Goal: Find specific page/section: Find specific page/section

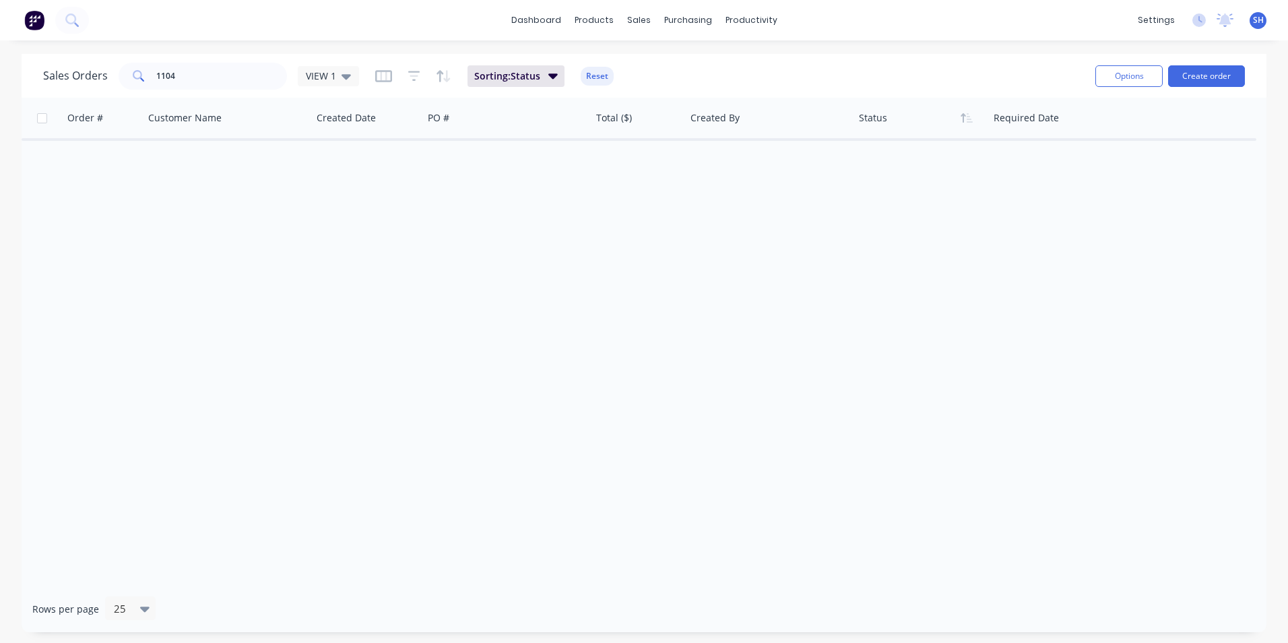
click at [948, 395] on div "Order # Customer Name Created Date PO # Total ($) Created By Status Required Da…" at bounding box center [644, 342] width 1245 height 488
click at [218, 72] on input "1104" at bounding box center [221, 76] width 131 height 27
drag, startPoint x: 159, startPoint y: 68, endPoint x: 123, endPoint y: 64, distance: 35.9
click at [123, 64] on div "1104" at bounding box center [203, 76] width 168 height 27
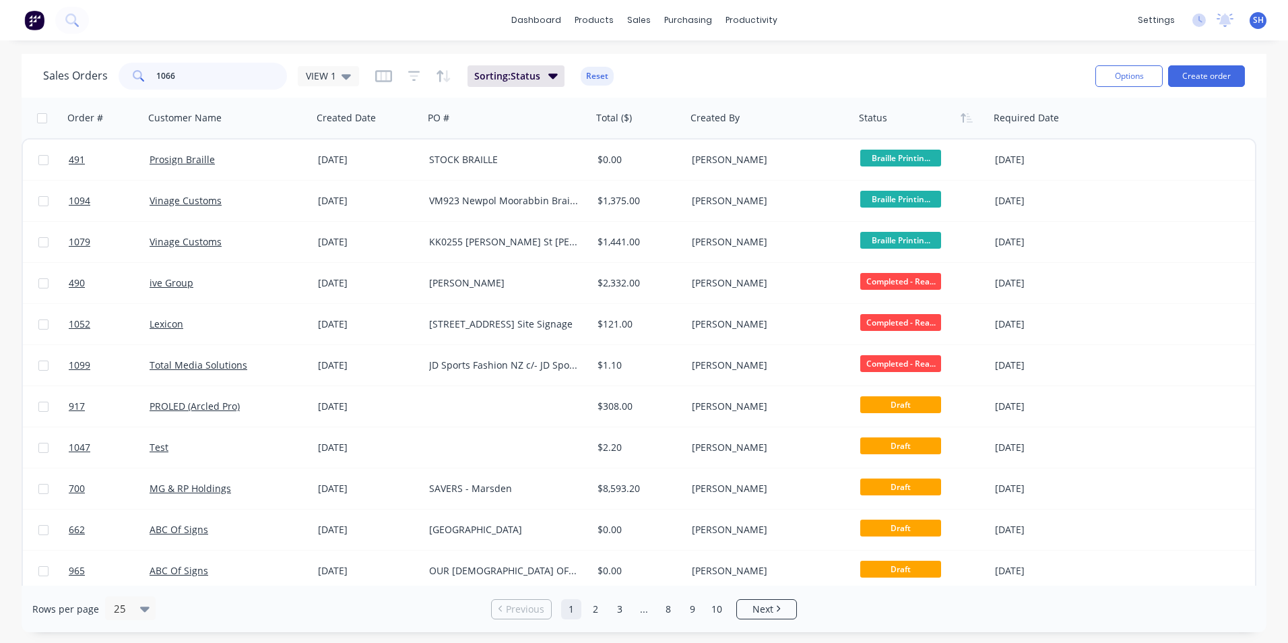
type input "1066"
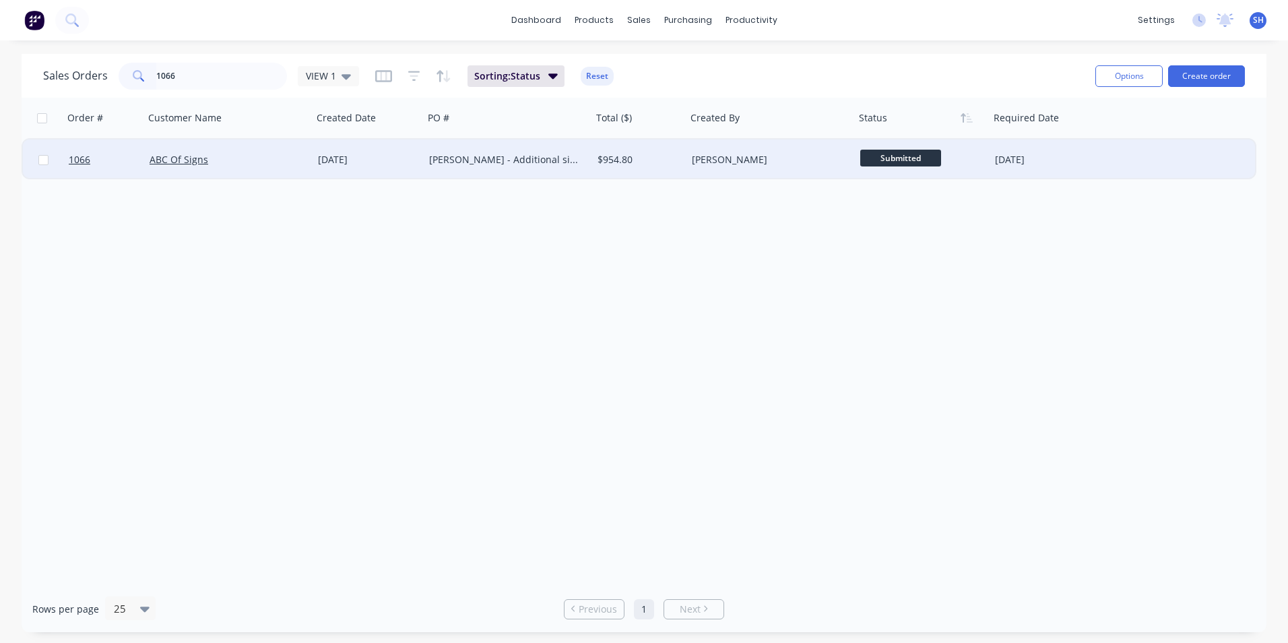
click at [765, 151] on div "[PERSON_NAME]" at bounding box center [770, 159] width 168 height 40
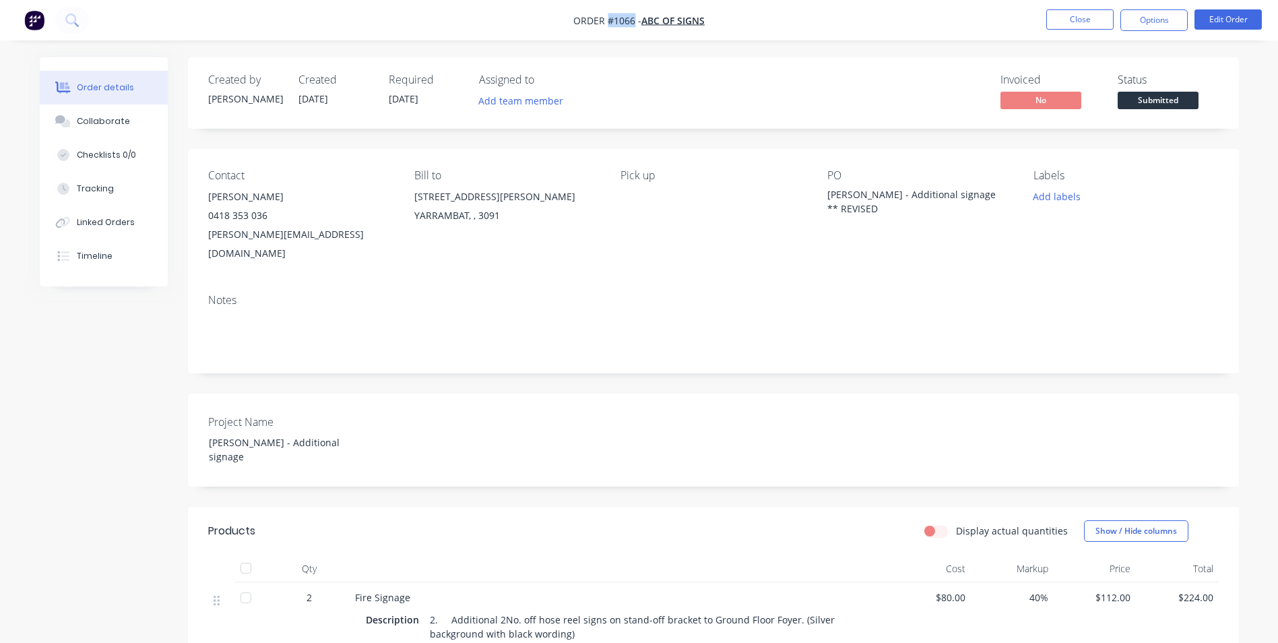
drag, startPoint x: 634, startPoint y: 23, endPoint x: 608, endPoint y: 22, distance: 26.9
click at [608, 22] on span "Order #1066 -" at bounding box center [607, 20] width 68 height 13
copy span "#1066"
drag, startPoint x: 881, startPoint y: 209, endPoint x: 823, endPoint y: 190, distance: 61.1
click at [823, 190] on div "Contact [PERSON_NAME] [PHONE_NUMBER] [PERSON_NAME][EMAIL_ADDRESS][DOMAIN_NAME] …" at bounding box center [713, 216] width 1051 height 134
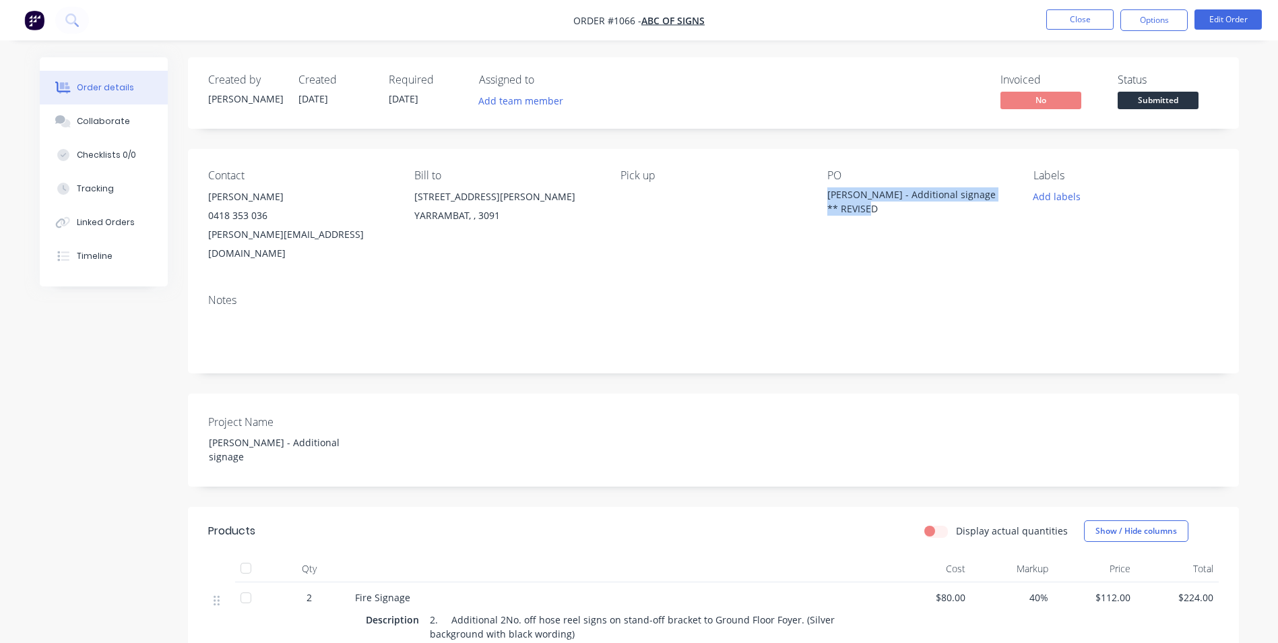
copy div "[PERSON_NAME] - Additional signage ** REVISED"
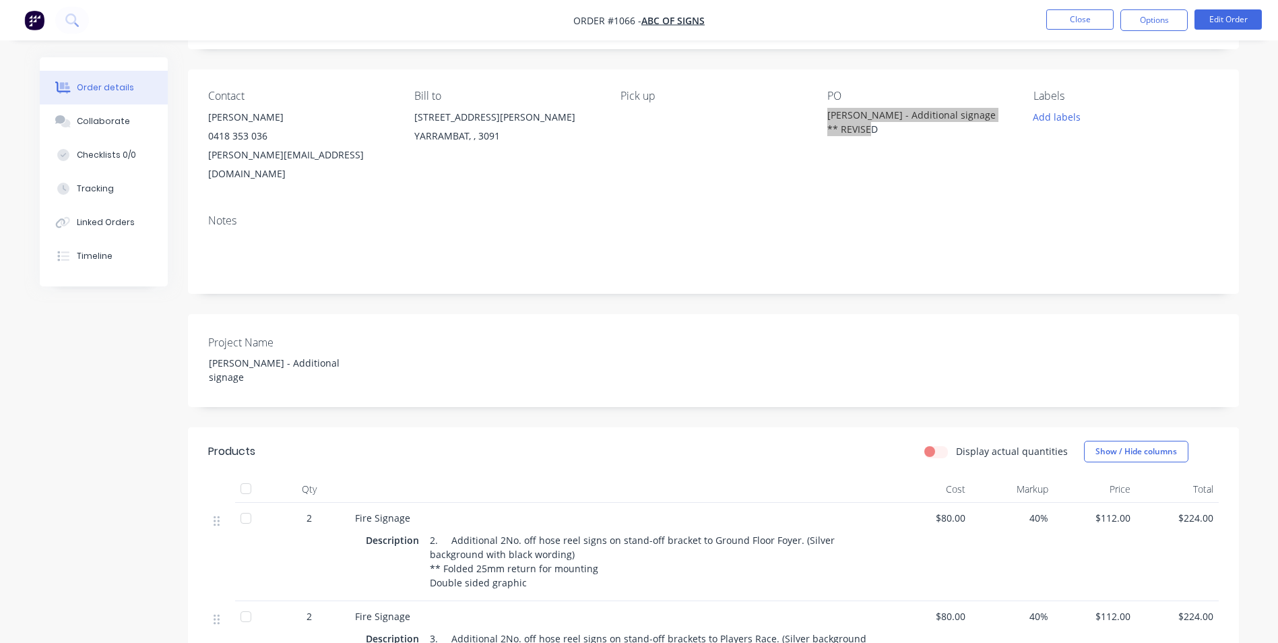
scroll to position [269, 0]
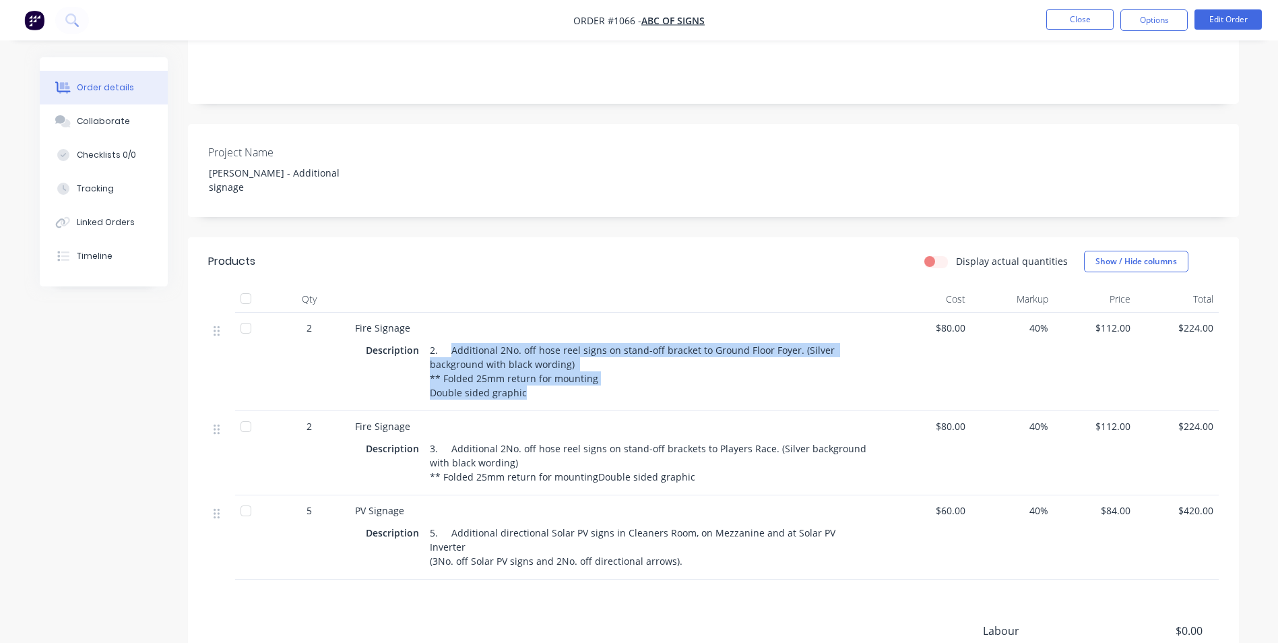
drag, startPoint x: 446, startPoint y: 318, endPoint x: 540, endPoint y: 365, distance: 105.4
click at [540, 365] on div "2. Additional 2No. off hose reel signs on stand-off bracket to Ground Floor Foy…" at bounding box center [648, 371] width 448 height 62
copy div "Additional 2No. off hose reel signs on stand-off bracket to Ground Floor Foyer.…"
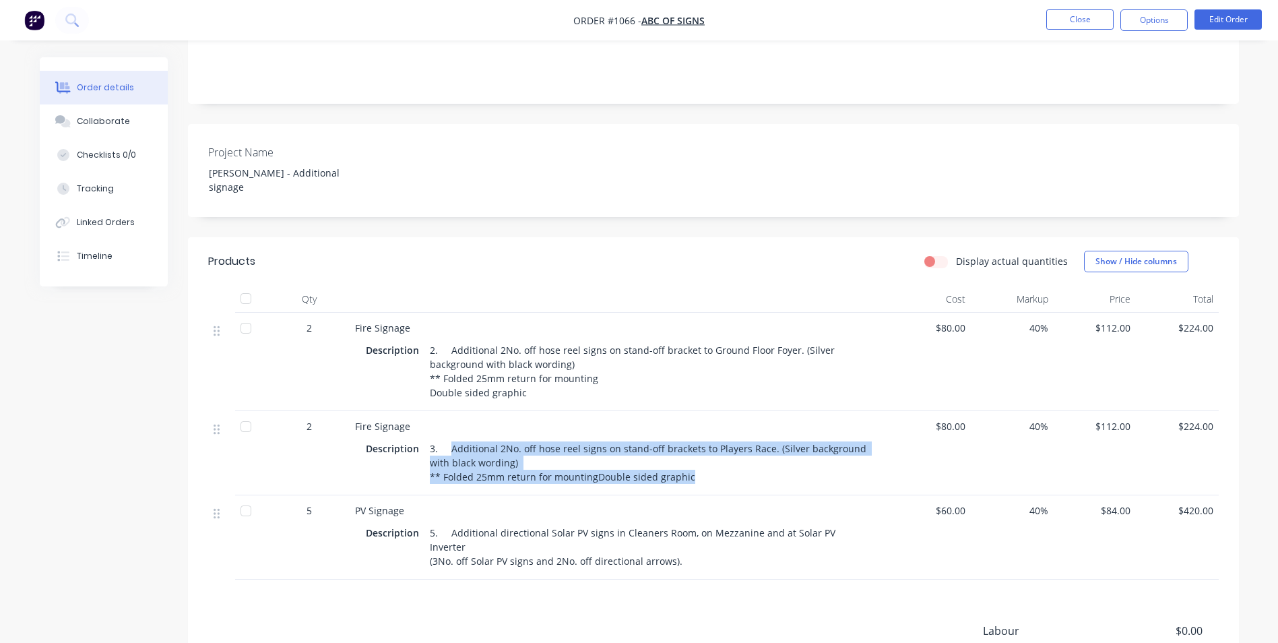
drag, startPoint x: 449, startPoint y: 414, endPoint x: 692, endPoint y: 451, distance: 246.6
click at [692, 451] on div "3. Additional 2No. off hose reel signs on stand-off brackets to Players Race. (…" at bounding box center [648, 462] width 448 height 48
copy div "Additional 2No. off hose reel signs on stand-off brackets to Players Race. (Sil…"
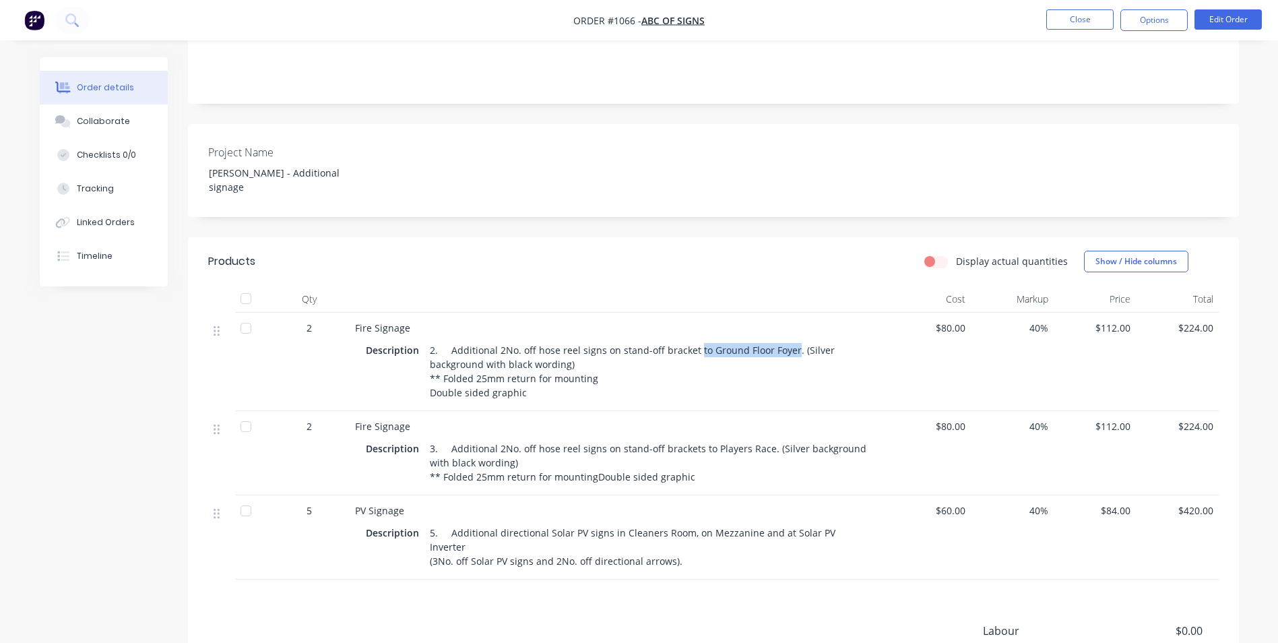
drag, startPoint x: 788, startPoint y: 315, endPoint x: 693, endPoint y: 314, distance: 95.0
click at [693, 340] on div "2. Additional 2No. off hose reel signs on stand-off bracket to Ground Floor Foy…" at bounding box center [648, 371] width 448 height 62
copy div "to Ground Floor Foyer"
drag, startPoint x: 449, startPoint y: 499, endPoint x: 684, endPoint y: 516, distance: 236.3
click at [684, 523] on div "5. Additional directional Solar PV signs in Cleaners Room, on Mezzanine and at …" at bounding box center [648, 547] width 448 height 48
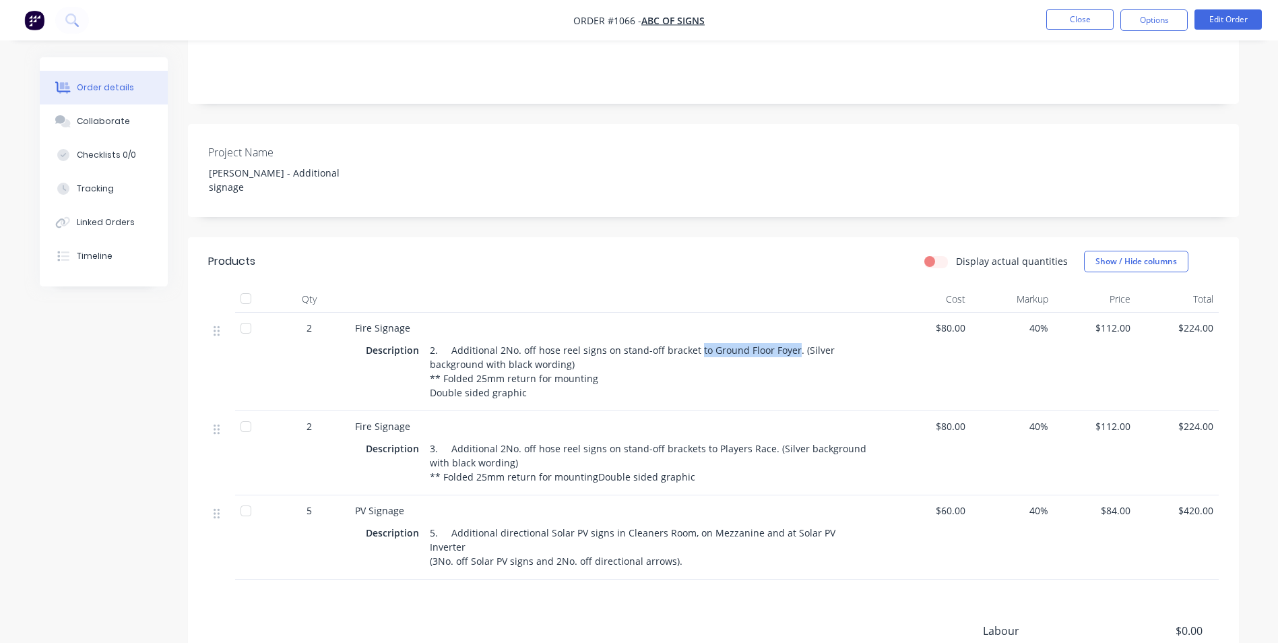
copy div "Additional directional Solar PV signs in Cleaners Room, on Mezzanine and at Sol…"
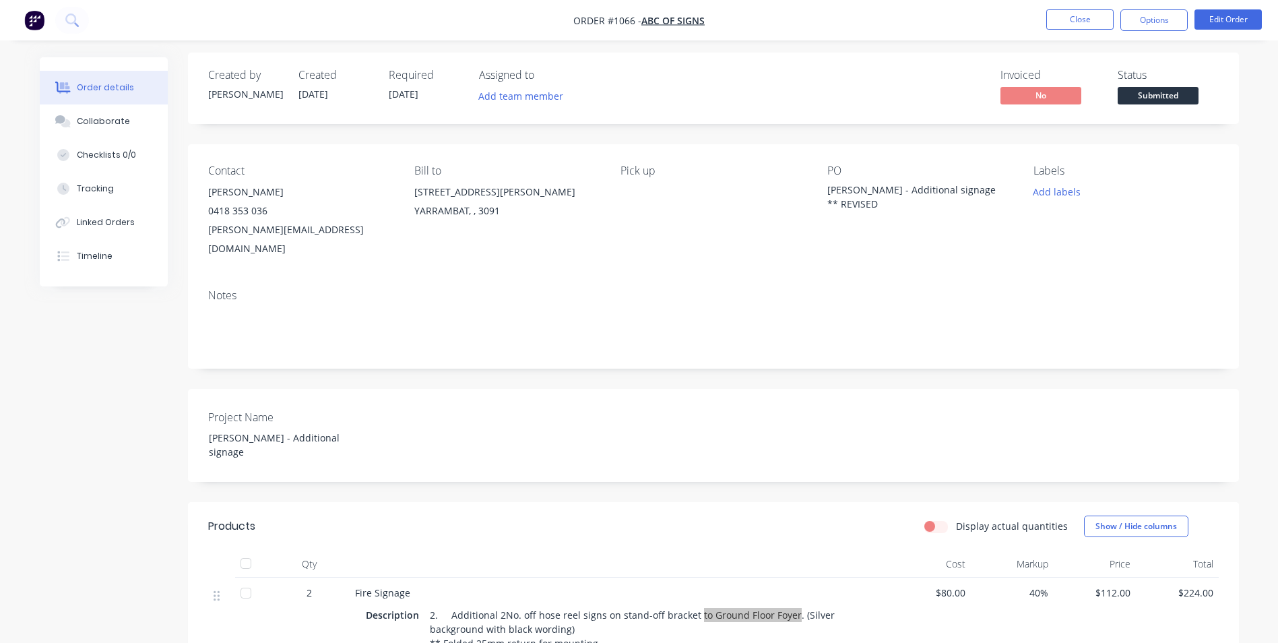
scroll to position [0, 0]
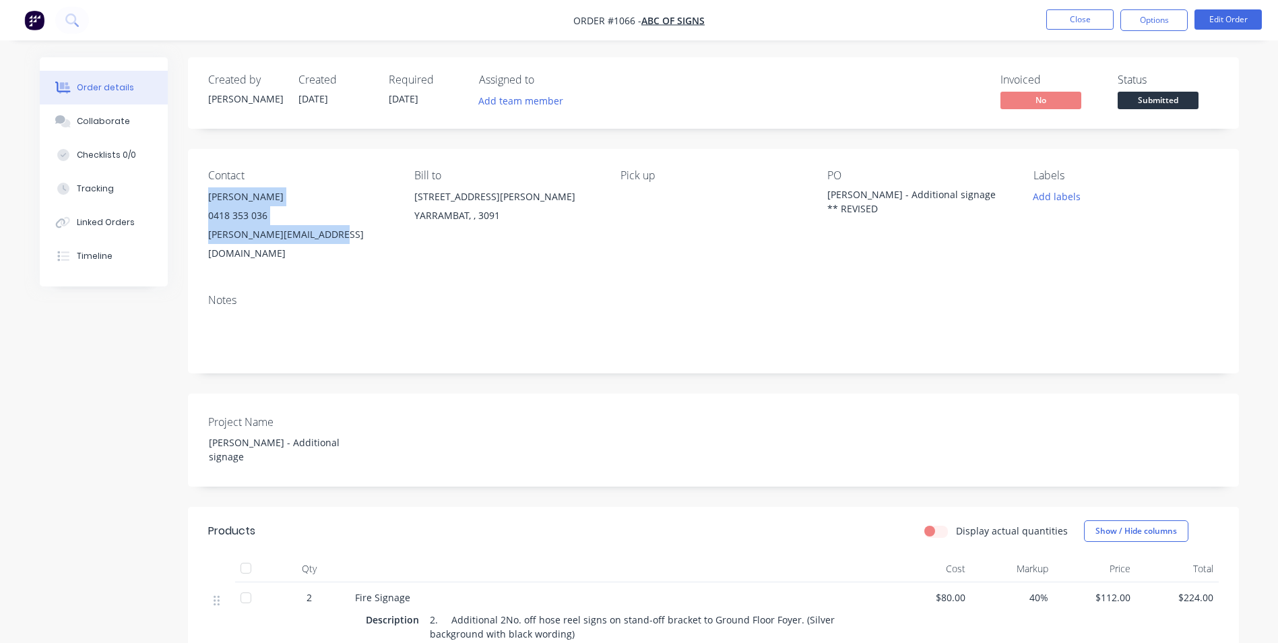
drag, startPoint x: 209, startPoint y: 197, endPoint x: 333, endPoint y: 250, distance: 135.5
click at [333, 250] on div "Contact [PERSON_NAME] [PHONE_NUMBER] [PERSON_NAME][EMAIL_ADDRESS][DOMAIN_NAME] …" at bounding box center [713, 216] width 1051 height 134
copy div "[PERSON_NAME] 0418 353 036 [PERSON_NAME][EMAIL_ADDRESS][DOMAIN_NAME]"
click at [1128, 15] on button "Options" at bounding box center [1153, 20] width 67 height 22
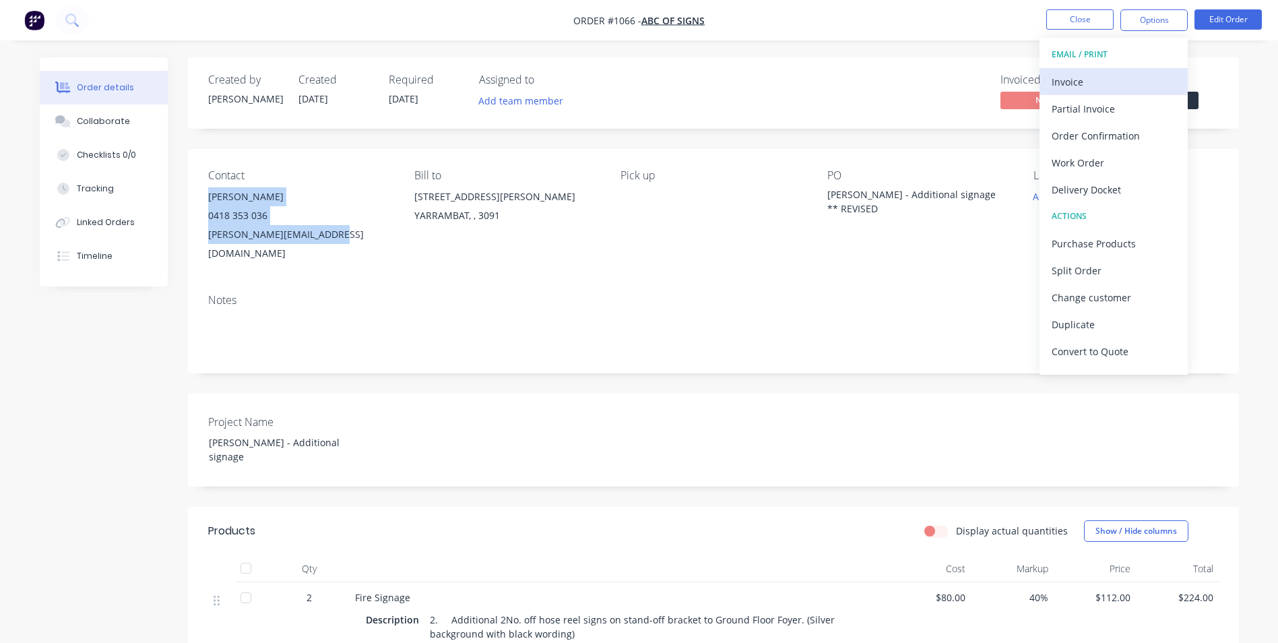
click at [1075, 86] on div "Invoice" at bounding box center [1113, 82] width 124 height 20
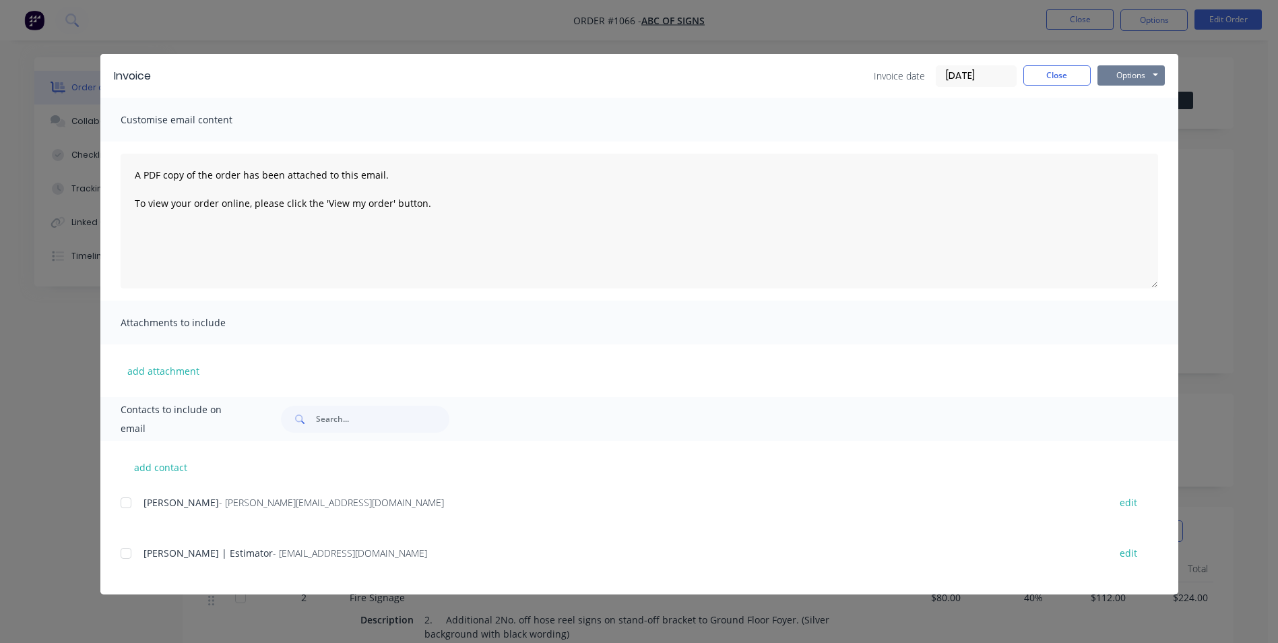
click at [1121, 79] on button "Options" at bounding box center [1130, 75] width 67 height 20
click at [1127, 121] on button "Print" at bounding box center [1140, 121] width 86 height 22
drag, startPoint x: 1038, startPoint y: 78, endPoint x: 1060, endPoint y: 67, distance: 24.7
click at [1039, 76] on button "Close" at bounding box center [1056, 75] width 67 height 20
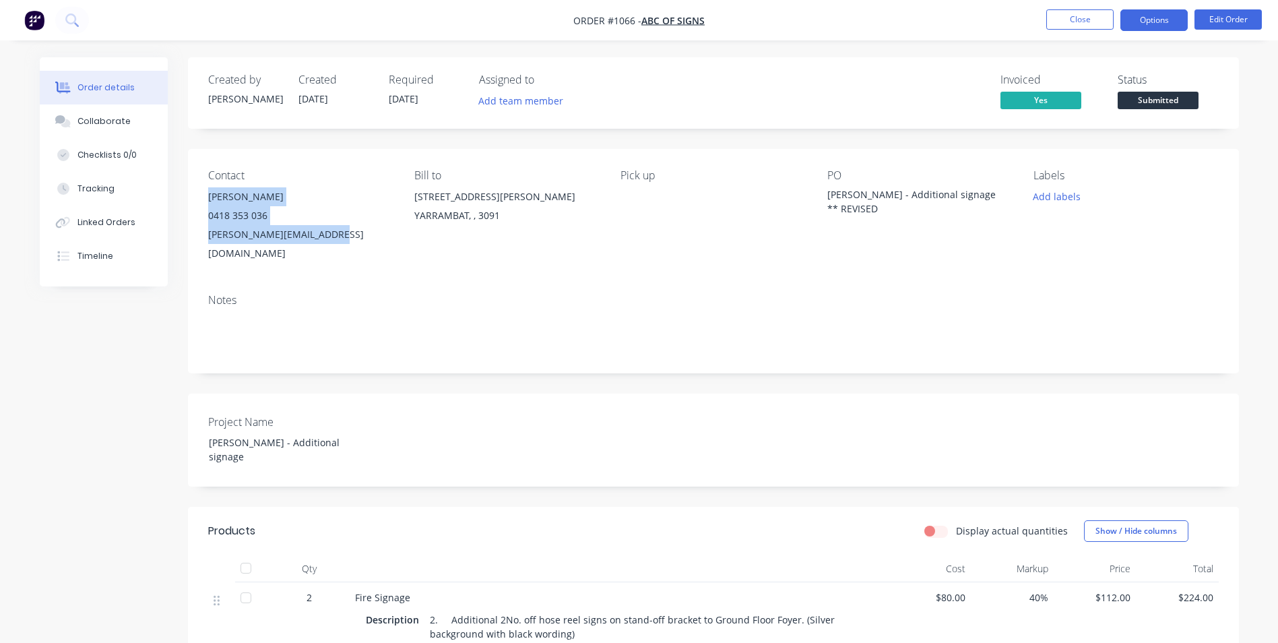
click at [1145, 17] on button "Options" at bounding box center [1153, 20] width 67 height 22
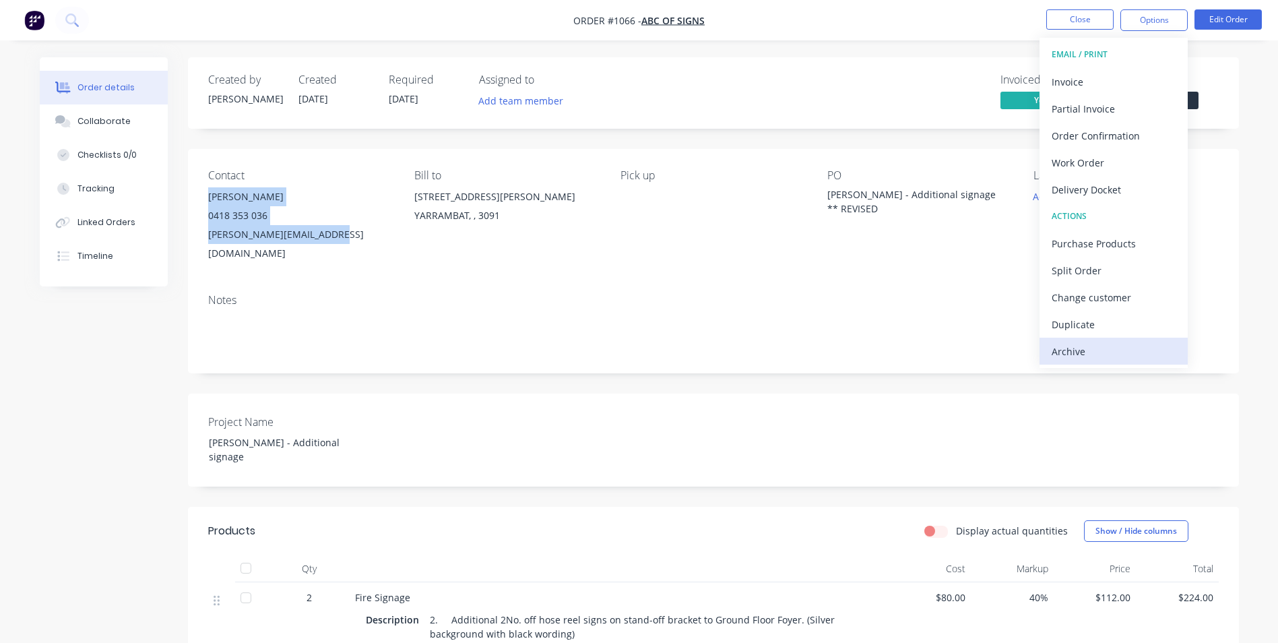
click at [1087, 339] on button "Archive" at bounding box center [1113, 350] width 148 height 27
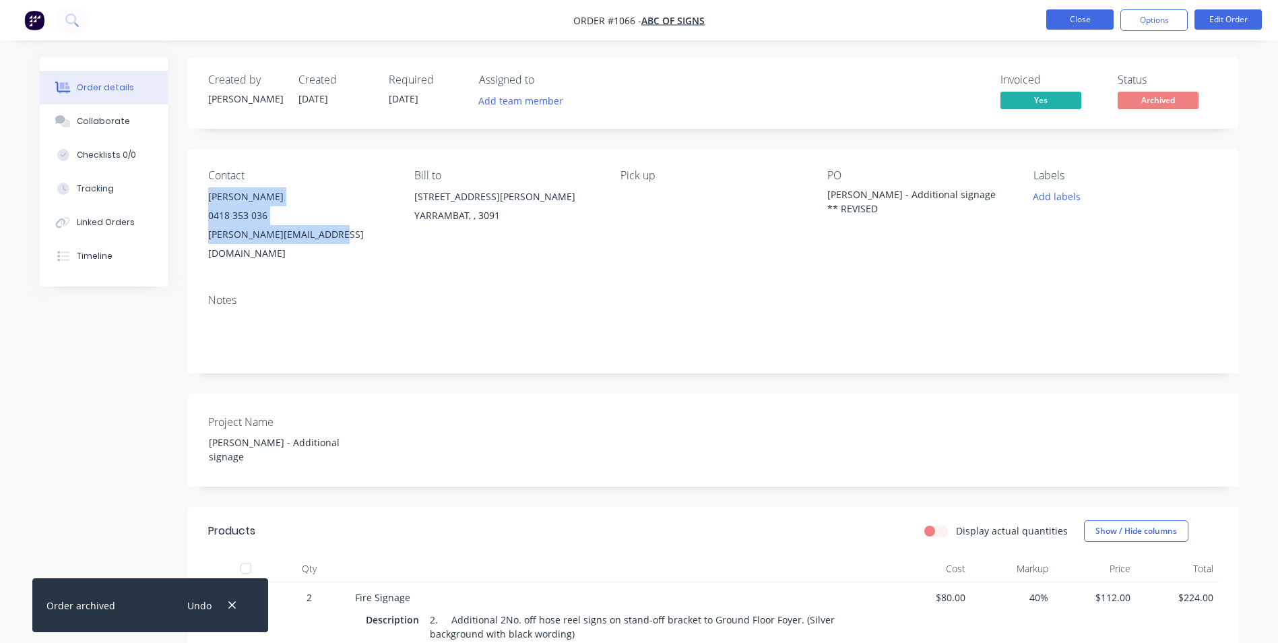
click at [1090, 23] on button "Close" at bounding box center [1079, 19] width 67 height 20
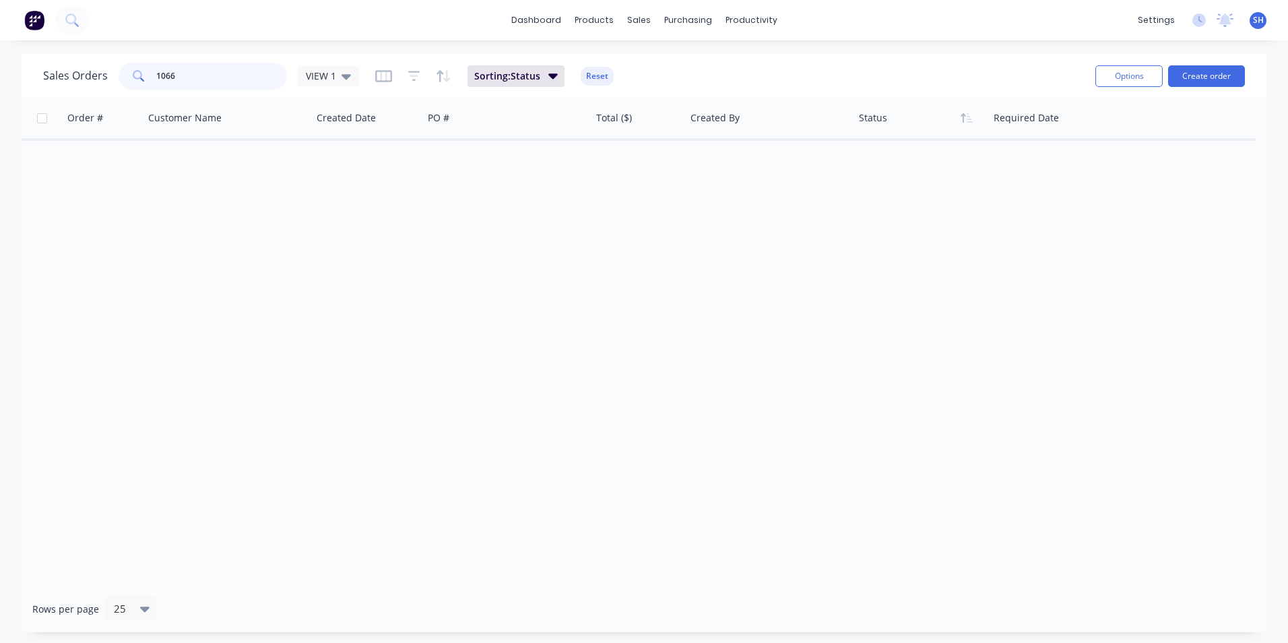
click at [236, 84] on input "1066" at bounding box center [221, 76] width 131 height 27
click at [236, 83] on input "1066" at bounding box center [221, 76] width 131 height 27
type input "946"
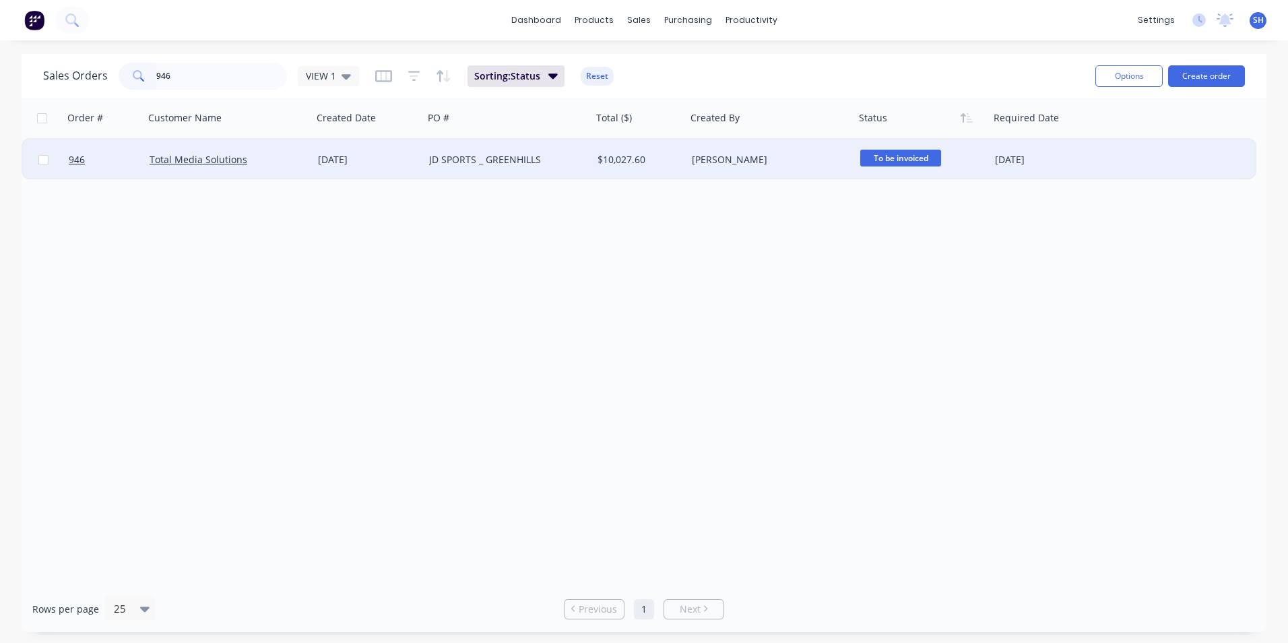
click at [305, 161] on div "Total Media Solutions" at bounding box center [229, 159] width 158 height 13
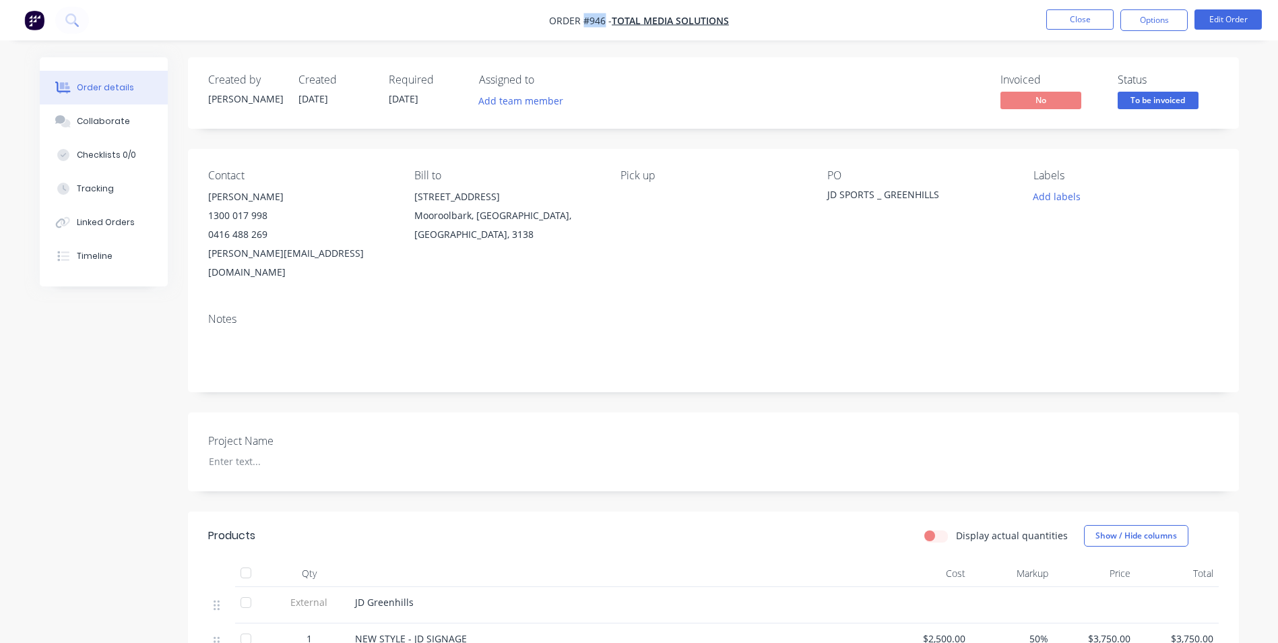
drag, startPoint x: 604, startPoint y: 22, endPoint x: 585, endPoint y: 24, distance: 19.6
click at [585, 24] on span "Order #946 -" at bounding box center [580, 20] width 63 height 13
copy span "#946"
drag, startPoint x: 942, startPoint y: 189, endPoint x: 822, endPoint y: 198, distance: 120.2
click at [822, 198] on div "Contact [PERSON_NAME] [PHONE_NUMBER] [EMAIL_ADDRESS][DOMAIN_NAME] Bill to [STRE…" at bounding box center [713, 225] width 1051 height 153
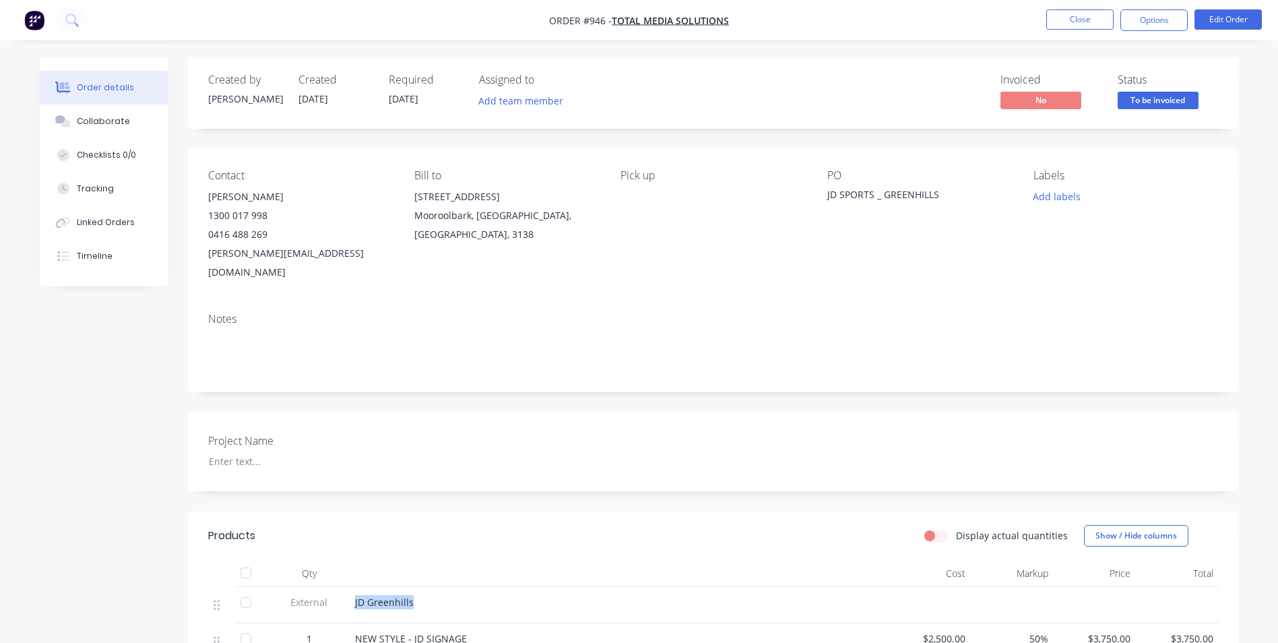
drag, startPoint x: 418, startPoint y: 581, endPoint x: 350, endPoint y: 584, distance: 67.4
click at [350, 587] on div "JD Greenhills" at bounding box center [619, 605] width 539 height 36
copy span "JD Greenhills"
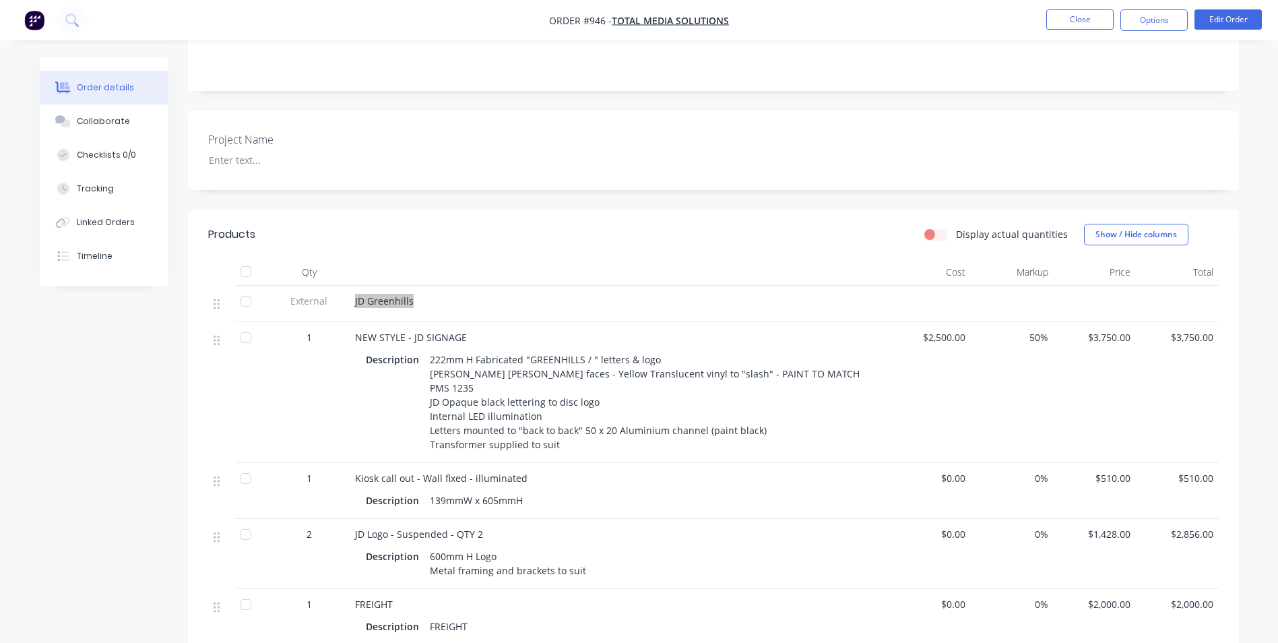
scroll to position [337, 0]
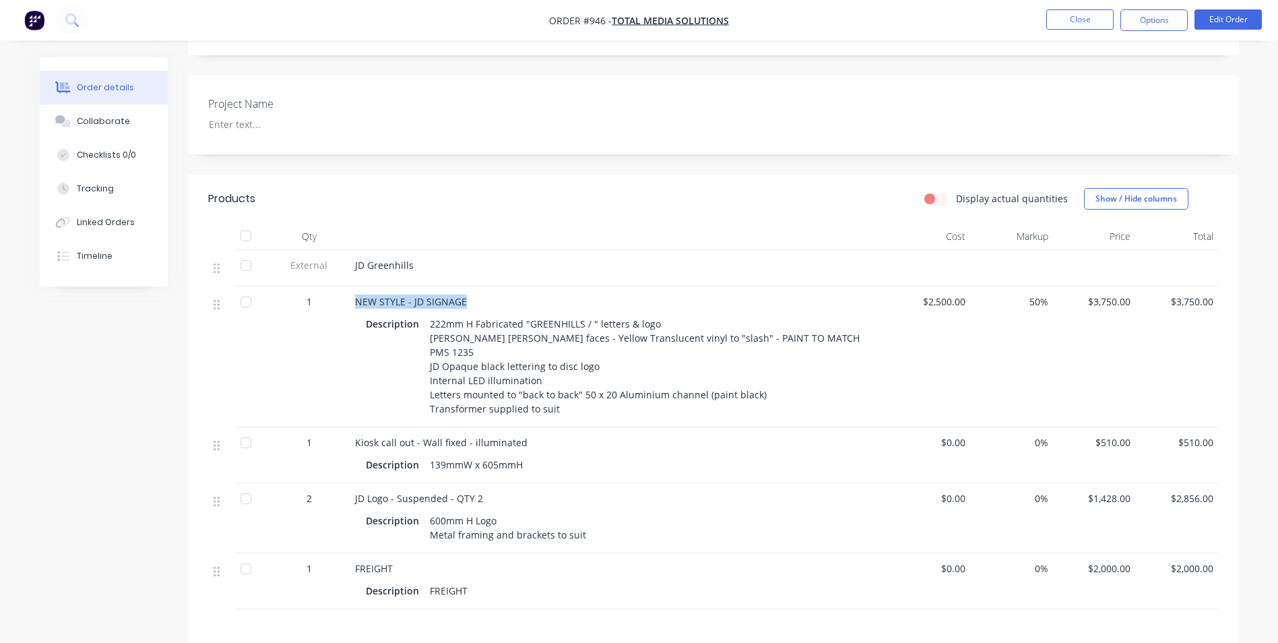
drag, startPoint x: 466, startPoint y: 281, endPoint x: 353, endPoint y: 281, distance: 113.2
click at [353, 286] on div "NEW STYLE - JD SIGNAGE Description 222mm H Fabricated "GREENHILLS / " letters &…" at bounding box center [619, 356] width 539 height 141
copy span "NEW STYLE - JD SIGNAGE"
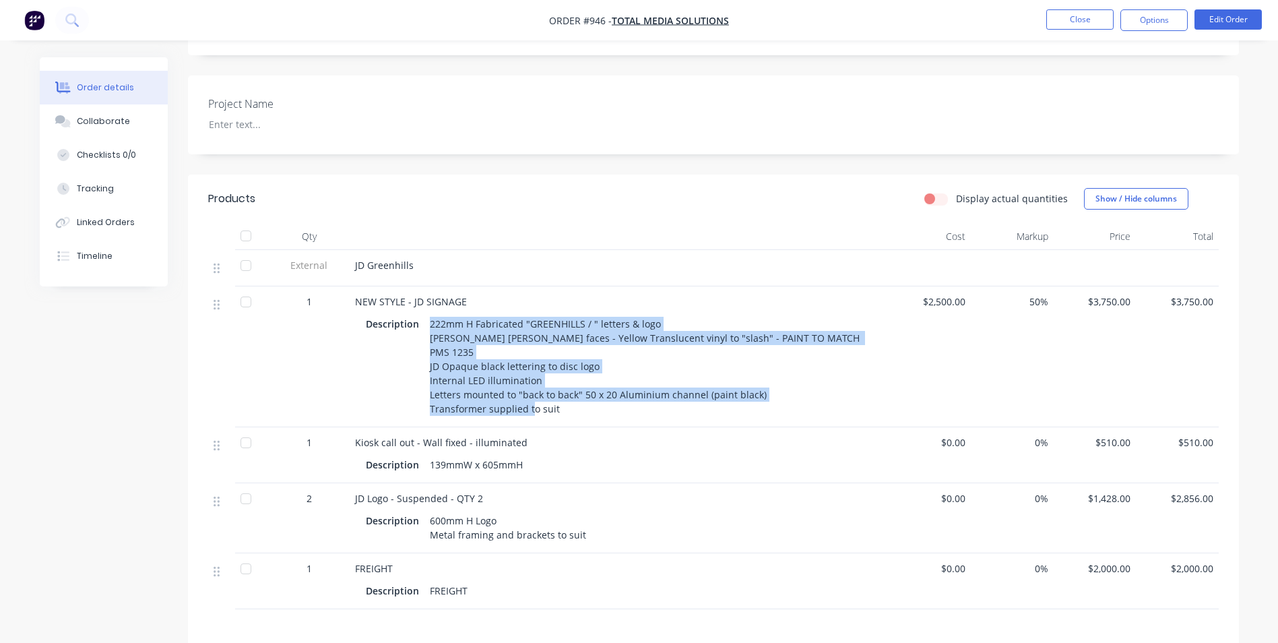
drag, startPoint x: 428, startPoint y: 301, endPoint x: 579, endPoint y: 391, distance: 175.8
click at [579, 391] on div "222mm H Fabricated "GREENHILLS / " letters & logo [PERSON_NAME] [PERSON_NAME] f…" at bounding box center [648, 366] width 448 height 104
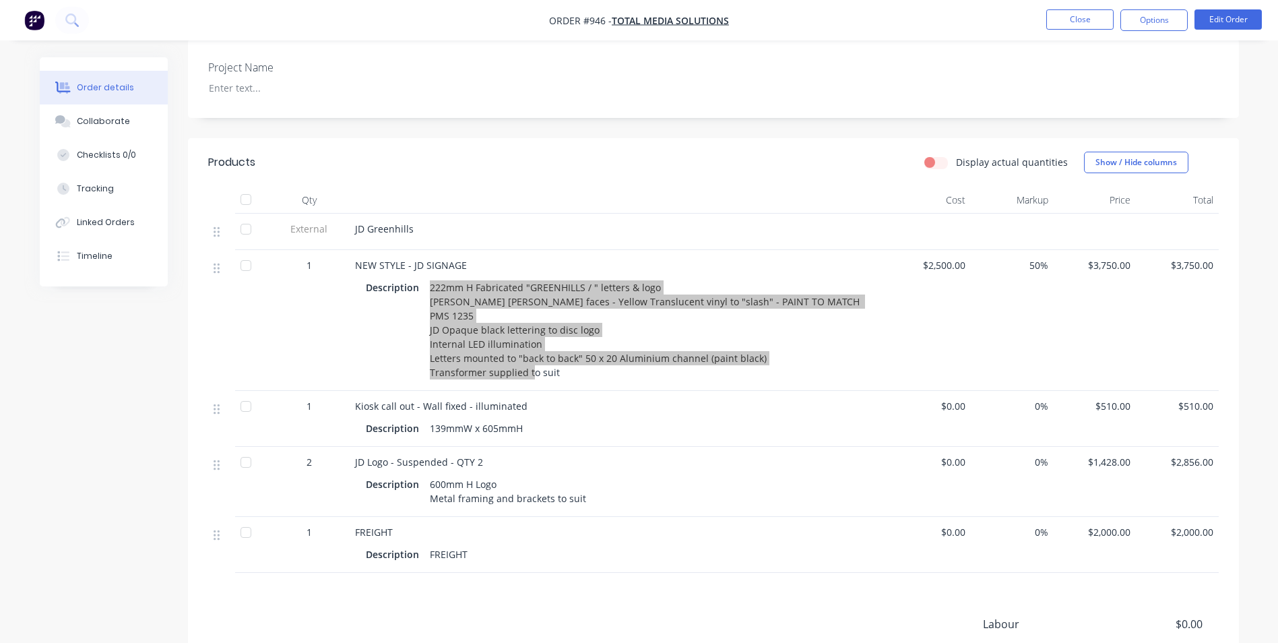
scroll to position [404, 0]
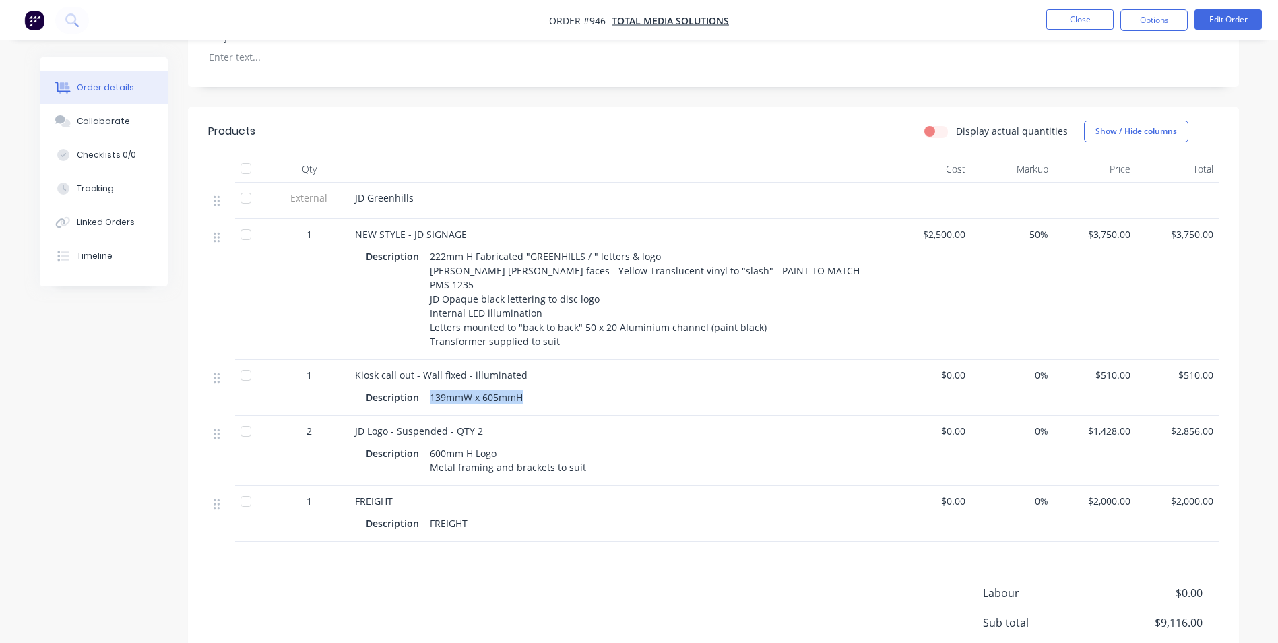
drag, startPoint x: 525, startPoint y: 378, endPoint x: 426, endPoint y: 379, distance: 99.0
click at [426, 387] on div "139mmW x 605mmH" at bounding box center [476, 397] width 104 height 20
drag, startPoint x: 428, startPoint y: 431, endPoint x: 581, endPoint y: 449, distance: 153.3
click at [581, 449] on div "600mm H Logo Metal framing and brackets to suit" at bounding box center [507, 460] width 167 height 34
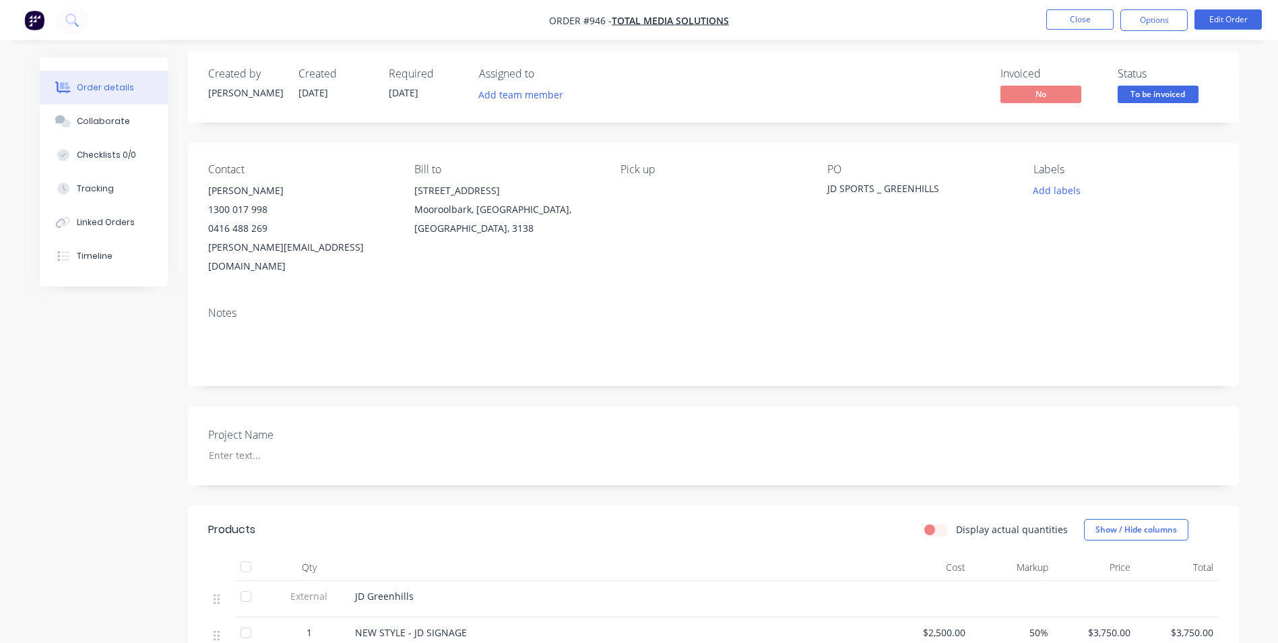
scroll to position [0, 0]
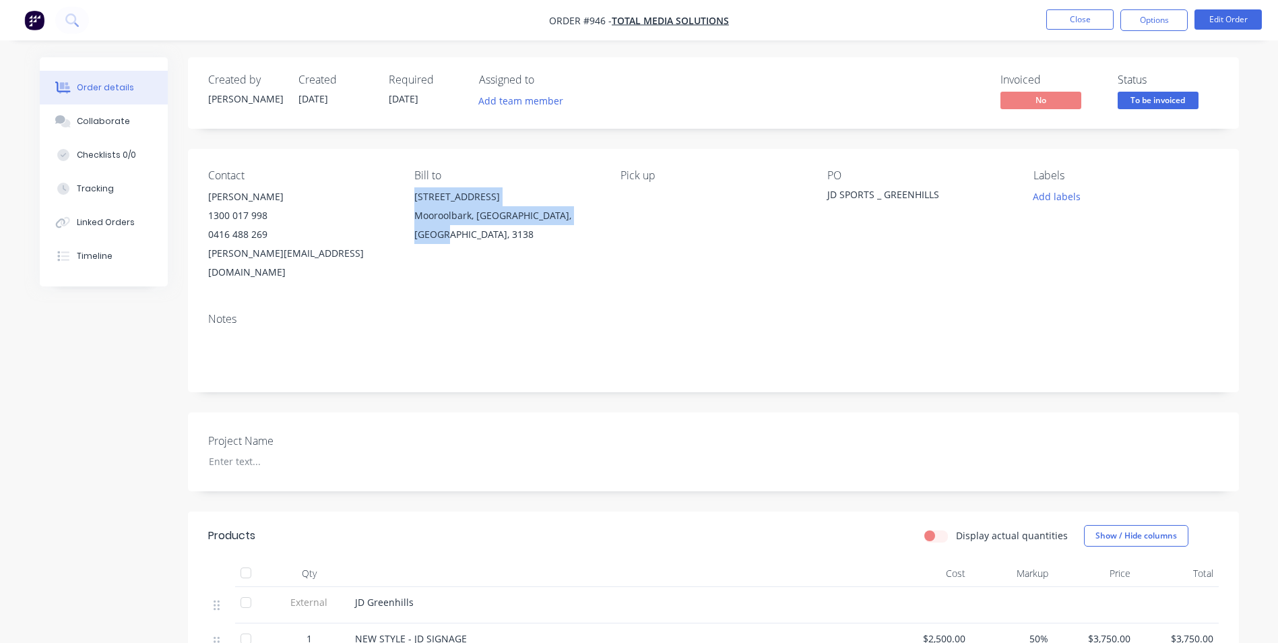
drag, startPoint x: 414, startPoint y: 197, endPoint x: 600, endPoint y: 221, distance: 187.4
click at [600, 221] on div "Contact [PERSON_NAME] [PHONE_NUMBER] [EMAIL_ADDRESS][DOMAIN_NAME] Bill to [STRE…" at bounding box center [713, 225] width 1051 height 153
drag, startPoint x: 600, startPoint y: 221, endPoint x: 729, endPoint y: 237, distance: 129.7
click at [729, 237] on div "Pick up" at bounding box center [712, 225] width 185 height 112
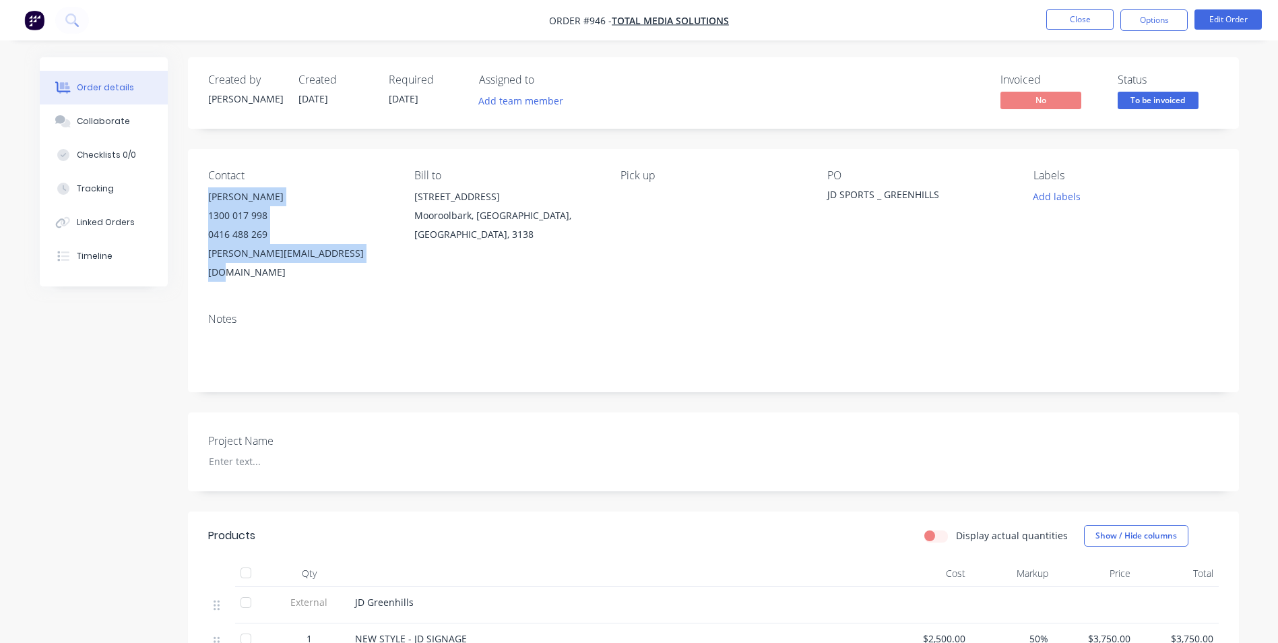
drag, startPoint x: 208, startPoint y: 195, endPoint x: 366, endPoint y: 262, distance: 172.0
click at [366, 262] on div "[PERSON_NAME] 1300 017 998 0416 488 269 [EMAIL_ADDRESS][DOMAIN_NAME]" at bounding box center [300, 234] width 185 height 94
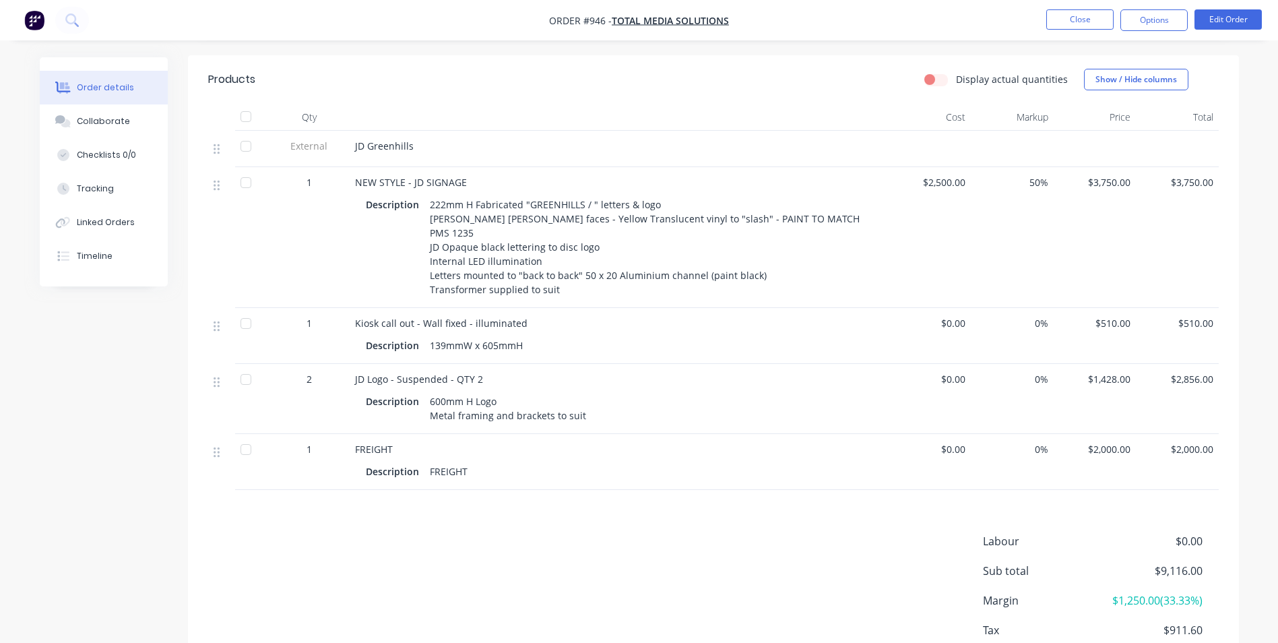
scroll to position [524, 0]
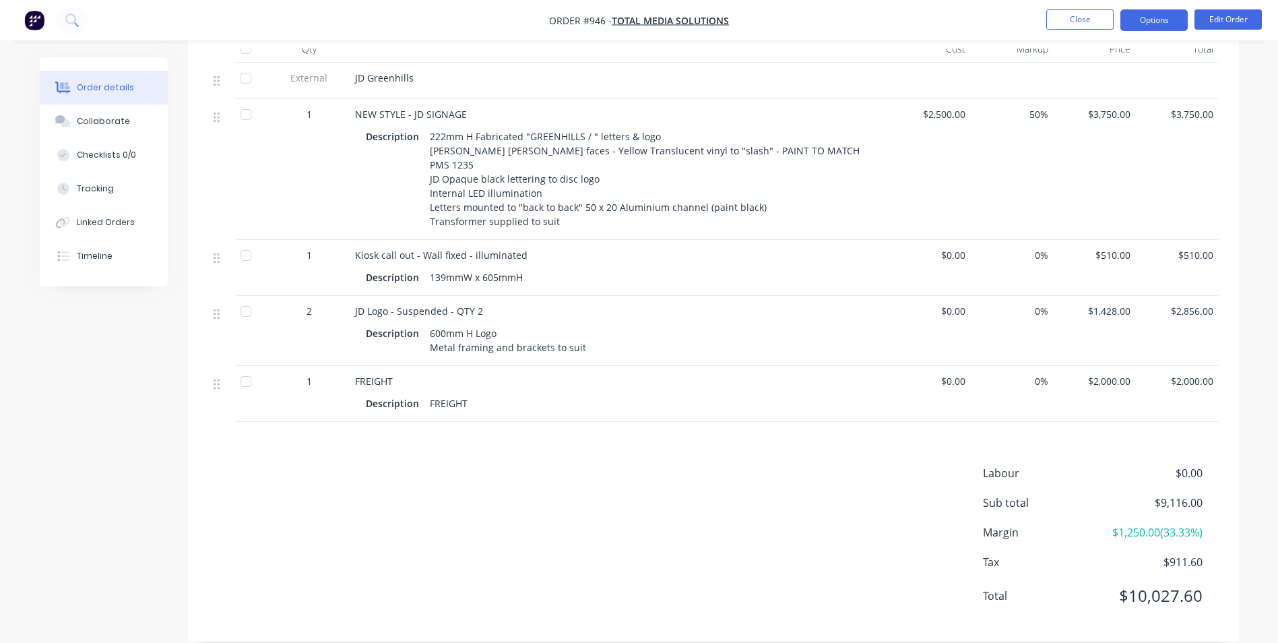
click at [1167, 18] on button "Options" at bounding box center [1153, 20] width 67 height 22
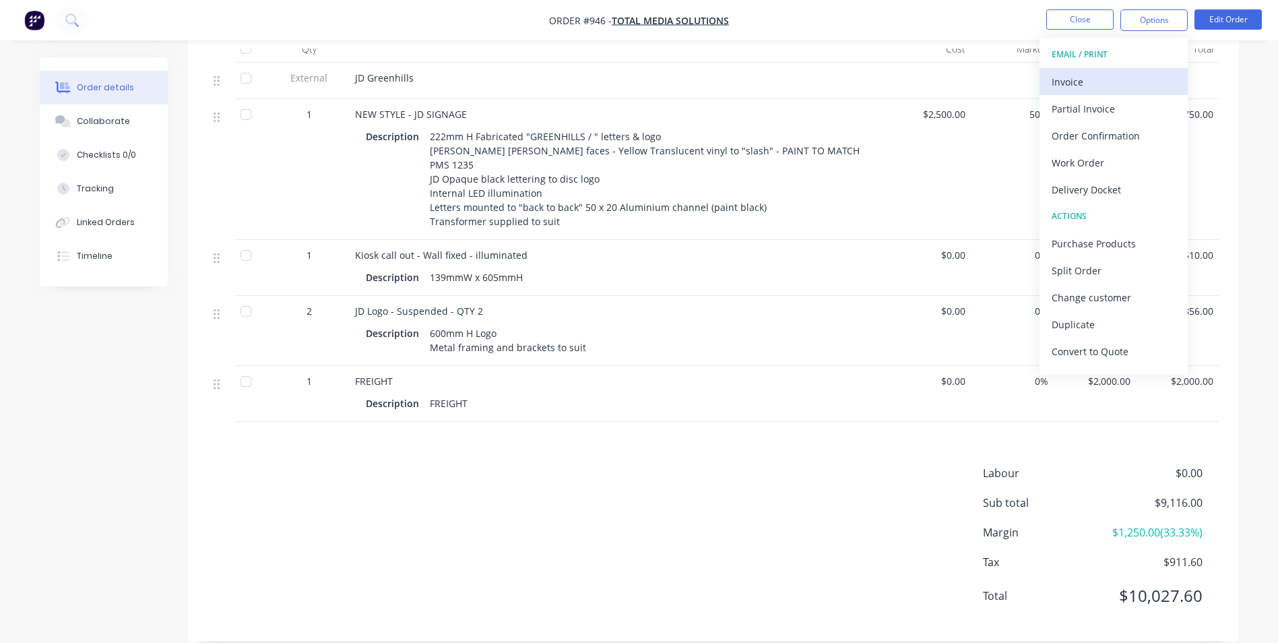
click at [1113, 86] on div "Invoice" at bounding box center [1113, 82] width 124 height 20
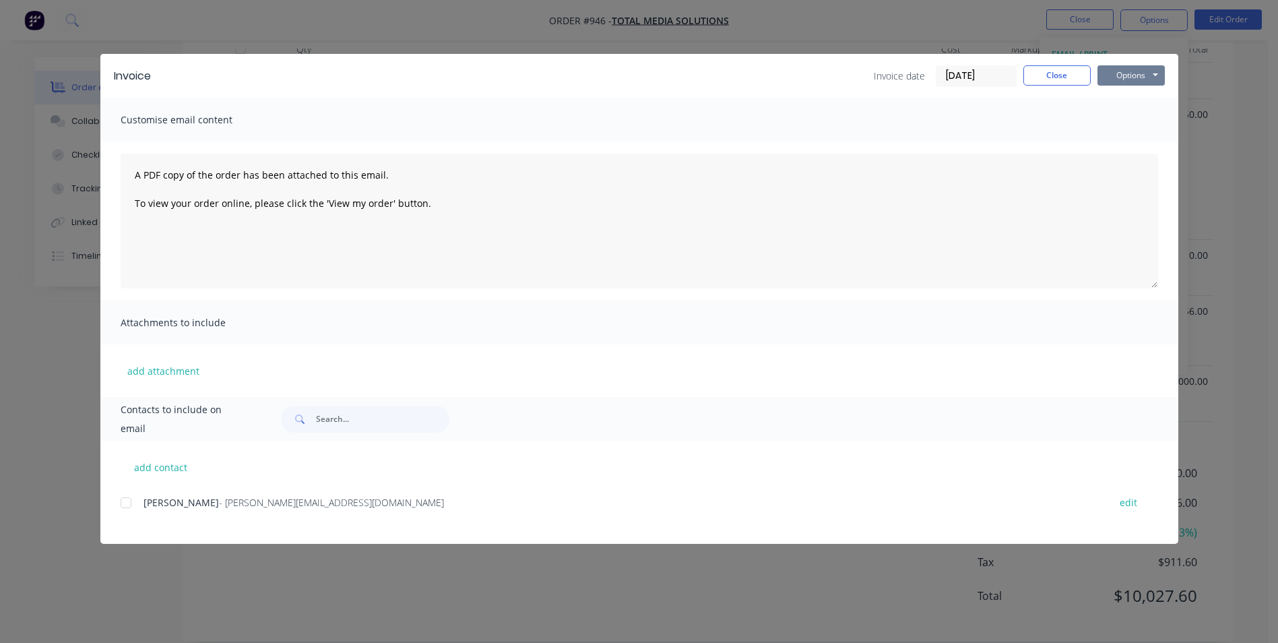
click at [1136, 85] on div "Options Preview Print Email" at bounding box center [1130, 76] width 67 height 22
click at [1135, 79] on button "Options" at bounding box center [1130, 75] width 67 height 20
click at [1140, 123] on button "Print" at bounding box center [1140, 121] width 86 height 22
drag, startPoint x: 1053, startPoint y: 81, endPoint x: 1136, endPoint y: 37, distance: 93.4
click at [1059, 79] on button "Close" at bounding box center [1056, 75] width 67 height 20
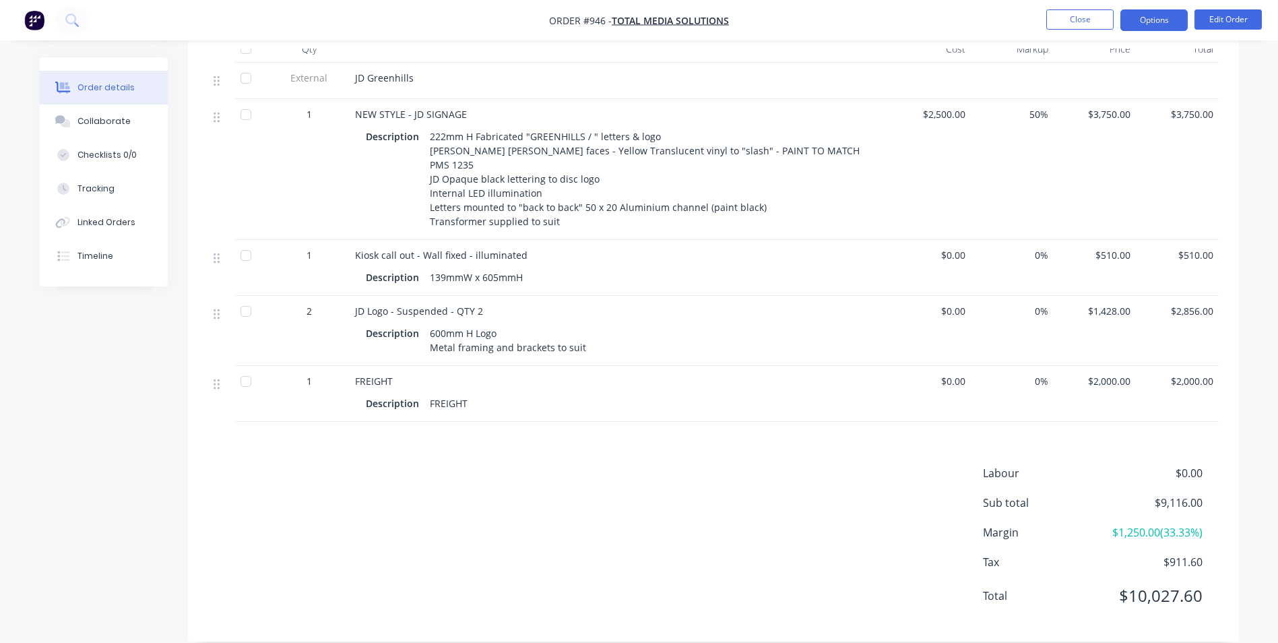
click at [1149, 20] on button "Options" at bounding box center [1153, 20] width 67 height 22
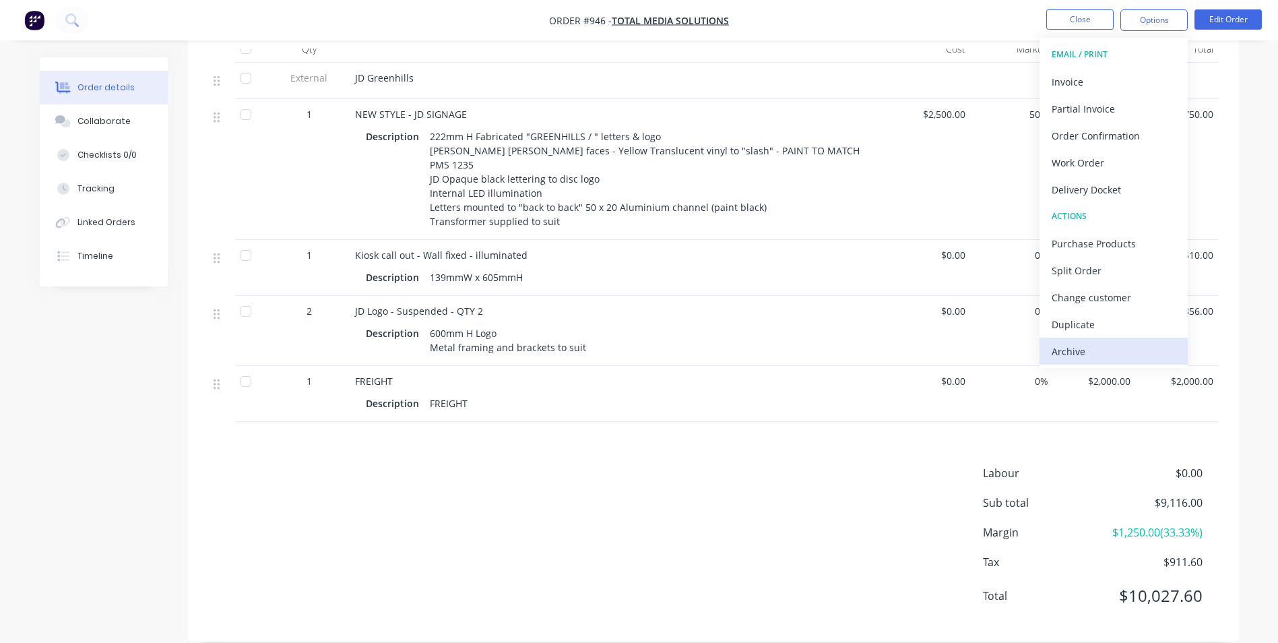
click at [1132, 349] on div "Archive" at bounding box center [1113, 351] width 124 height 20
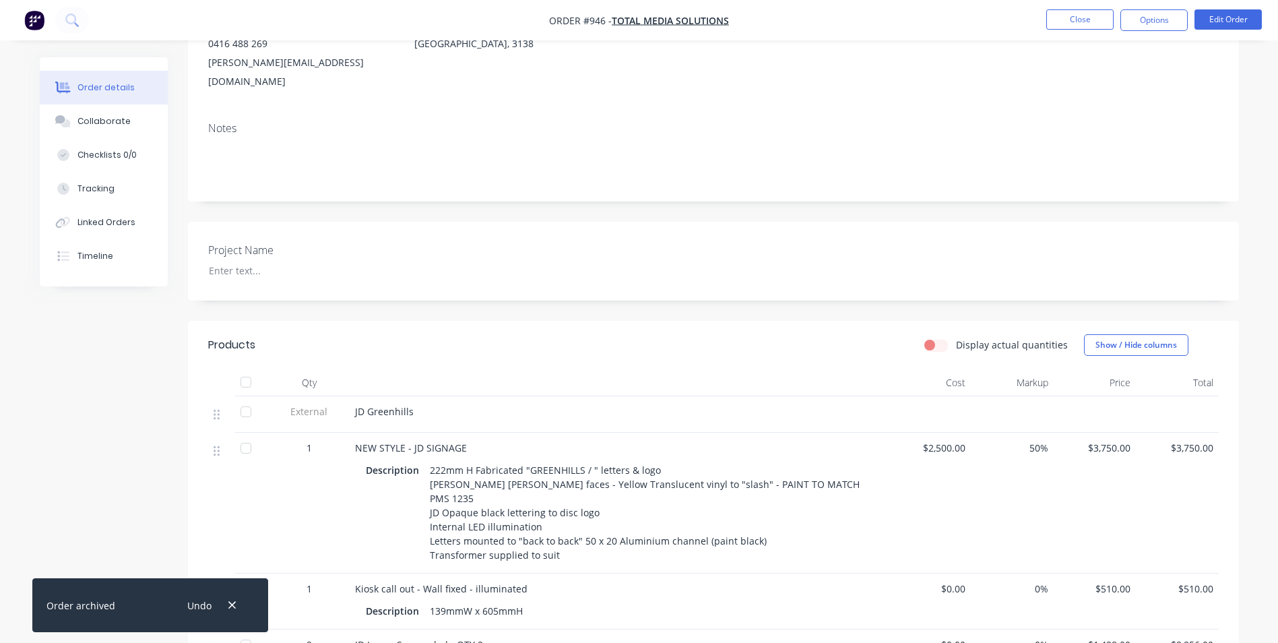
scroll to position [0, 0]
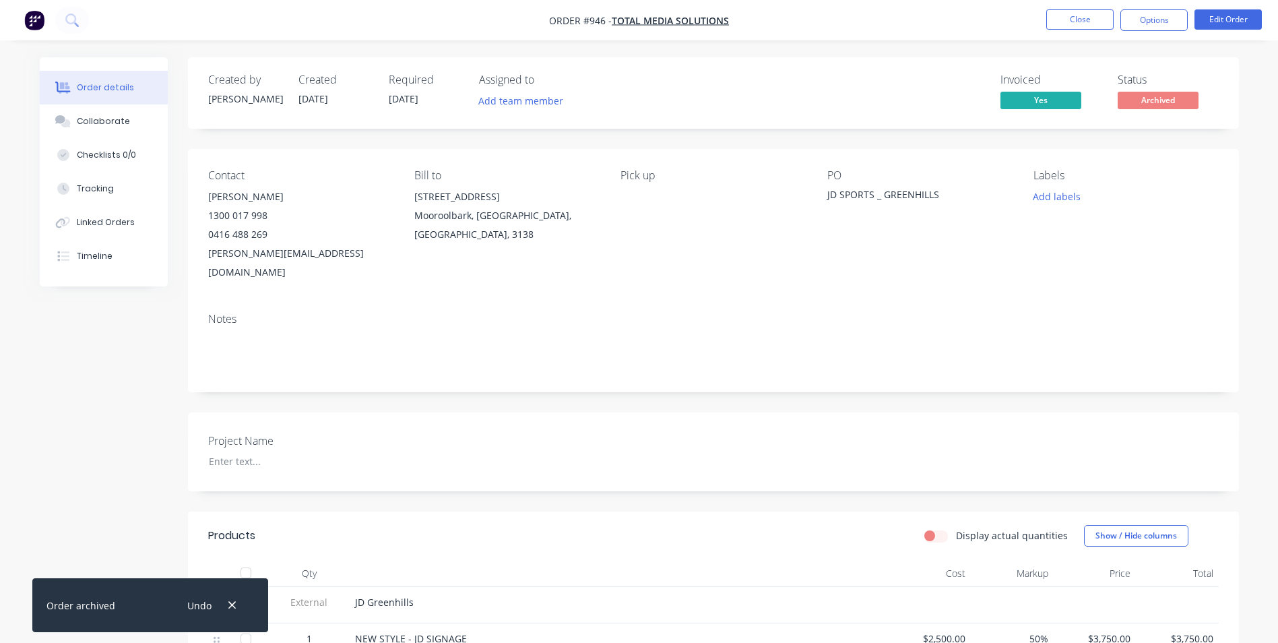
click at [1088, 30] on li "Close" at bounding box center [1079, 20] width 67 height 22
click at [1086, 24] on button "Close" at bounding box center [1079, 19] width 67 height 20
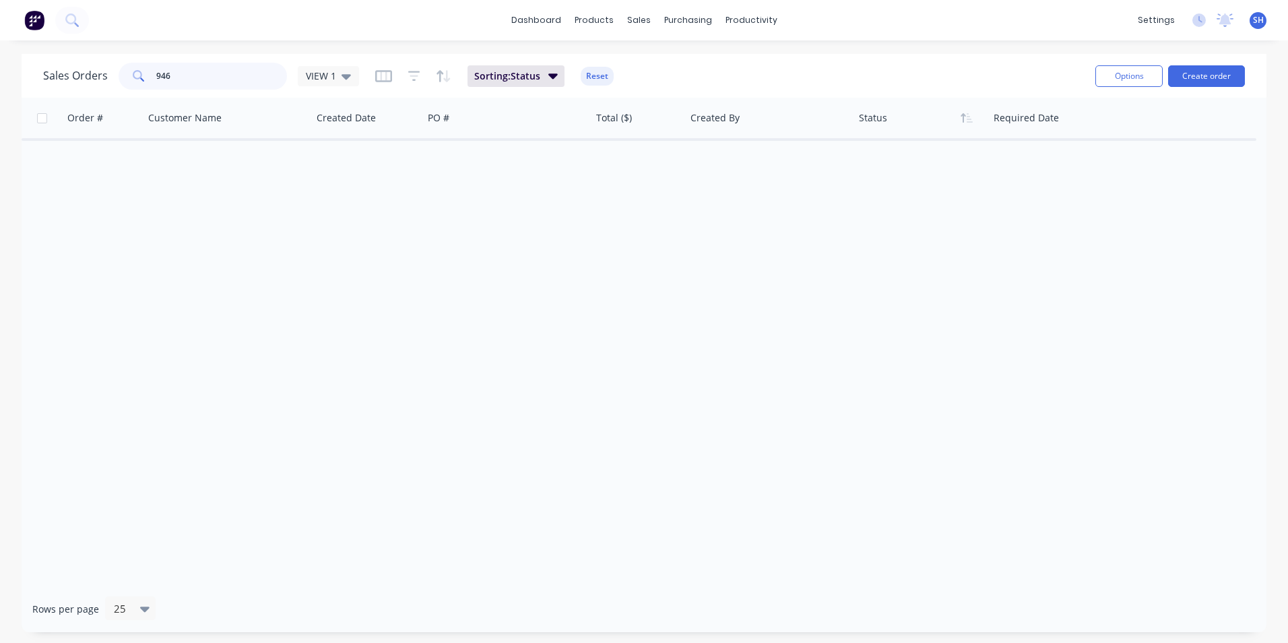
click at [222, 86] on input "946" at bounding box center [221, 76] width 131 height 27
drag, startPoint x: 220, startPoint y: 83, endPoint x: 100, endPoint y: 66, distance: 120.4
click at [100, 66] on div "Sales Orders 946 VIEW 1" at bounding box center [201, 76] width 316 height 27
type input "307"
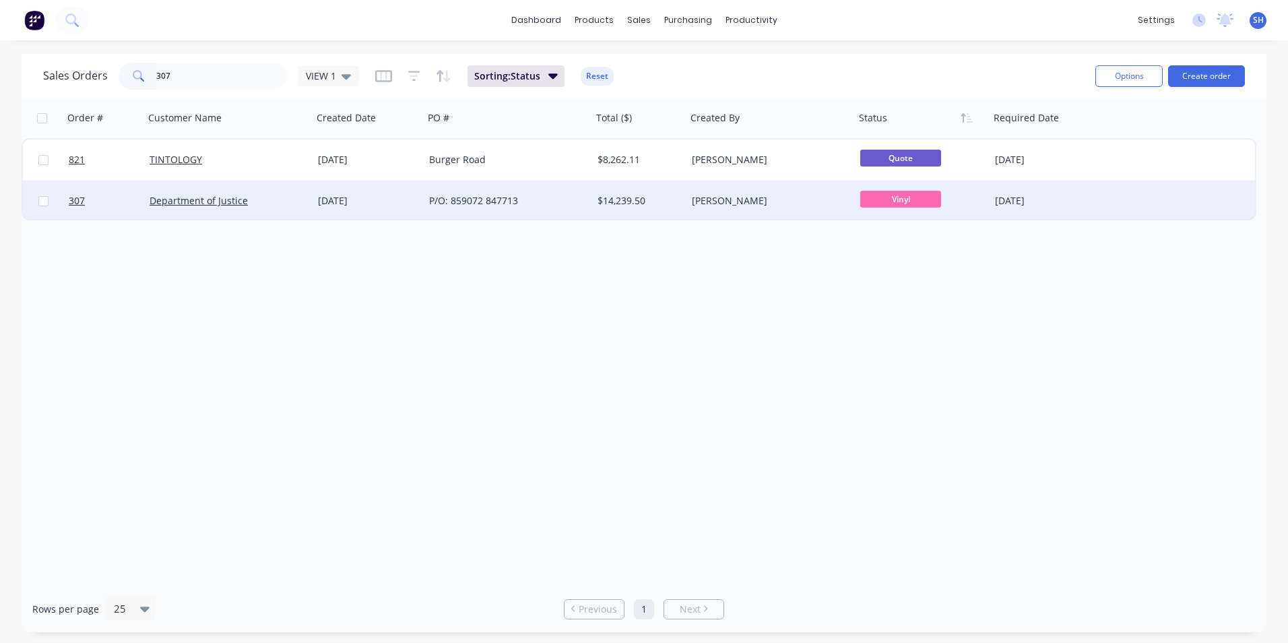
click at [507, 202] on div "P/O: 859072 847713" at bounding box center [504, 200] width 150 height 13
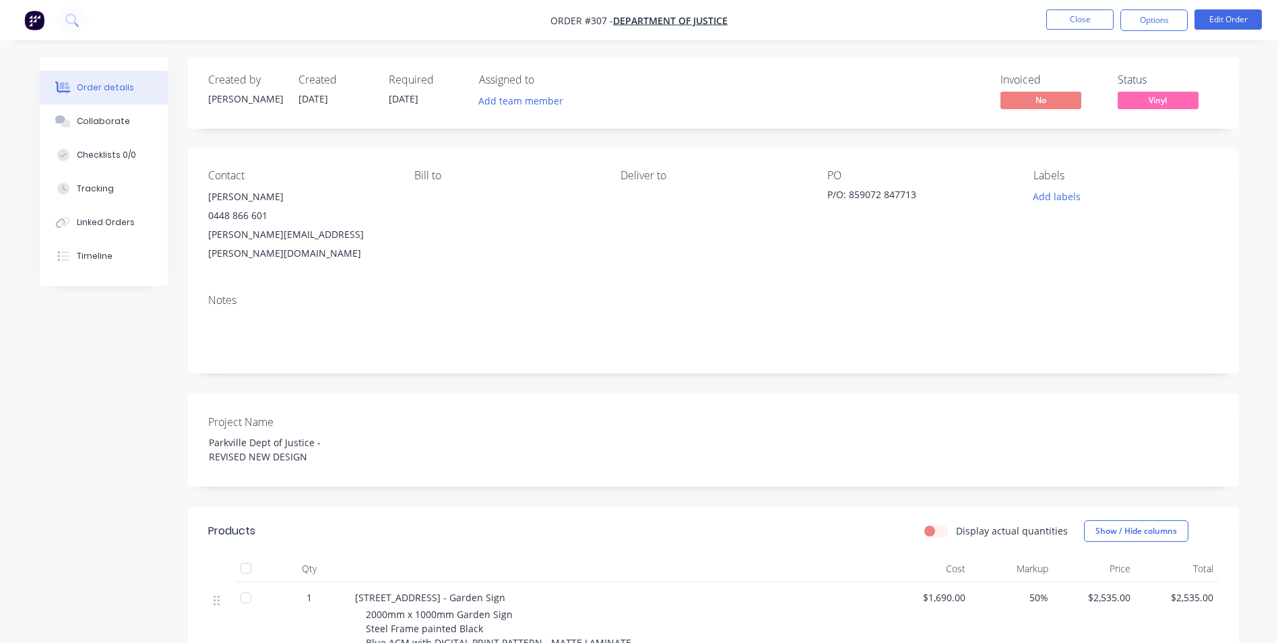
drag, startPoint x: 918, startPoint y: 194, endPoint x: 851, endPoint y: 195, distance: 67.4
click at [851, 195] on div "P/O: 859072 847713" at bounding box center [911, 196] width 168 height 19
drag, startPoint x: 607, startPoint y: 16, endPoint x: 586, endPoint y: 19, distance: 21.1
click at [586, 19] on span "Order #307 -" at bounding box center [581, 20] width 63 height 13
click at [104, 118] on div "Collaborate" at bounding box center [103, 121] width 53 height 12
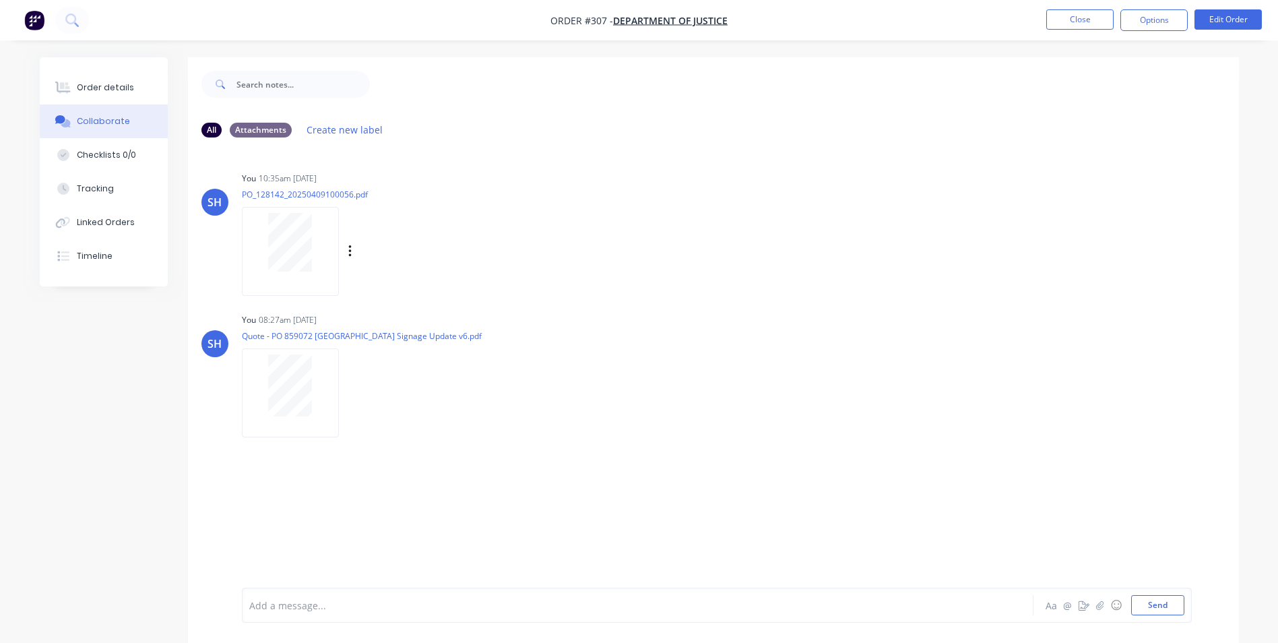
click at [296, 278] on div at bounding box center [290, 251] width 97 height 88
click at [119, 87] on div "Order details" at bounding box center [105, 87] width 57 height 12
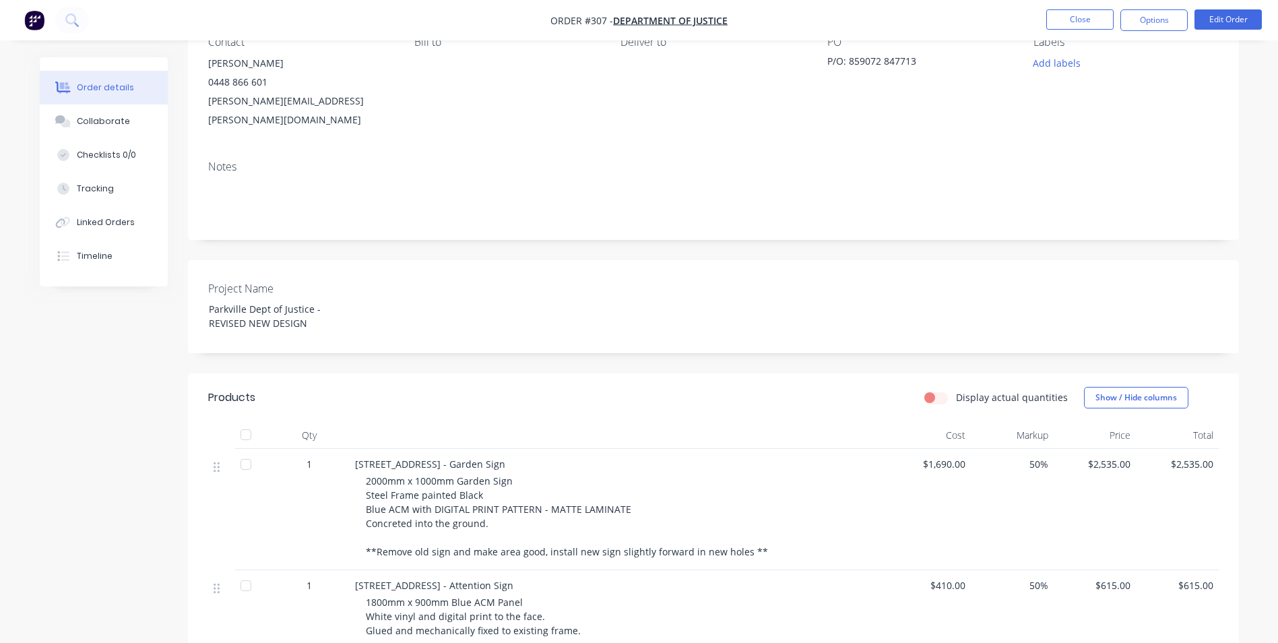
scroll to position [135, 0]
drag, startPoint x: 309, startPoint y: 304, endPoint x: 193, endPoint y: 280, distance: 118.9
click at [193, 280] on div "Project Name Parkville Dept of Justice - REVISED NEW DESIGN" at bounding box center [713, 305] width 1051 height 93
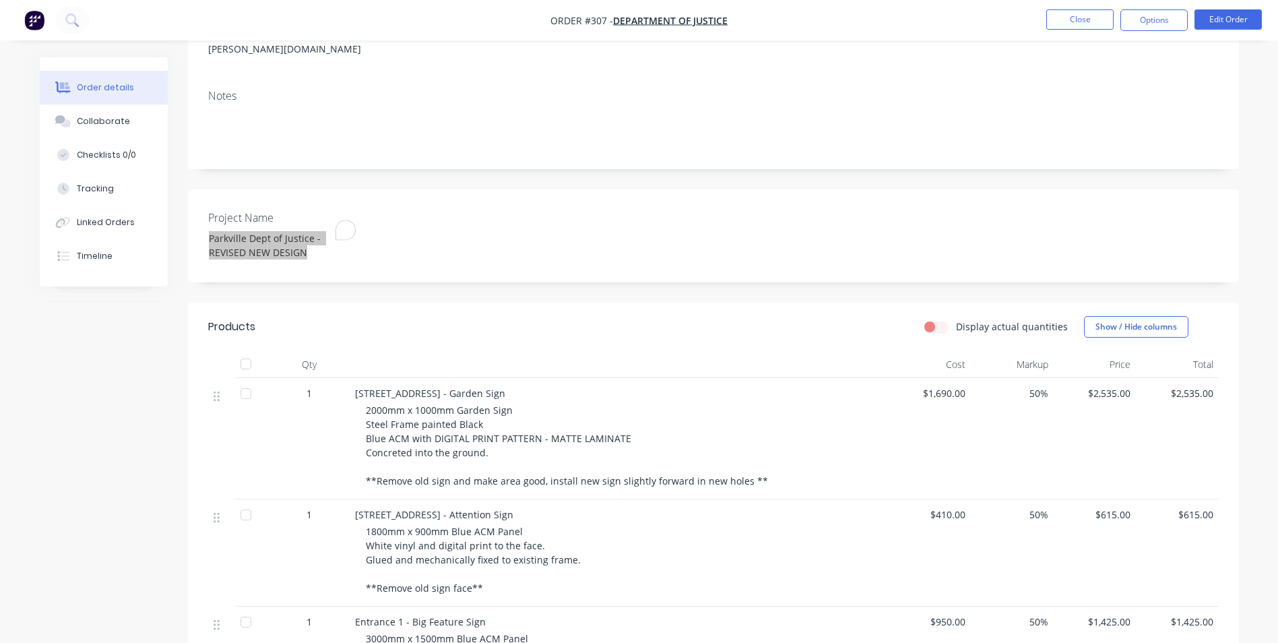
scroll to position [269, 0]
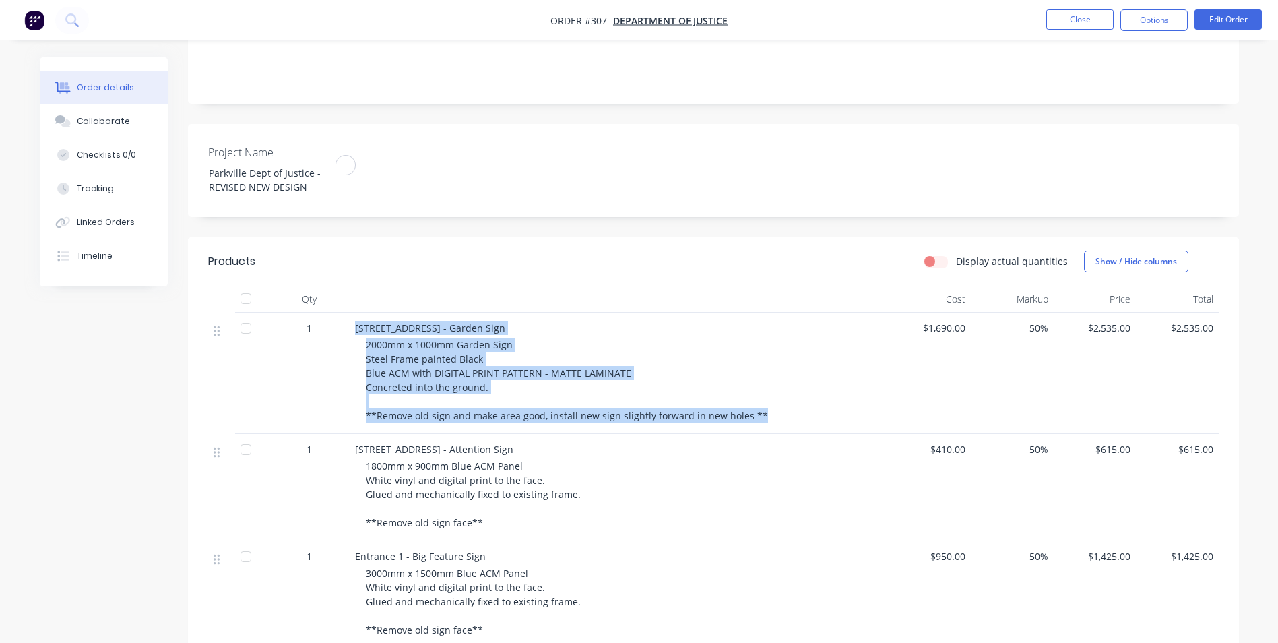
drag, startPoint x: 354, startPoint y: 308, endPoint x: 771, endPoint y: 395, distance: 426.4
click at [771, 395] on div "[STREET_ADDRESS] - Garden Sign 2000mm x 1000mm Garden Sign Steel Frame painted …" at bounding box center [619, 373] width 539 height 121
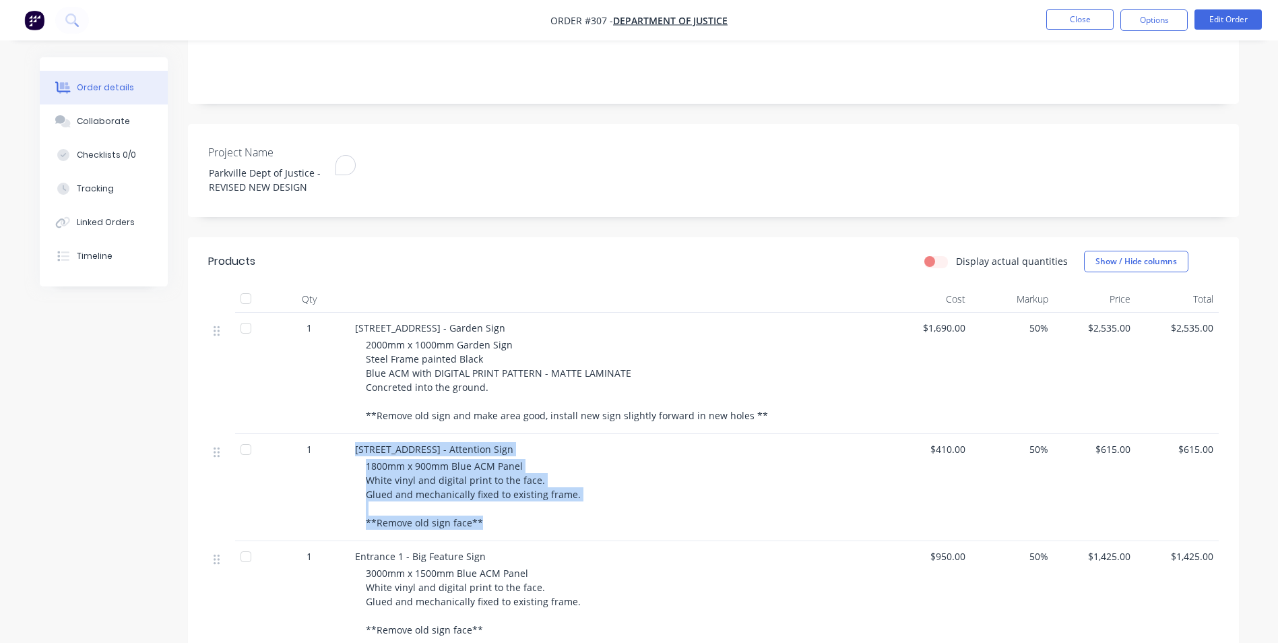
drag, startPoint x: 355, startPoint y: 430, endPoint x: 486, endPoint y: 505, distance: 150.5
click at [486, 505] on div "[STREET_ADDRESS] - Attention Sign 1800mm x 900mm Blue ACM Panel White vinyl and…" at bounding box center [619, 487] width 539 height 107
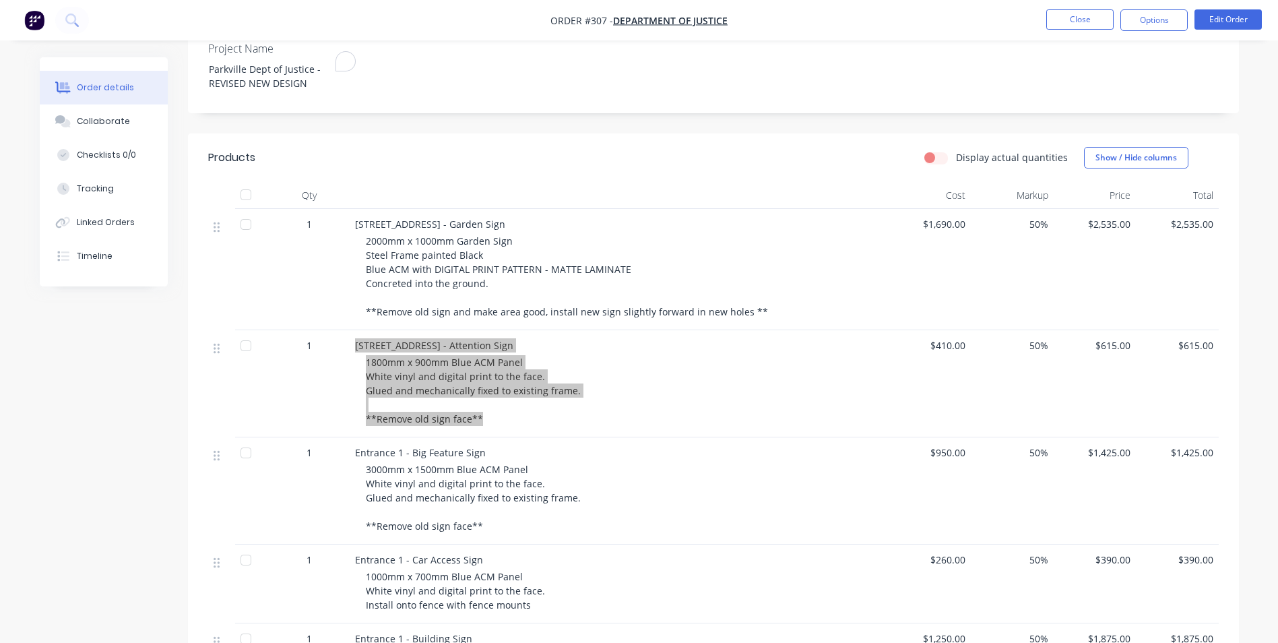
scroll to position [606, 0]
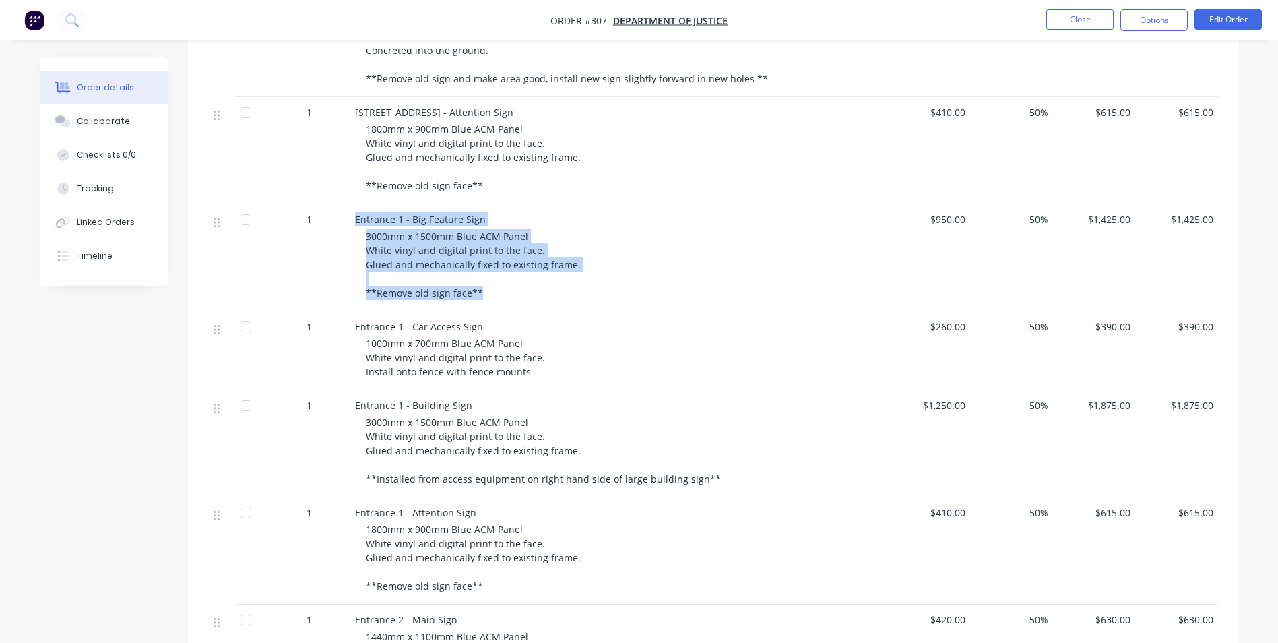
drag, startPoint x: 352, startPoint y: 202, endPoint x: 486, endPoint y: 282, distance: 156.2
click at [486, 282] on div "Entrance 1 - Big Feature Sign 3000mm x 1500mm Blue ACM Panel White vinyl and di…" at bounding box center [619, 257] width 539 height 107
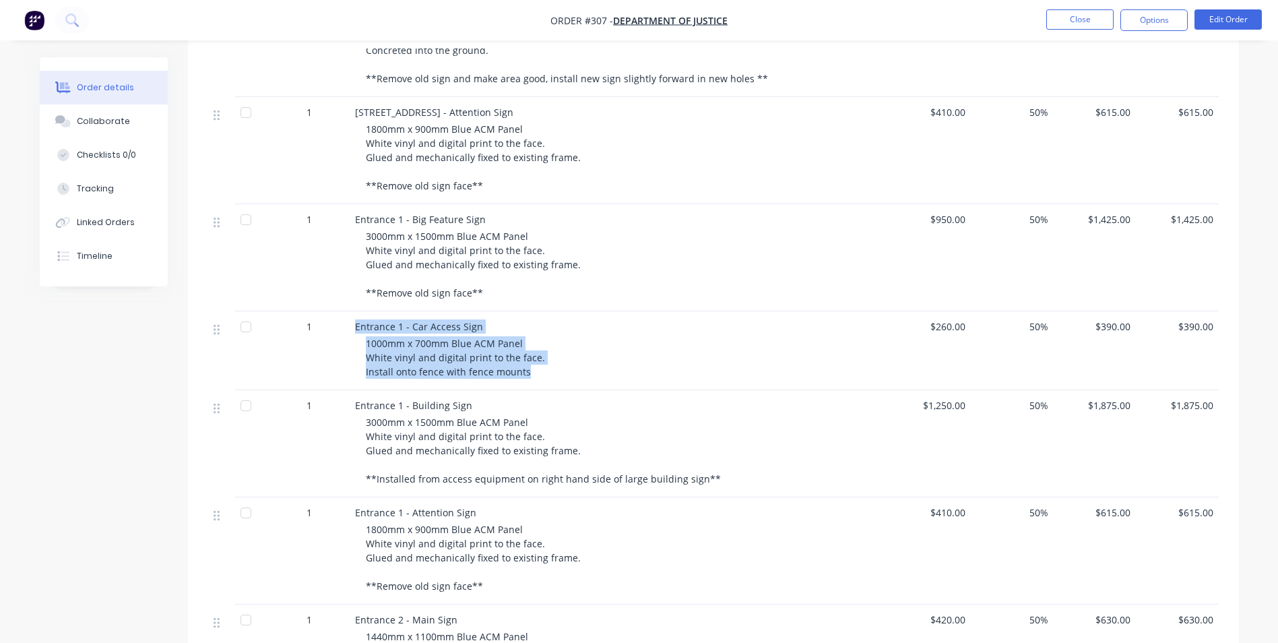
drag, startPoint x: 354, startPoint y: 308, endPoint x: 528, endPoint y: 358, distance: 181.0
click at [528, 358] on div "Entrance 1 - Car Access Sign 1000mm x 700mm Blue ACM Panel White vinyl and digi…" at bounding box center [619, 350] width 539 height 79
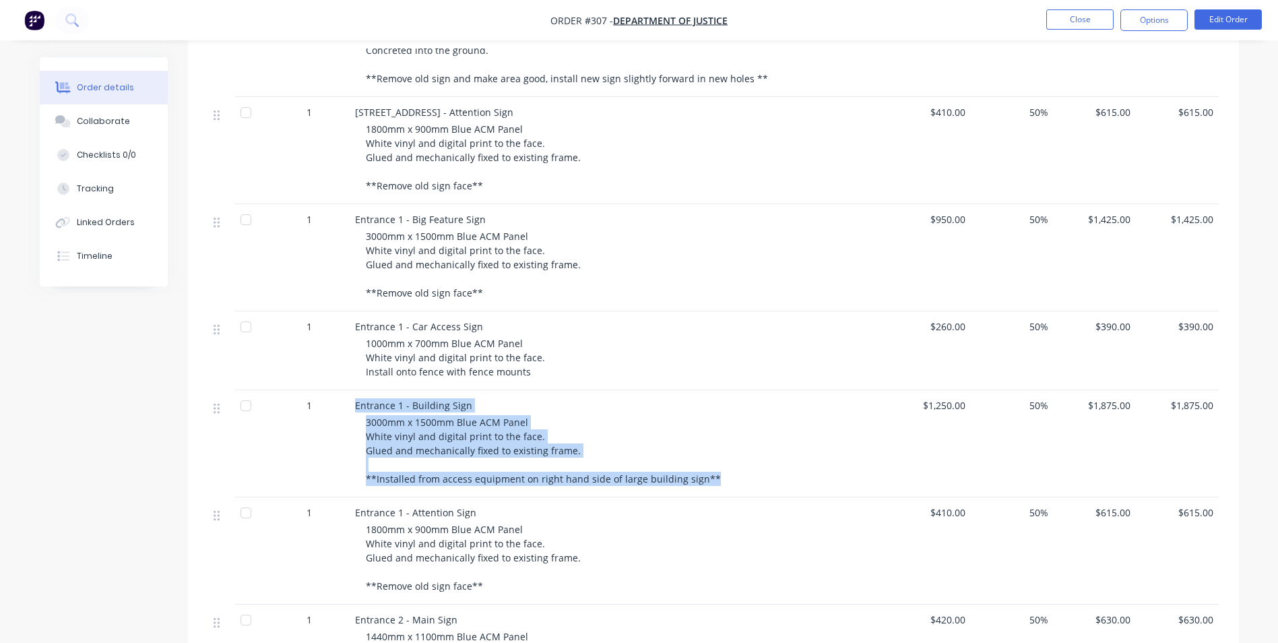
drag, startPoint x: 354, startPoint y: 387, endPoint x: 730, endPoint y: 471, distance: 385.7
click at [730, 471] on div "Entrance 1 - Building Sign 3000mm x 1500mm Blue ACM Panel White vinyl and digit…" at bounding box center [619, 443] width 539 height 107
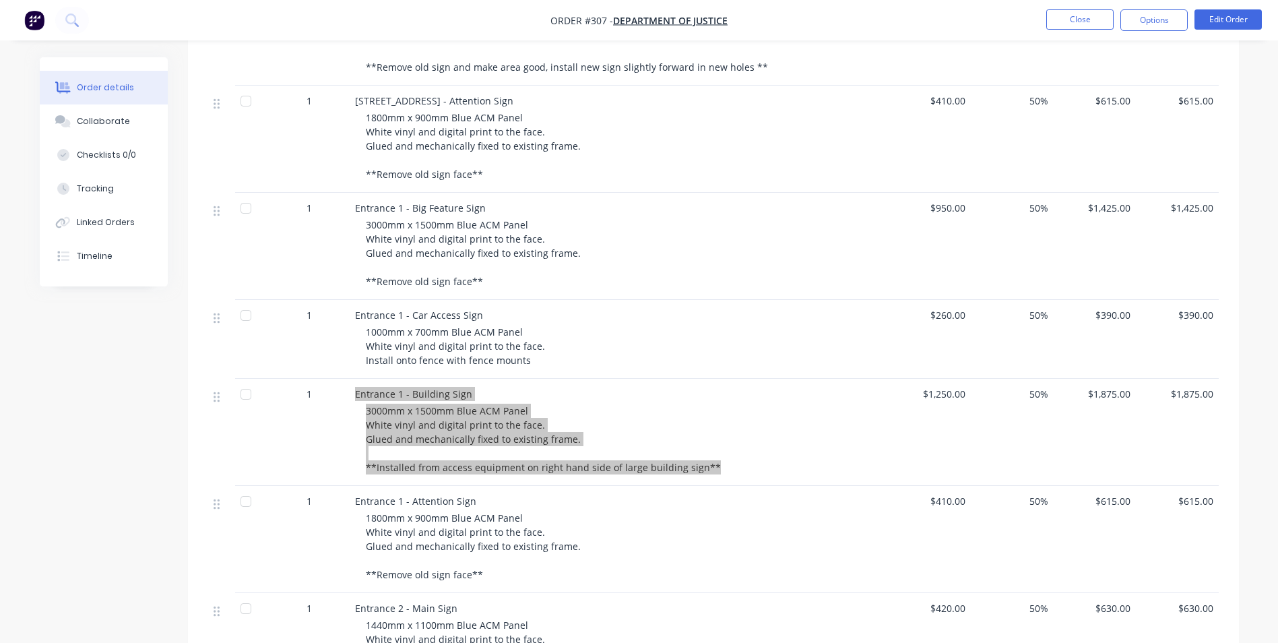
scroll to position [876, 0]
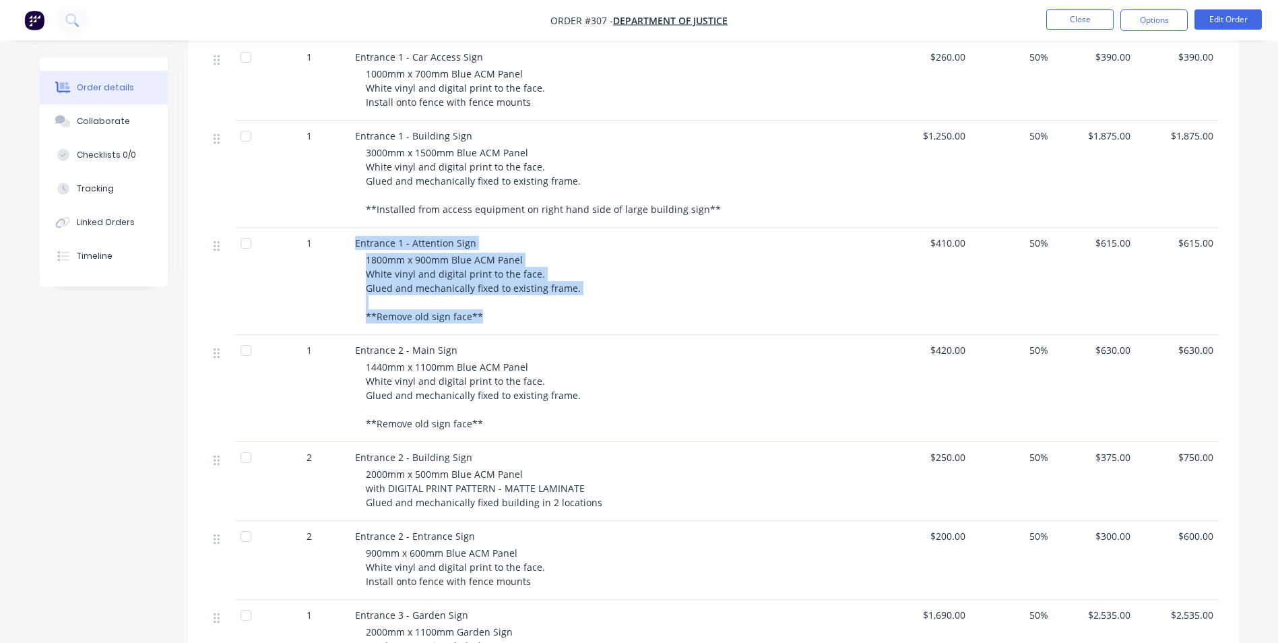
drag, startPoint x: 354, startPoint y: 222, endPoint x: 483, endPoint y: 302, distance: 152.1
click at [478, 301] on div "Entrance 1 - Attention Sign 1800mm x 900mm Blue ACM Panel White vinyl and digit…" at bounding box center [619, 281] width 539 height 107
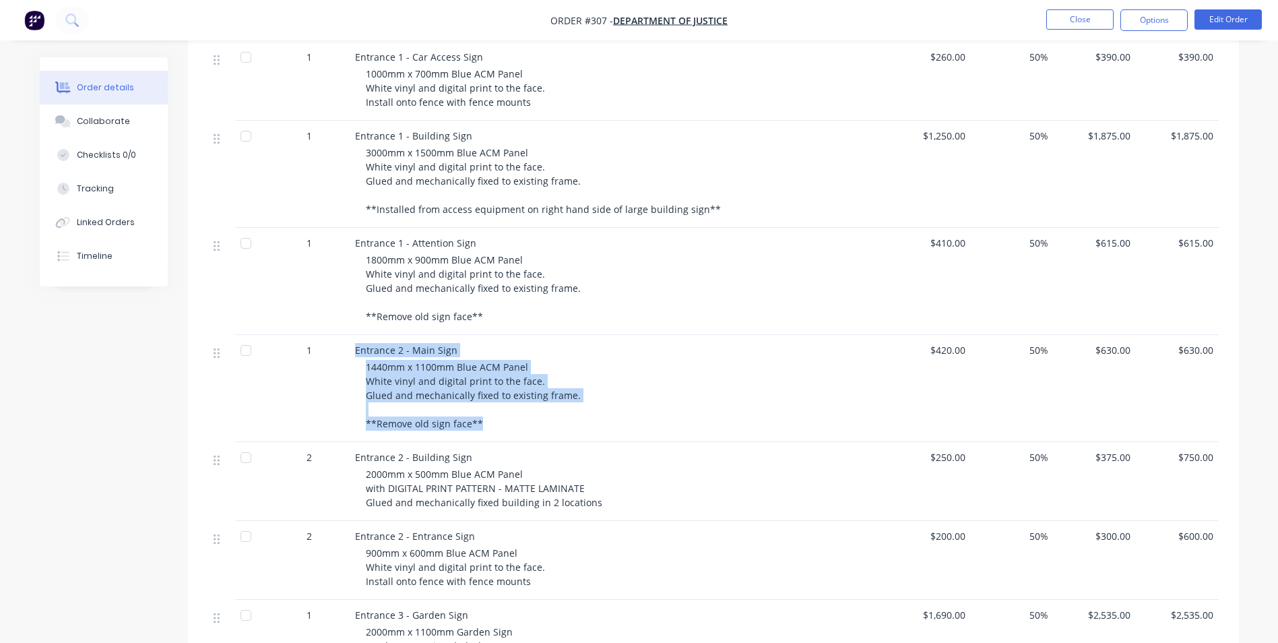
drag, startPoint x: 355, startPoint y: 330, endPoint x: 489, endPoint y: 410, distance: 155.8
click at [489, 410] on div "Entrance 2 - Main Sign 1440mm x 1100mm Blue ACM Panel White vinyl and digital p…" at bounding box center [619, 388] width 539 height 107
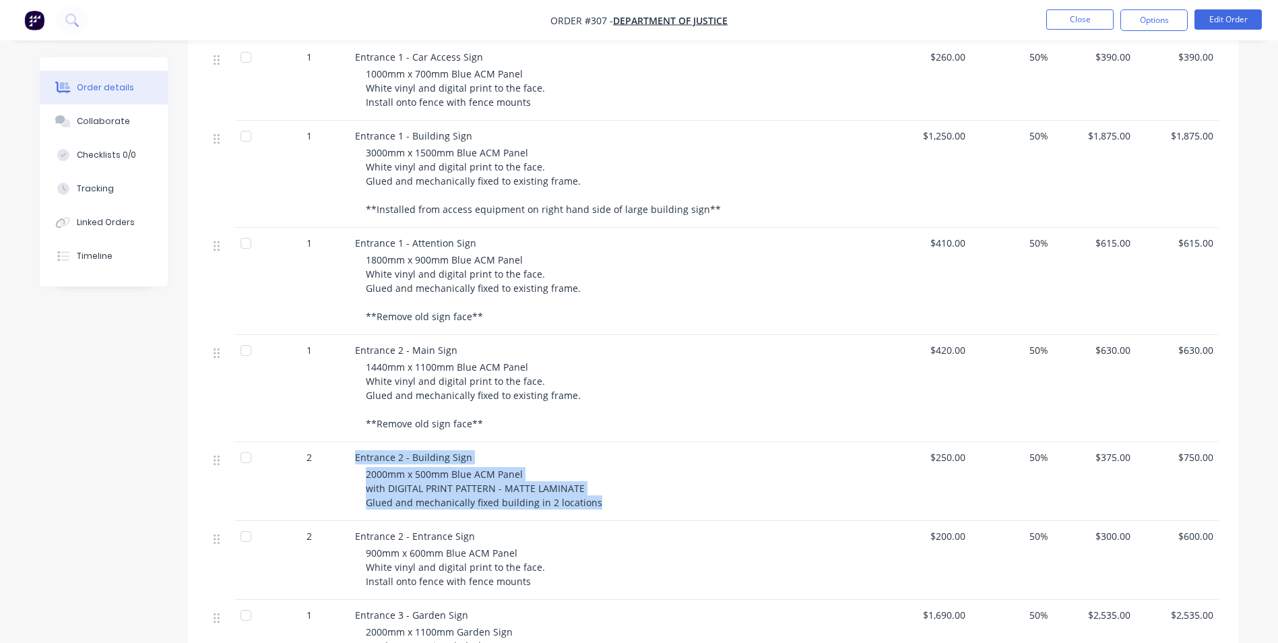
drag, startPoint x: 353, startPoint y: 439, endPoint x: 594, endPoint y: 491, distance: 246.6
click at [594, 491] on div "Entrance 2 - Building Sign 2000mm x 500mm Blue ACM Panel with DIGITAL PRINT PAT…" at bounding box center [619, 481] width 539 height 79
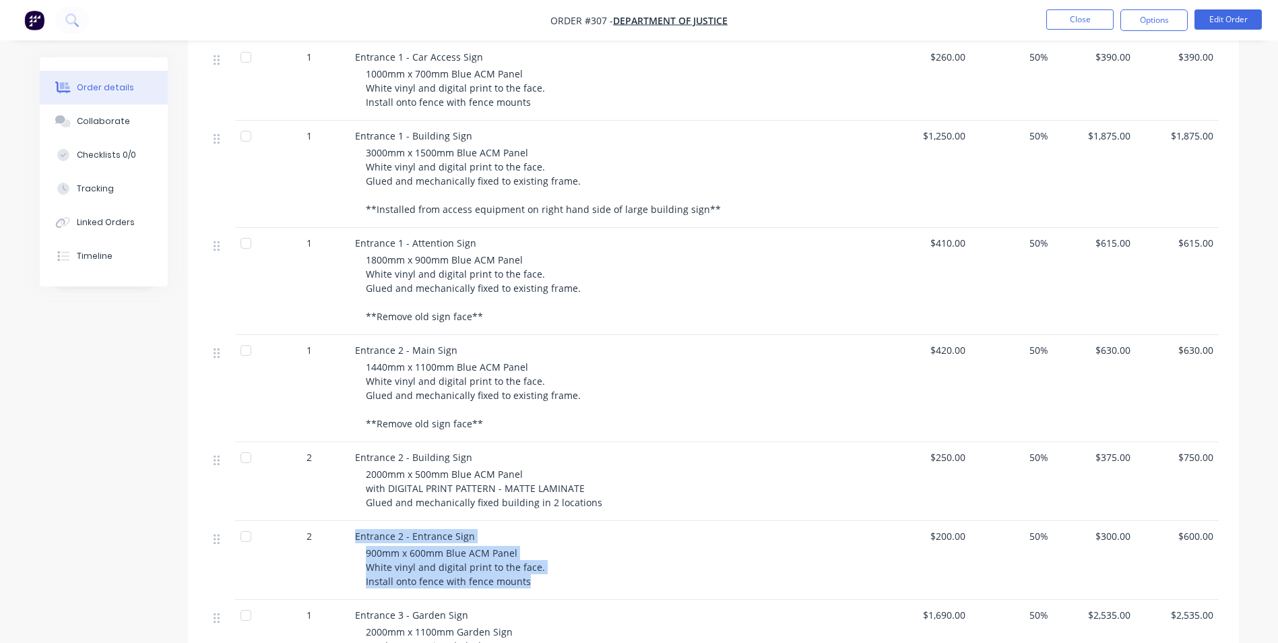
drag, startPoint x: 352, startPoint y: 515, endPoint x: 529, endPoint y: 571, distance: 186.0
click at [529, 571] on div "Entrance 2 - Entrance Sign 900mm x 600mm Blue ACM Panel White vinyl and digital…" at bounding box center [619, 560] width 539 height 79
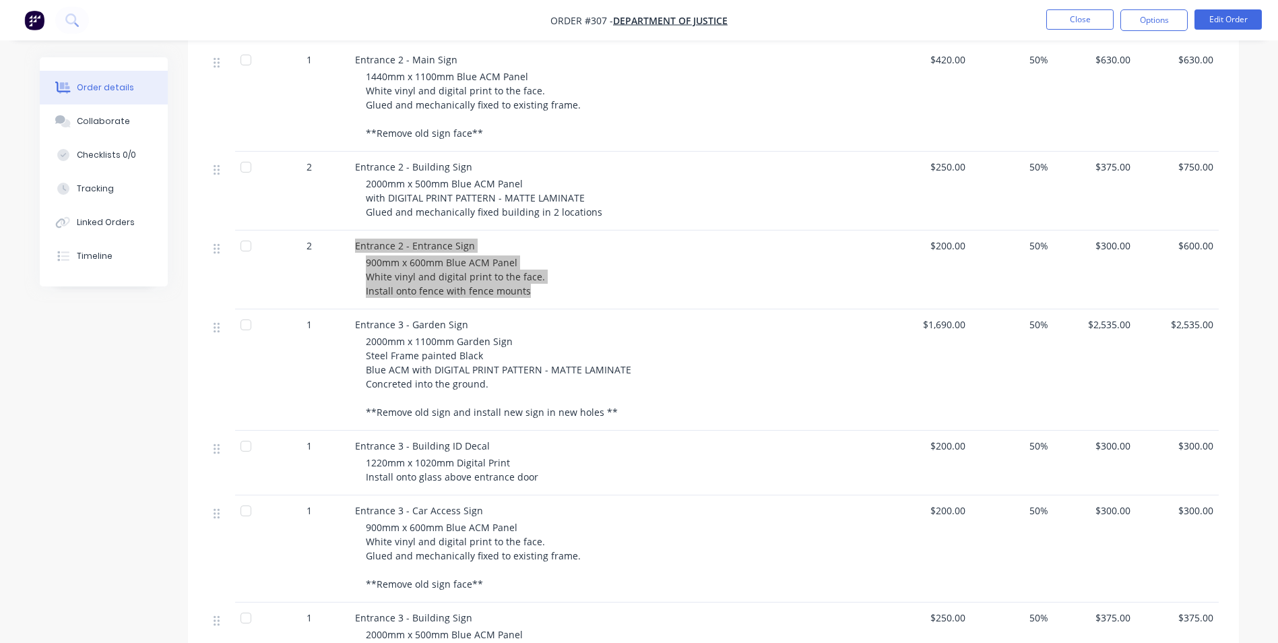
scroll to position [1212, 0]
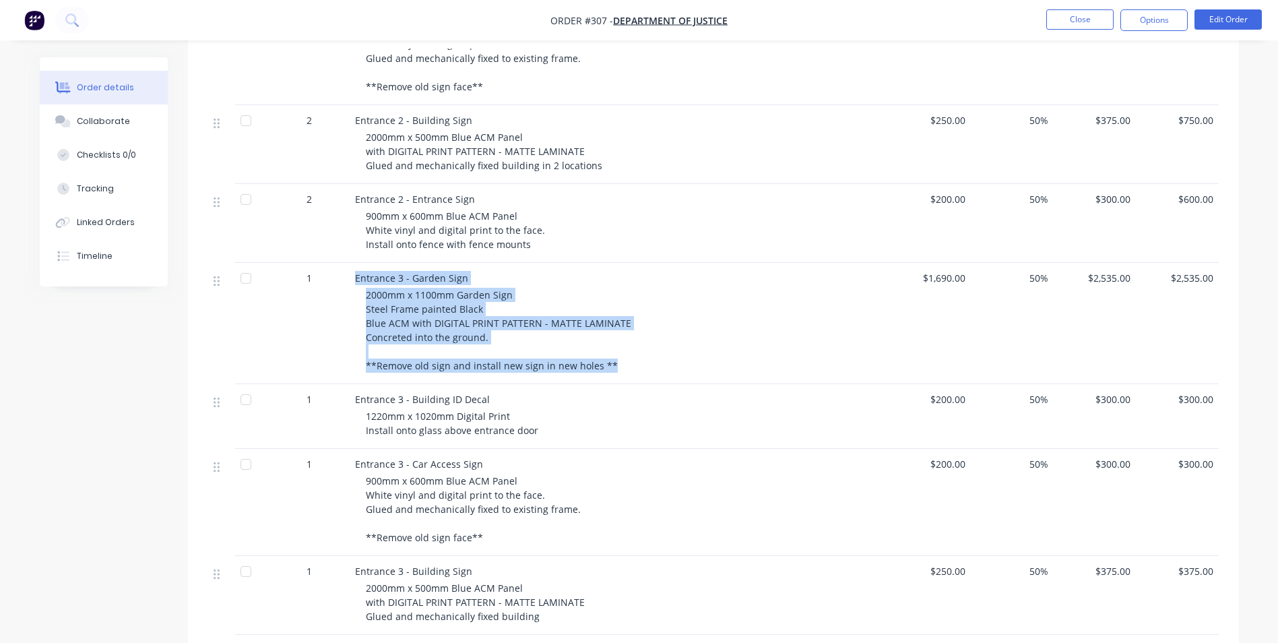
drag, startPoint x: 376, startPoint y: 269, endPoint x: 626, endPoint y: 353, distance: 263.5
click at [626, 353] on div "Entrance 3 - Garden Sign 2000mm x 1100mm Garden Sign Steel Frame painted Black …" at bounding box center [619, 323] width 539 height 121
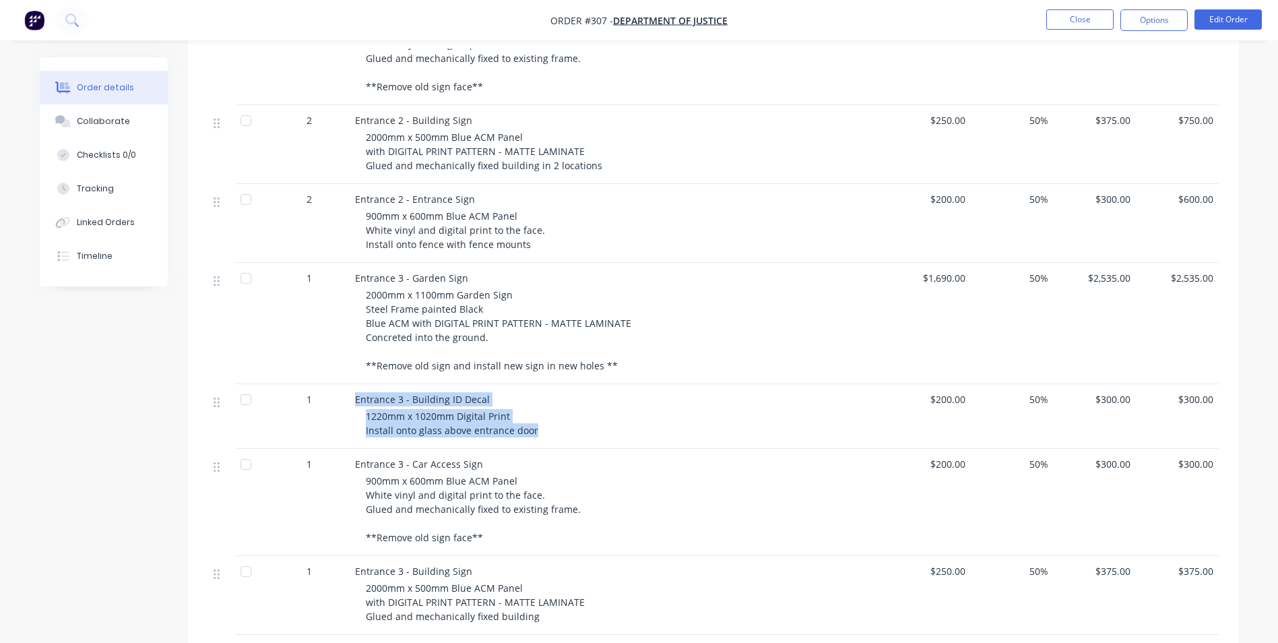
drag, startPoint x: 354, startPoint y: 381, endPoint x: 531, endPoint y: 415, distance: 181.0
click at [531, 415] on div "Entrance 3 - Building ID Decal 1220mm x 1020mm Digital Print Install onto glass…" at bounding box center [619, 416] width 539 height 65
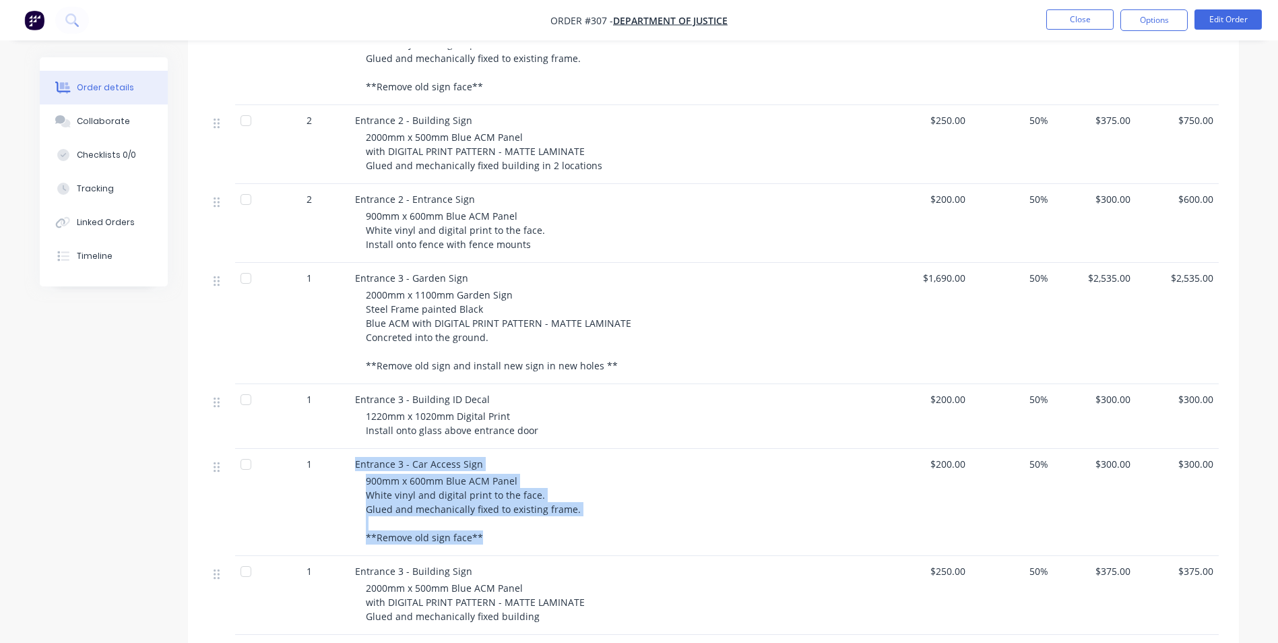
drag, startPoint x: 351, startPoint y: 445, endPoint x: 494, endPoint y: 526, distance: 165.0
click at [494, 526] on div "Entrance 3 - Car Access Sign 900mm x 600mm Blue ACM Panel White vinyl and digit…" at bounding box center [619, 502] width 539 height 107
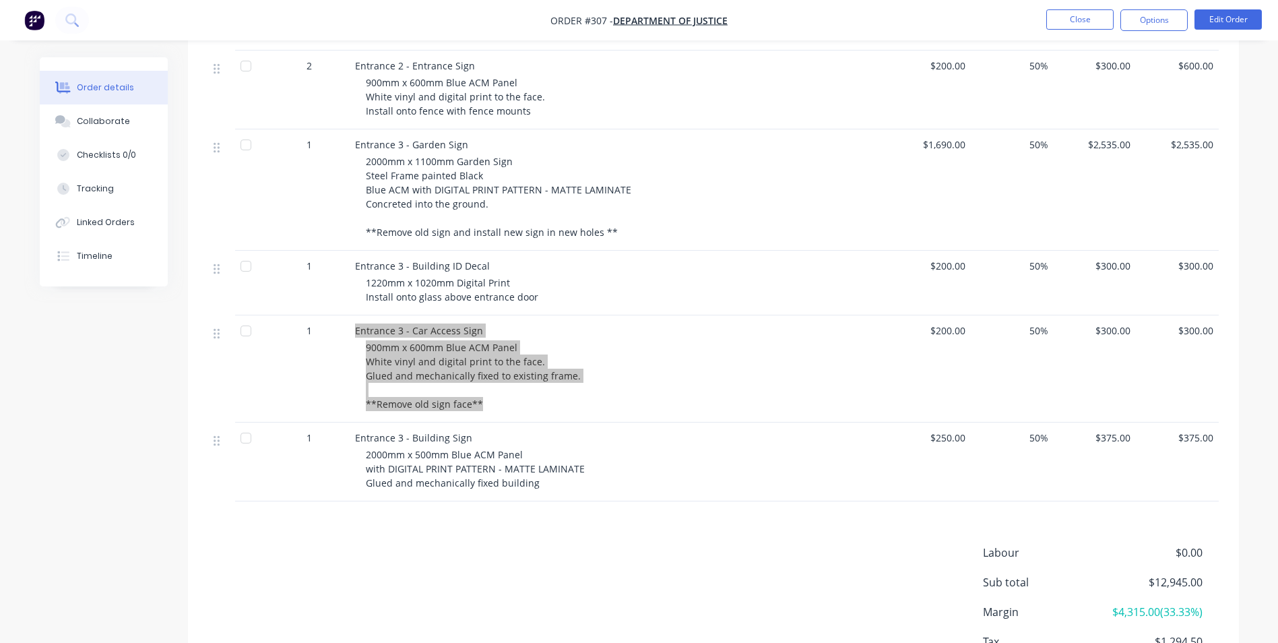
scroll to position [1347, 0]
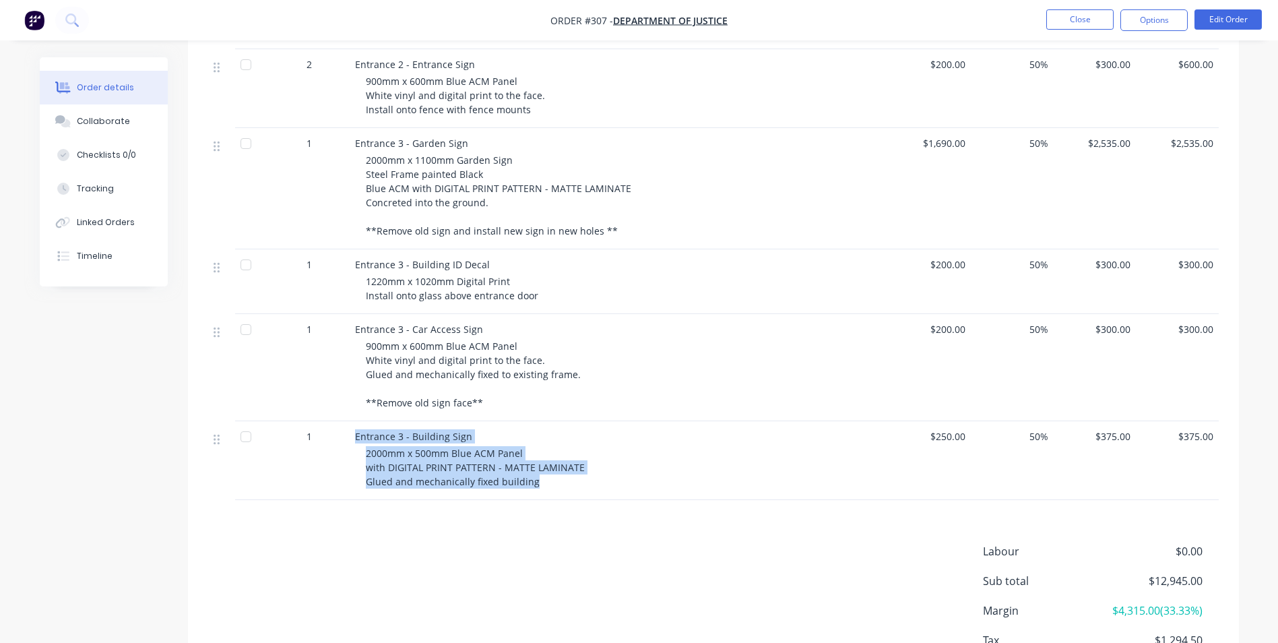
drag, startPoint x: 354, startPoint y: 418, endPoint x: 541, endPoint y: 473, distance: 194.4
click at [541, 473] on div "Entrance 3 - Building Sign 2000mm x 500mm Blue ACM Panel with DIGITAL PRINT PAT…" at bounding box center [619, 460] width 539 height 79
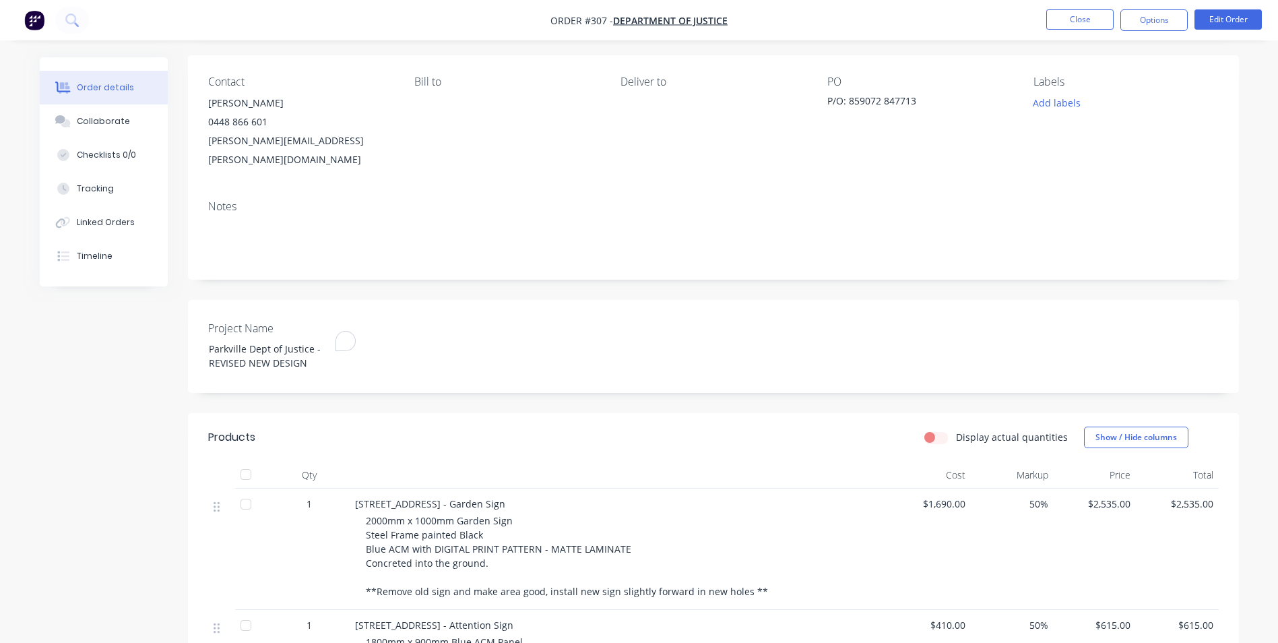
scroll to position [0, 0]
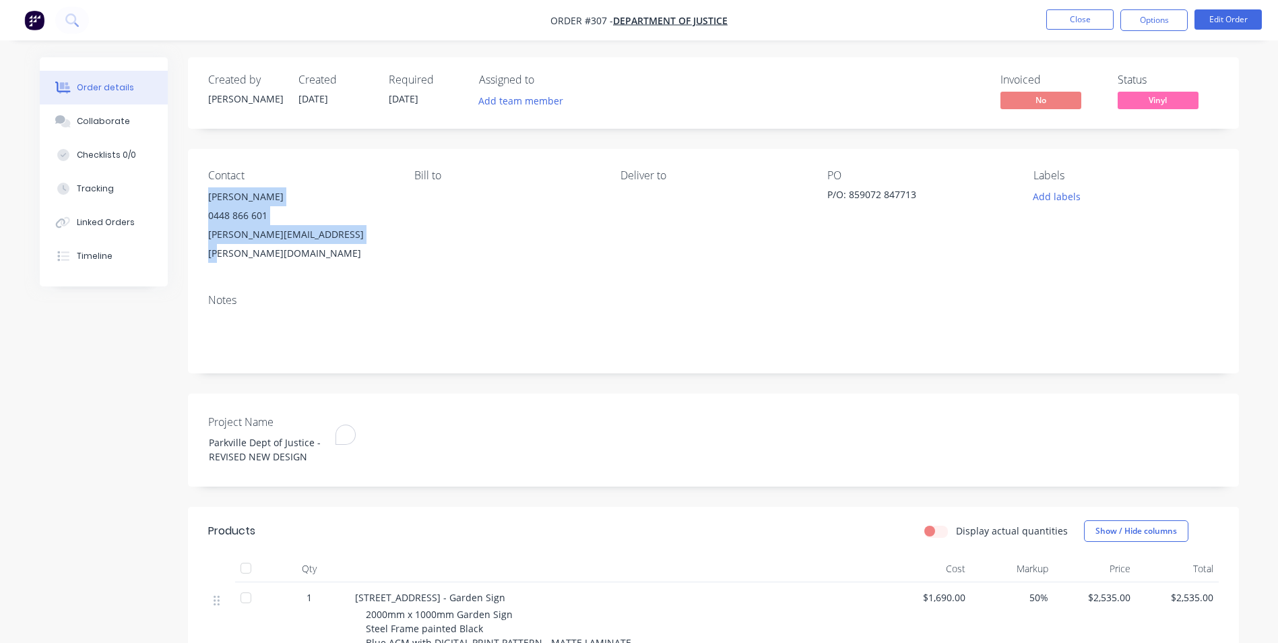
drag, startPoint x: 204, startPoint y: 193, endPoint x: 350, endPoint y: 244, distance: 154.0
click at [350, 244] on div "Contact [PERSON_NAME] [PHONE_NUMBER] [PERSON_NAME][EMAIL_ADDRESS][PERSON_NAME][…" at bounding box center [713, 216] width 1051 height 134
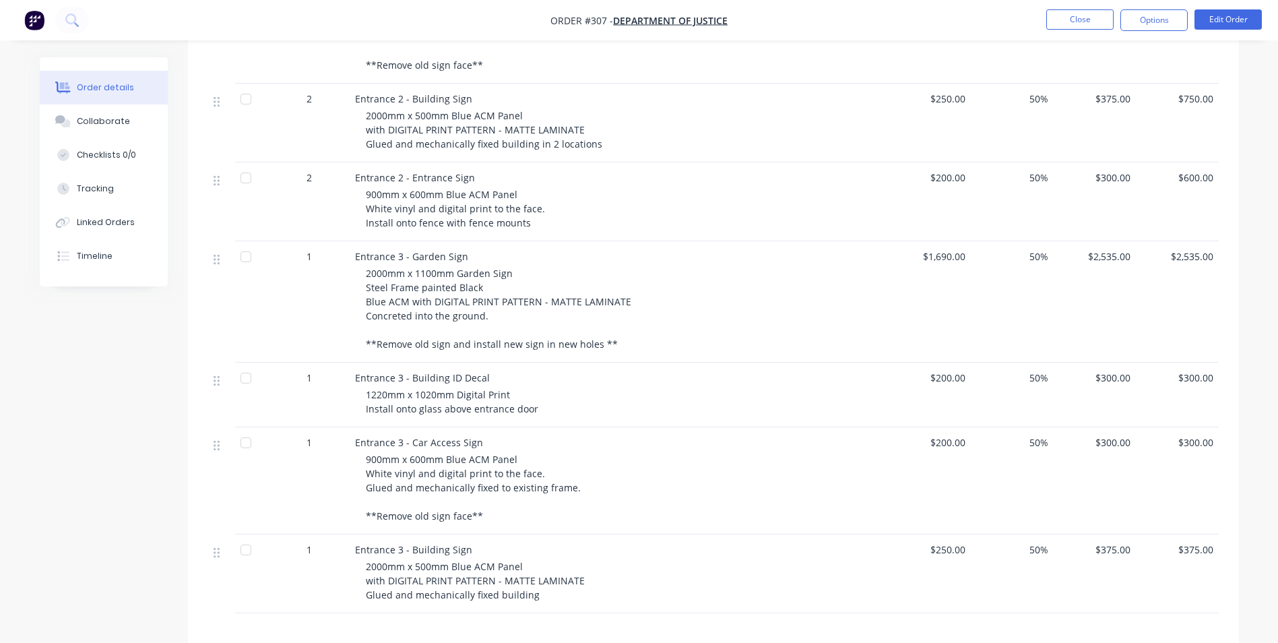
scroll to position [1425, 0]
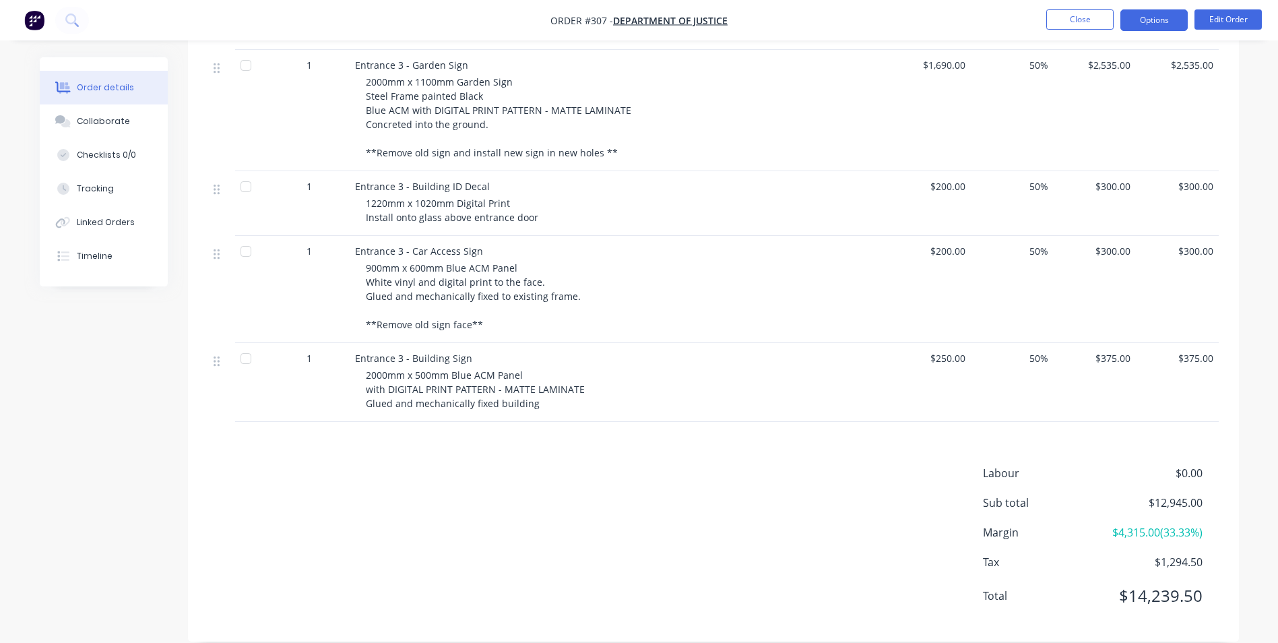
click at [1155, 21] on button "Options" at bounding box center [1153, 20] width 67 height 22
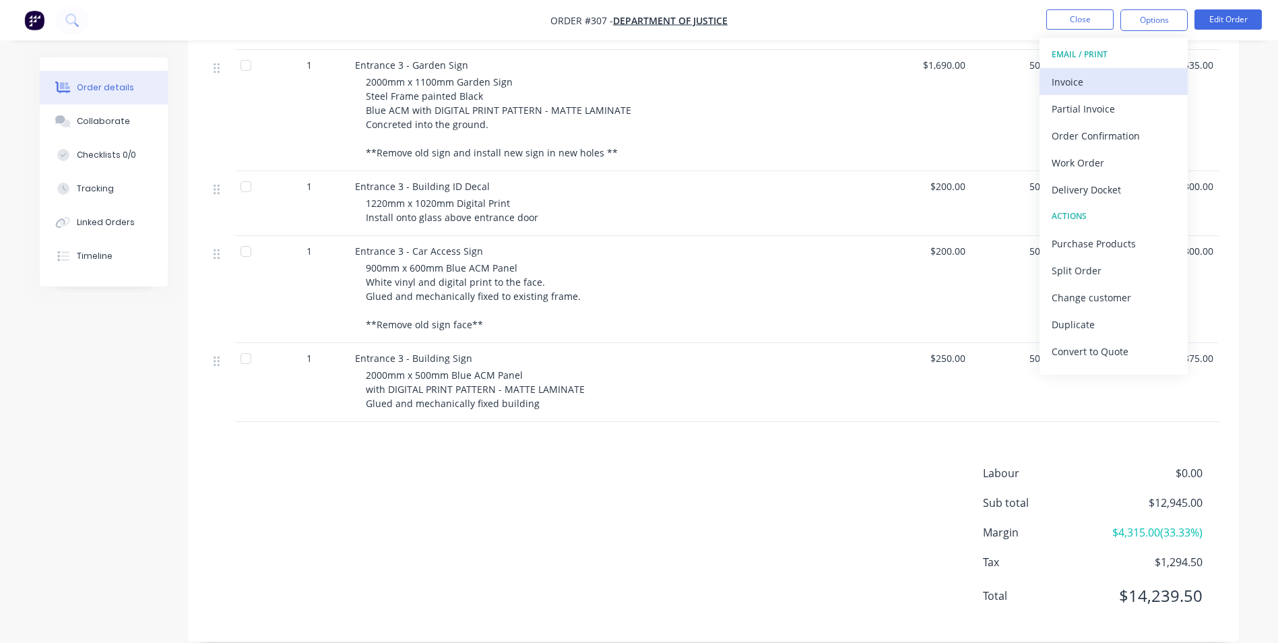
click at [1087, 81] on div "Invoice" at bounding box center [1113, 82] width 124 height 20
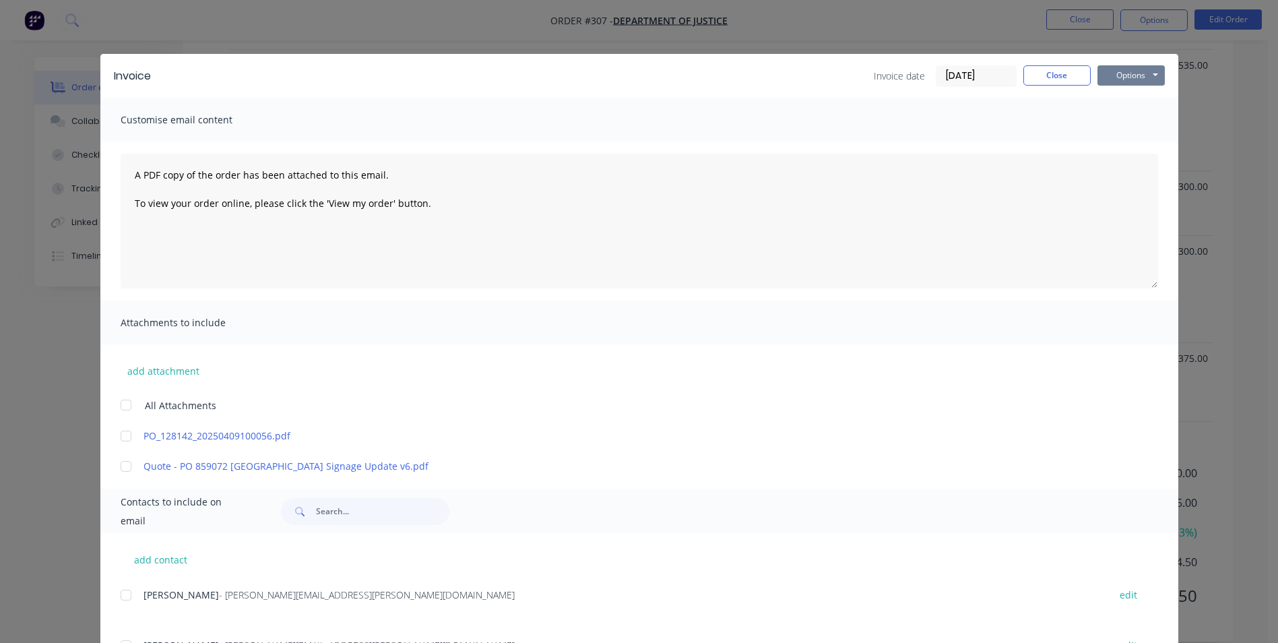
click at [1130, 74] on button "Options" at bounding box center [1130, 75] width 67 height 20
click at [1115, 124] on button "Print" at bounding box center [1140, 121] width 86 height 22
drag, startPoint x: 1047, startPoint y: 69, endPoint x: 1082, endPoint y: 61, distance: 36.6
click at [1050, 69] on button "Close" at bounding box center [1056, 75] width 67 height 20
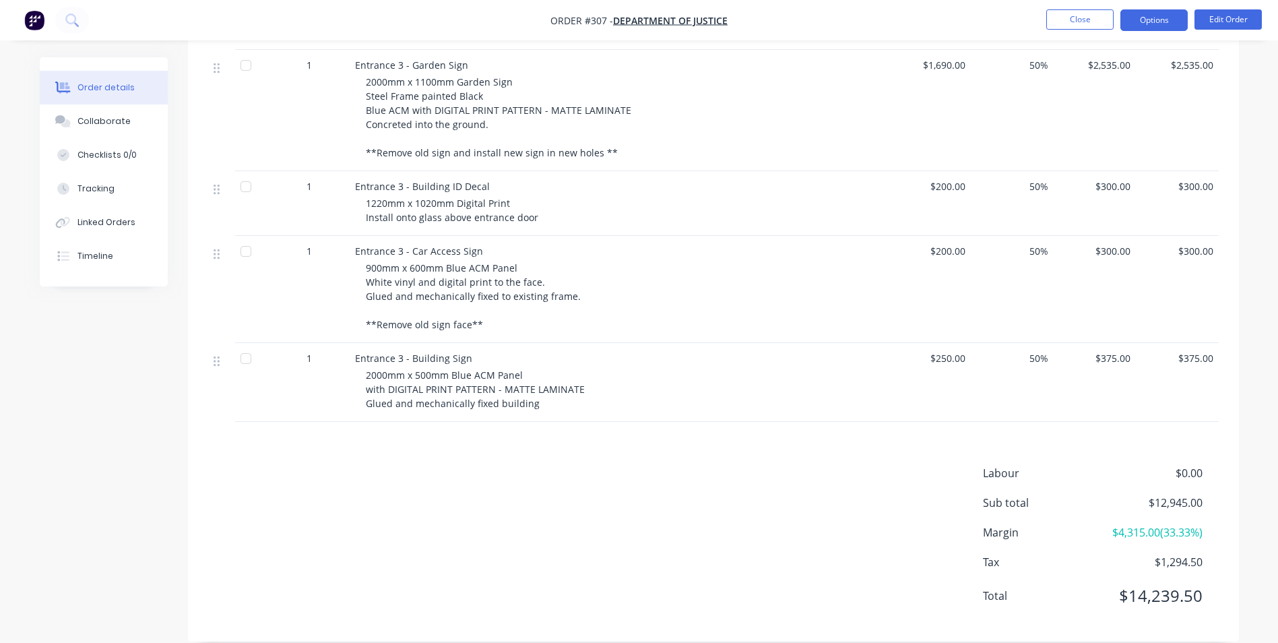
click at [1150, 25] on button "Options" at bounding box center [1153, 20] width 67 height 22
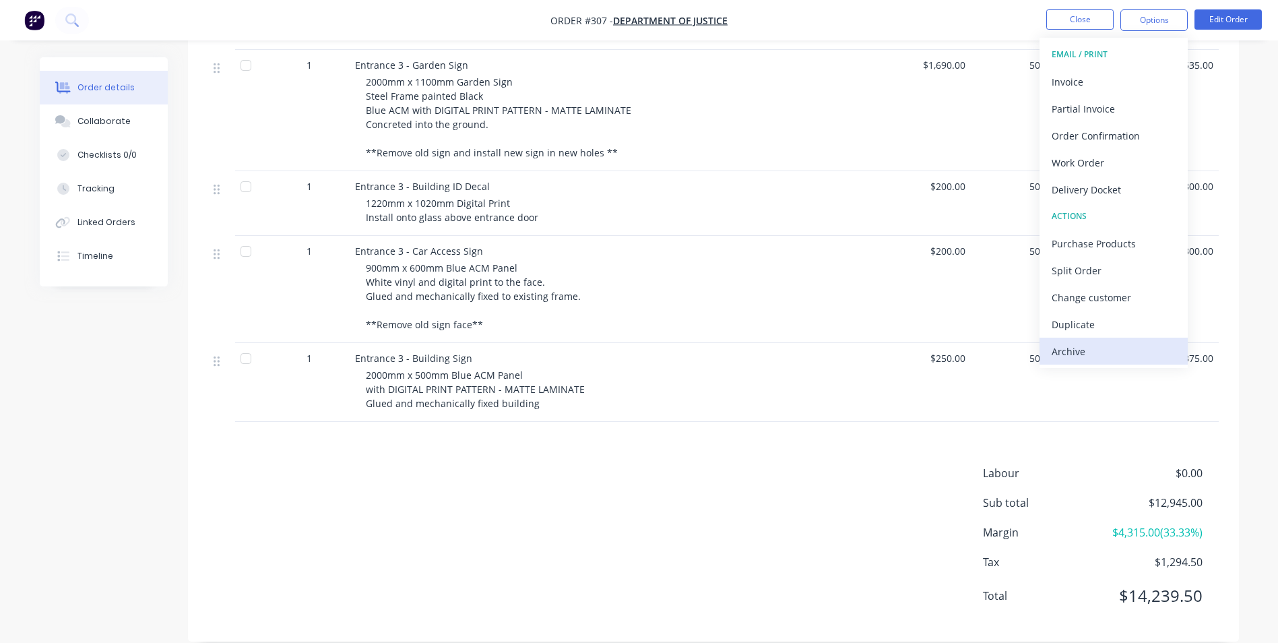
click at [1140, 350] on div "Archive" at bounding box center [1113, 351] width 124 height 20
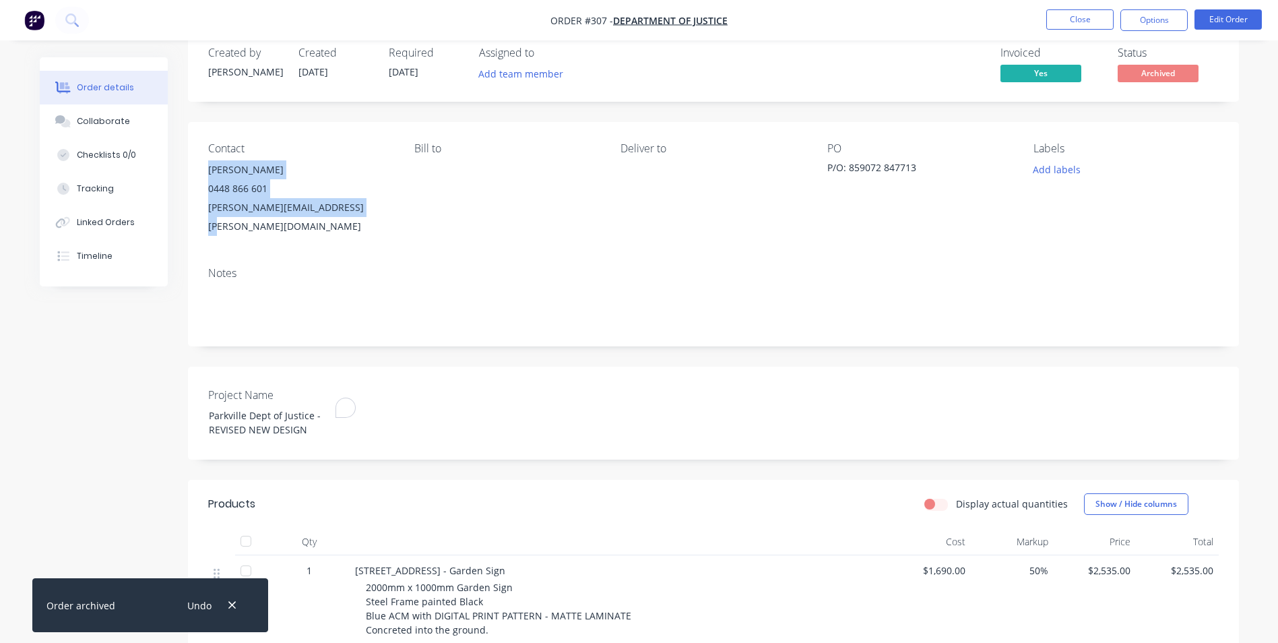
scroll to position [0, 0]
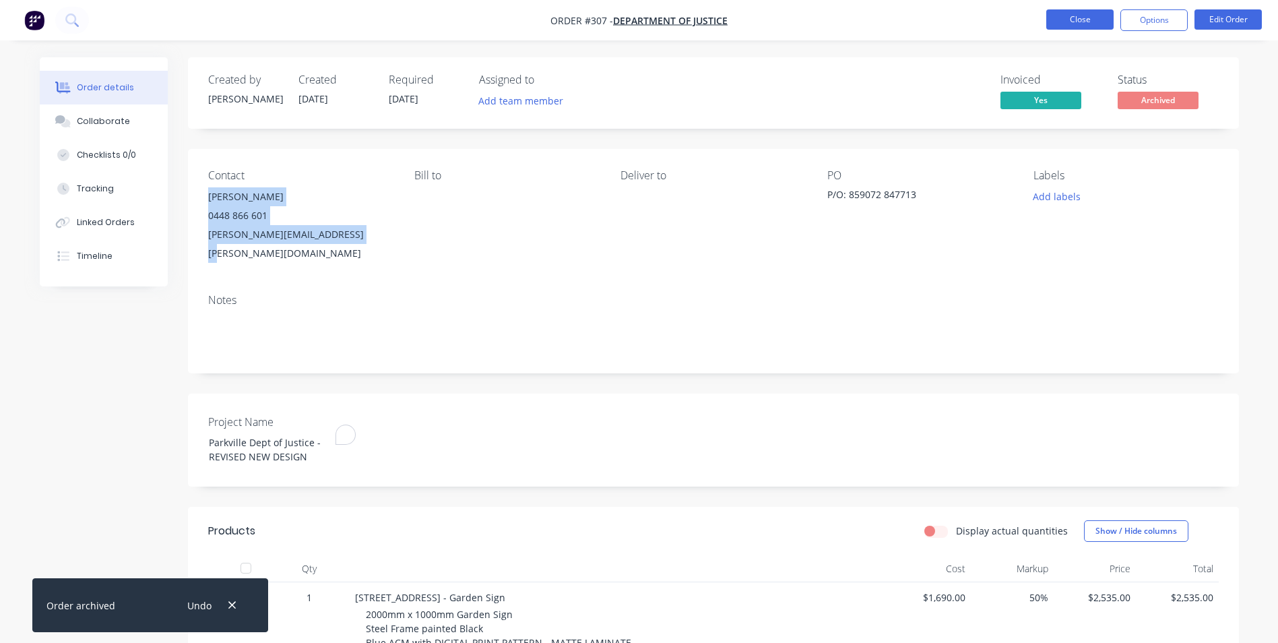
click at [1067, 20] on button "Close" at bounding box center [1079, 19] width 67 height 20
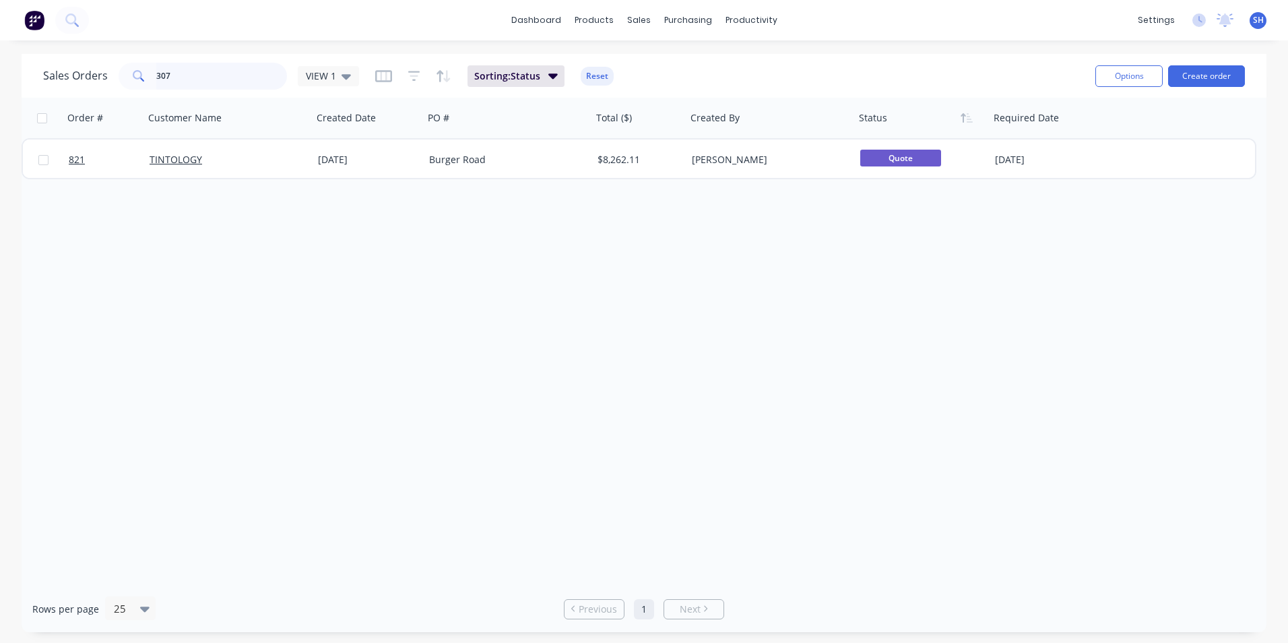
click at [192, 79] on input "307" at bounding box center [221, 76] width 131 height 27
click at [104, 69] on div "Sales Orders 307 VIEW 1" at bounding box center [201, 76] width 316 height 27
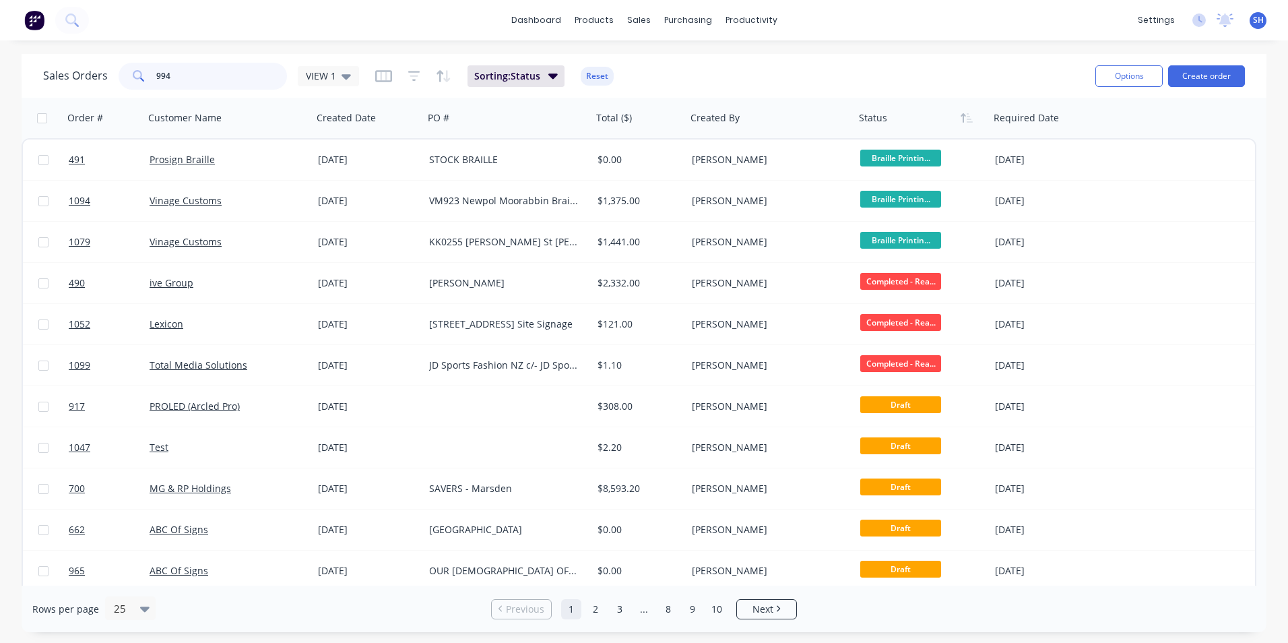
type input "994"
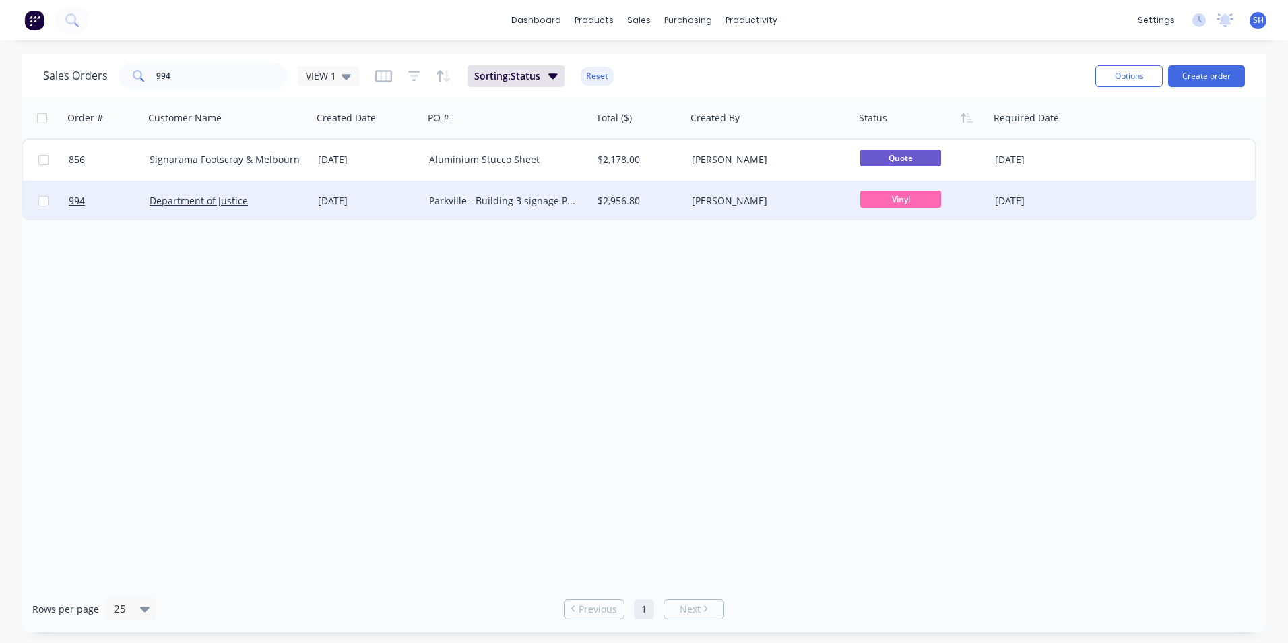
click at [337, 205] on div "[DATE]" at bounding box center [368, 200] width 100 height 13
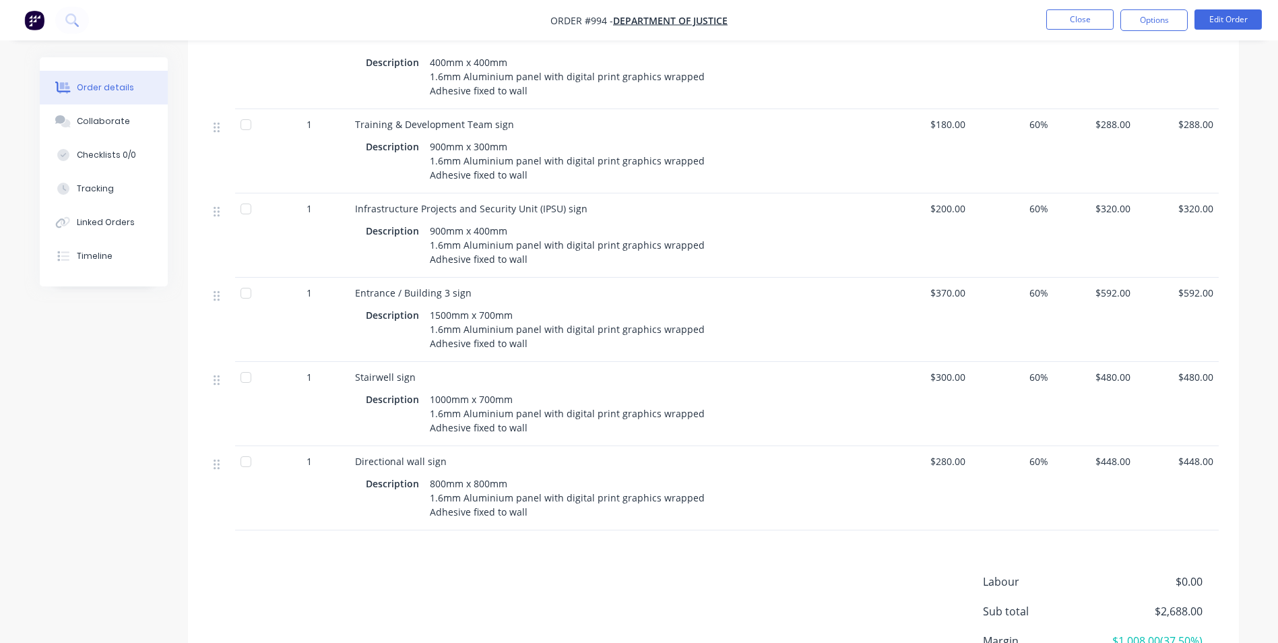
scroll to position [772, 0]
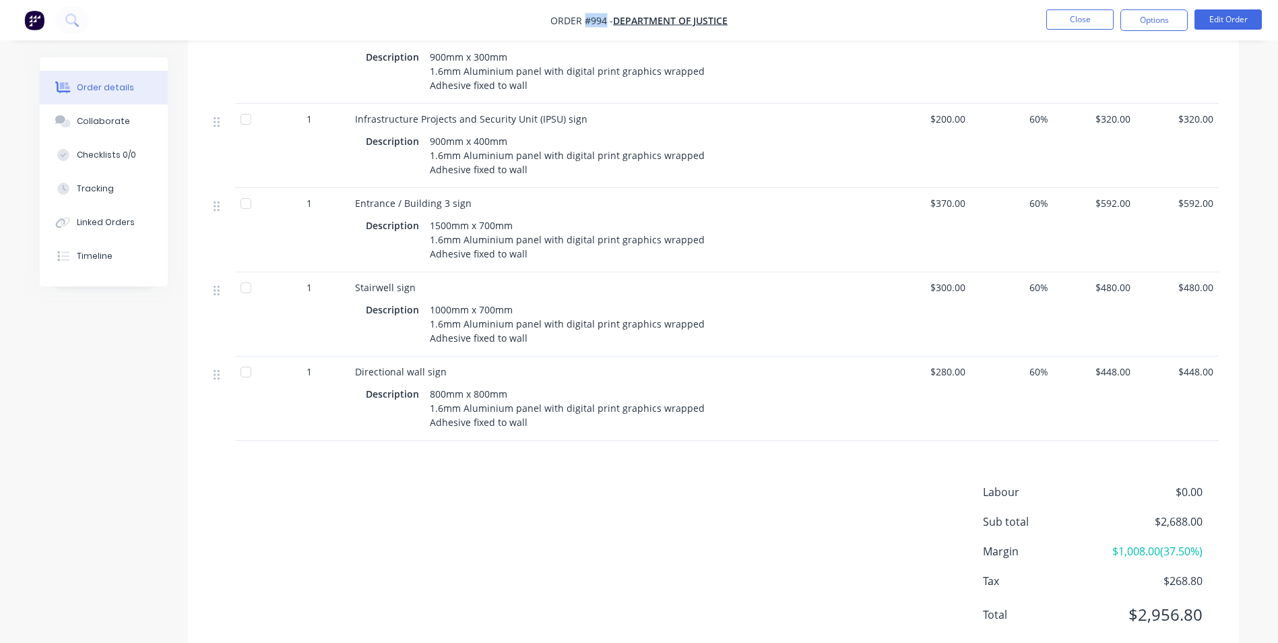
drag, startPoint x: 606, startPoint y: 21, endPoint x: 587, endPoint y: 20, distance: 18.9
click at [587, 20] on span "Order #994 -" at bounding box center [581, 20] width 63 height 13
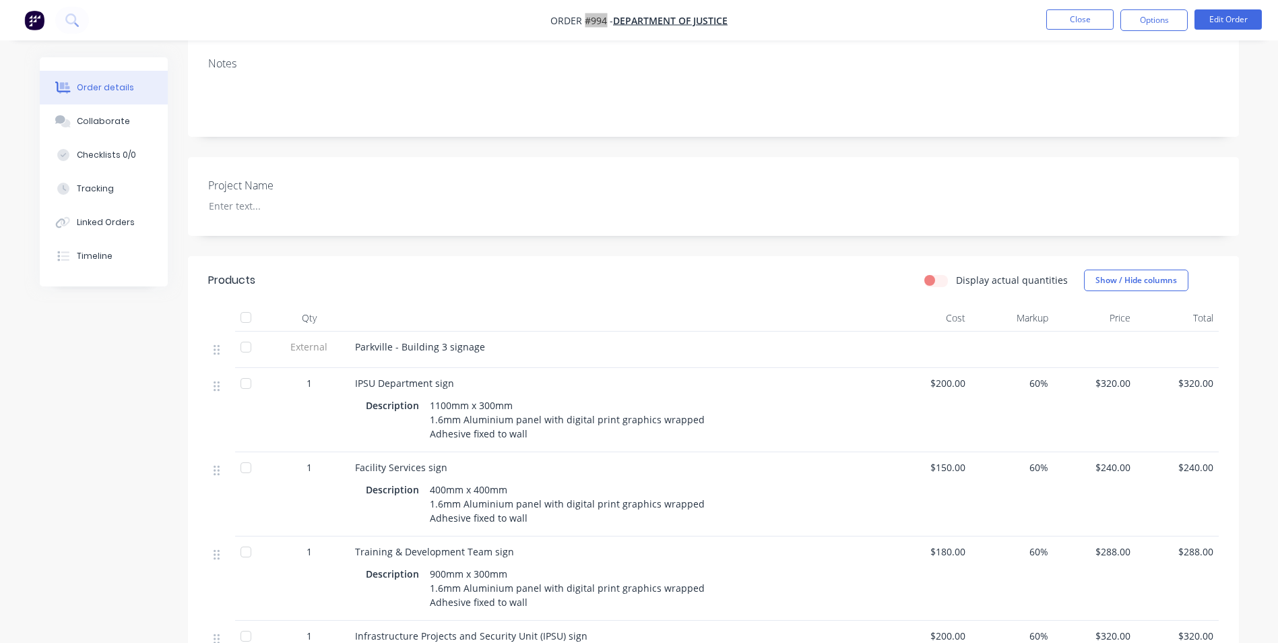
scroll to position [0, 0]
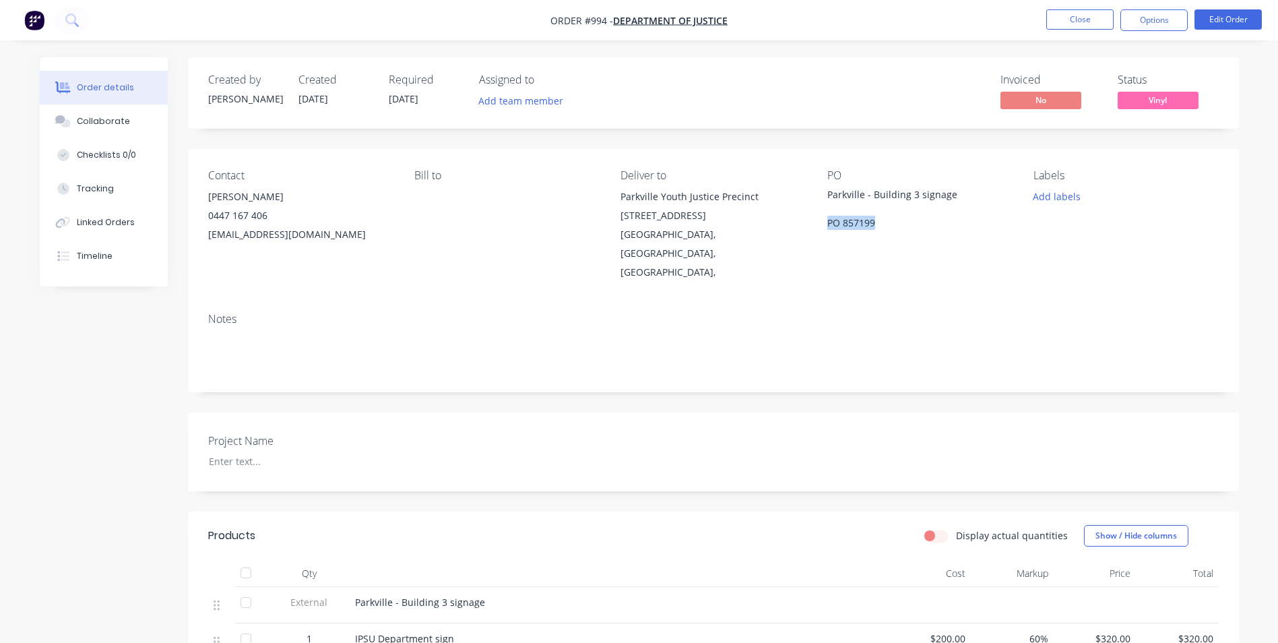
drag, startPoint x: 866, startPoint y: 221, endPoint x: 827, endPoint y: 220, distance: 39.1
click at [827, 220] on div "Parkville - Building 3 signage PO 857199" at bounding box center [911, 208] width 168 height 42
drag, startPoint x: 951, startPoint y: 196, endPoint x: 826, endPoint y: 195, distance: 124.6
click at [827, 195] on div "Parkville - Building 3 signage PO 857199" at bounding box center [911, 208] width 168 height 42
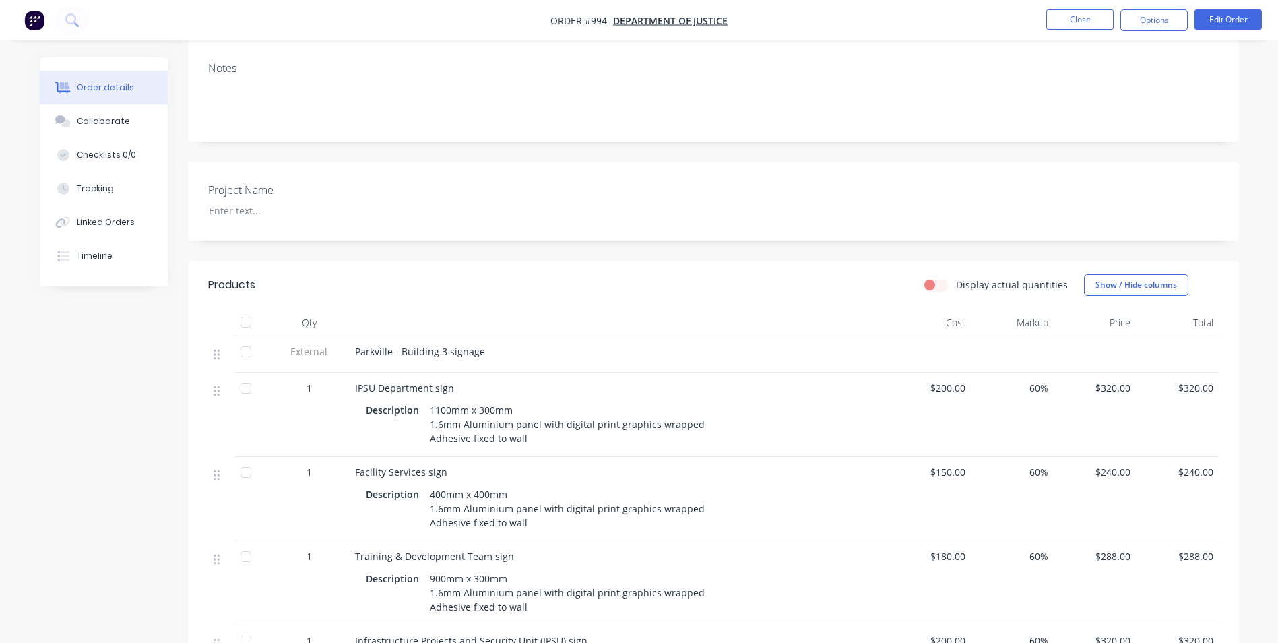
scroll to position [269, 0]
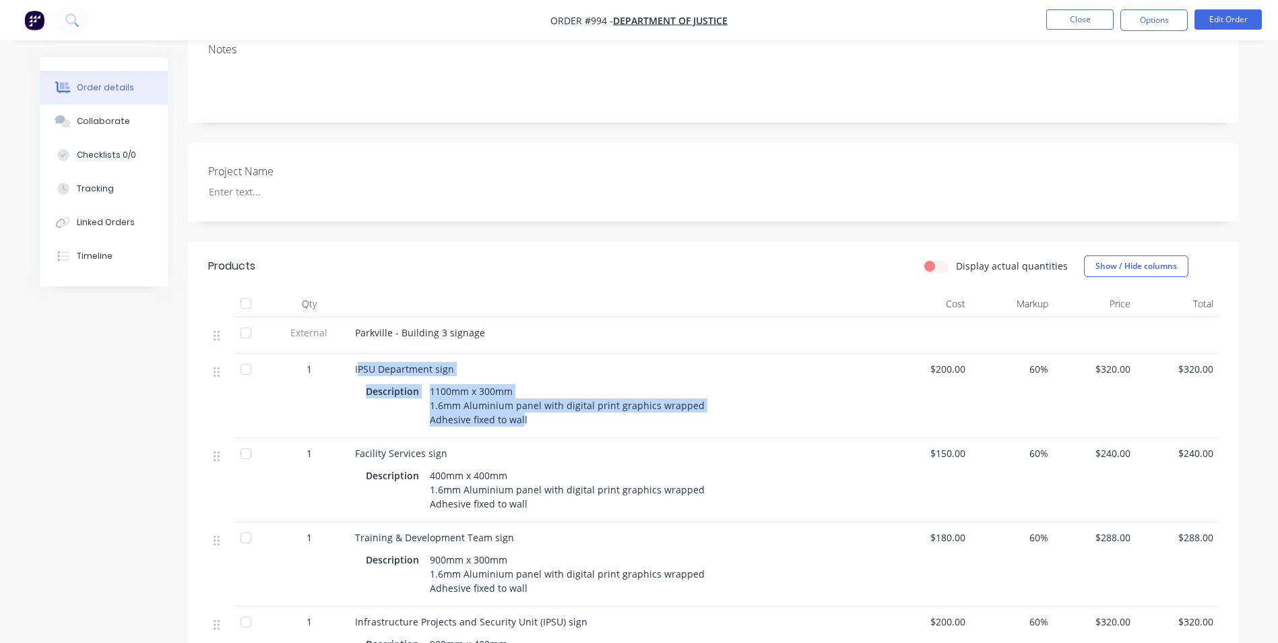
drag, startPoint x: 356, startPoint y: 330, endPoint x: 521, endPoint y: 388, distance: 174.9
click at [521, 388] on div "IPSU Department sign Description 1100mm x 300mm 1.6mm Aluminium panel with digi…" at bounding box center [619, 396] width 539 height 84
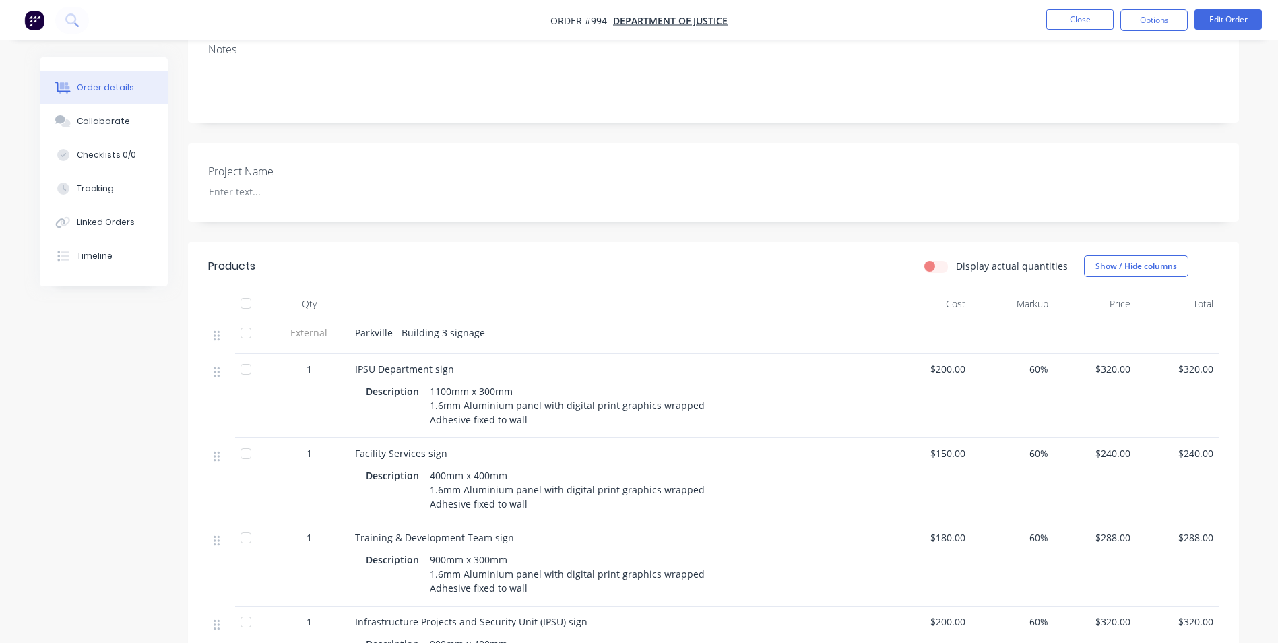
click at [351, 354] on div "IPSU Department sign Description 1100mm x 300mm 1.6mm Aluminium panel with digi…" at bounding box center [619, 396] width 539 height 84
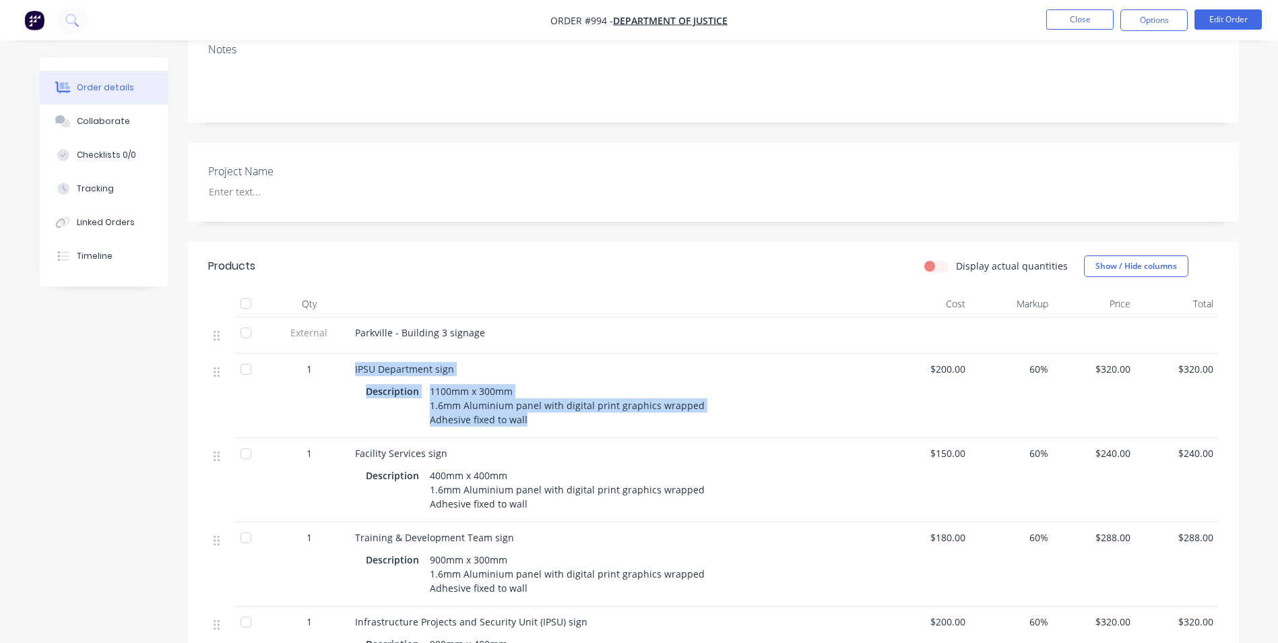
drag, startPoint x: 347, startPoint y: 331, endPoint x: 484, endPoint y: 420, distance: 162.7
click at [533, 391] on div "1 IPSU Department sign Description 1100mm x 300mm 1.6mm Aluminium panel with di…" at bounding box center [713, 396] width 1010 height 84
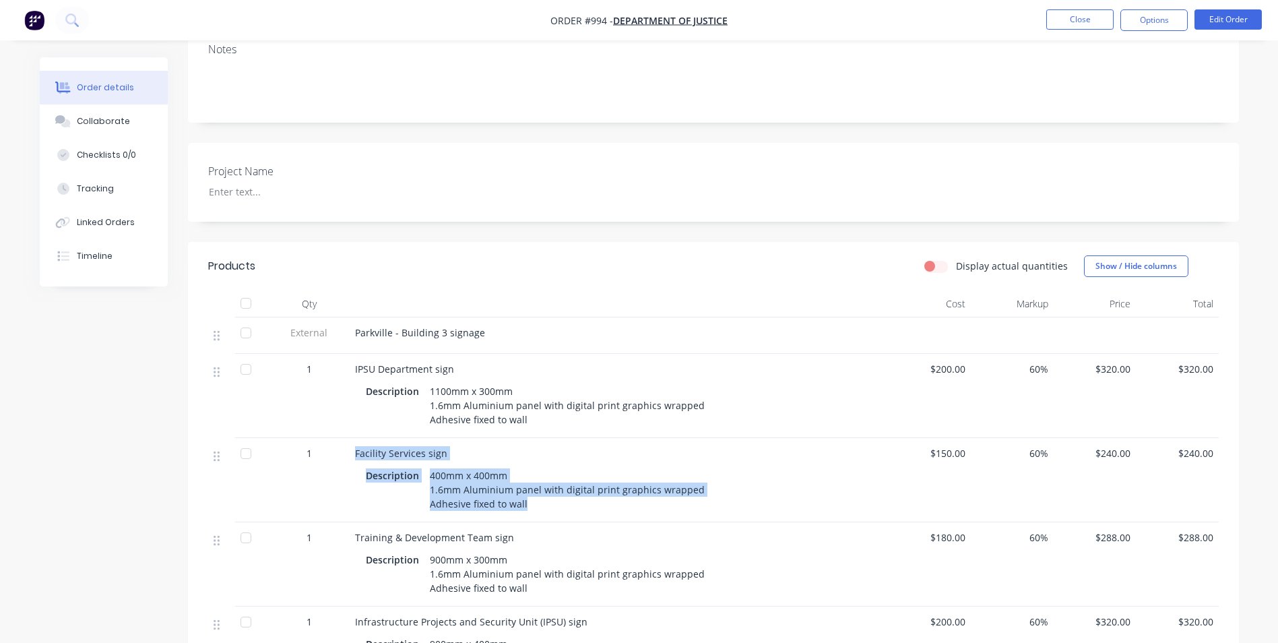
drag, startPoint x: 354, startPoint y: 418, endPoint x: 527, endPoint y: 467, distance: 179.9
click at [527, 467] on div "Facility Services sign Description 400mm x 400mm 1.6mm Aluminium panel with dig…" at bounding box center [619, 480] width 539 height 84
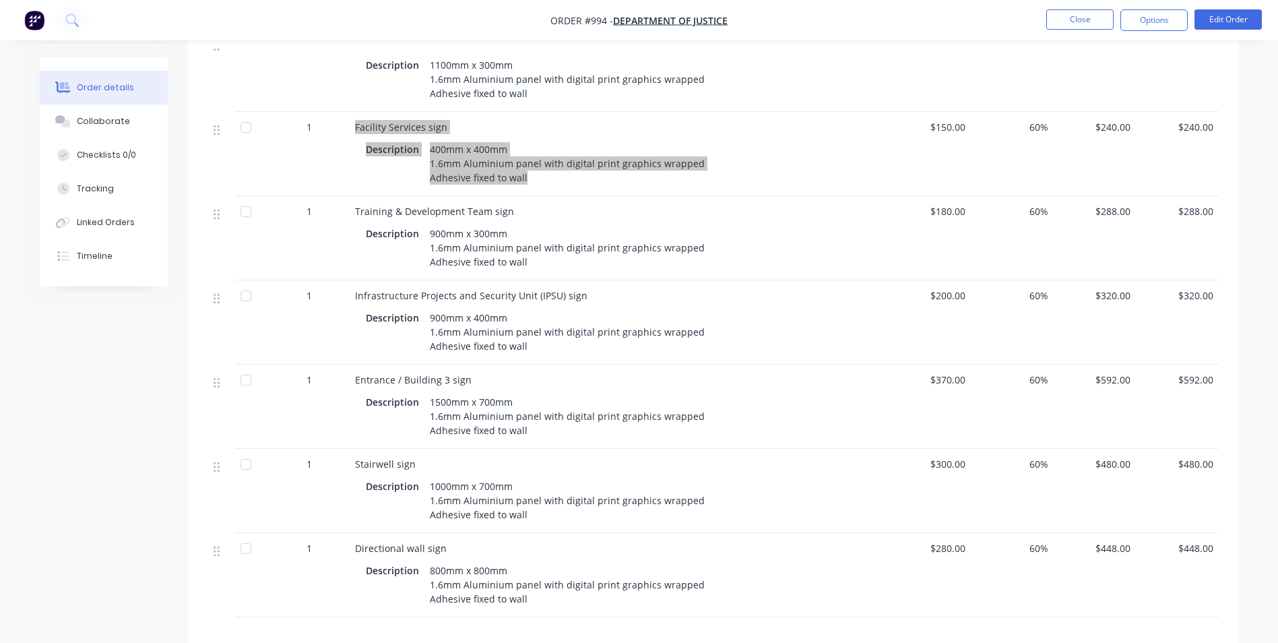
scroll to position [606, 0]
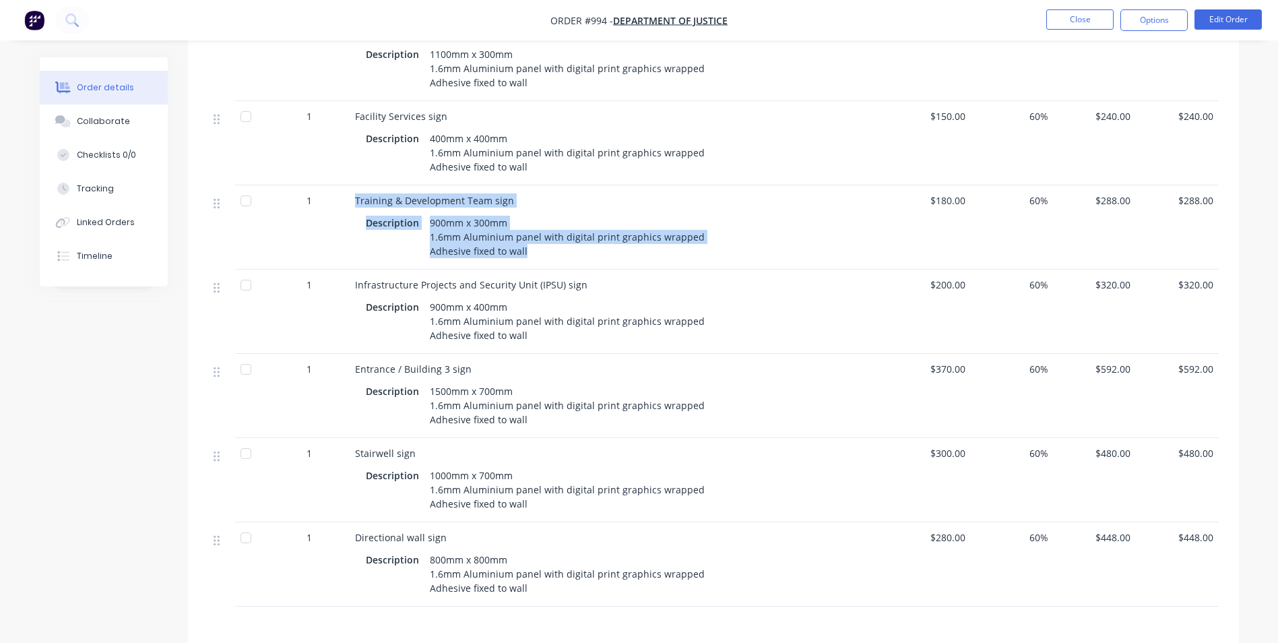
drag, startPoint x: 354, startPoint y: 160, endPoint x: 527, endPoint y: 222, distance: 184.7
click at [527, 222] on div "Training & Development Team sign Description 900mm x 300mm 1.6mm Aluminium pane…" at bounding box center [619, 227] width 539 height 84
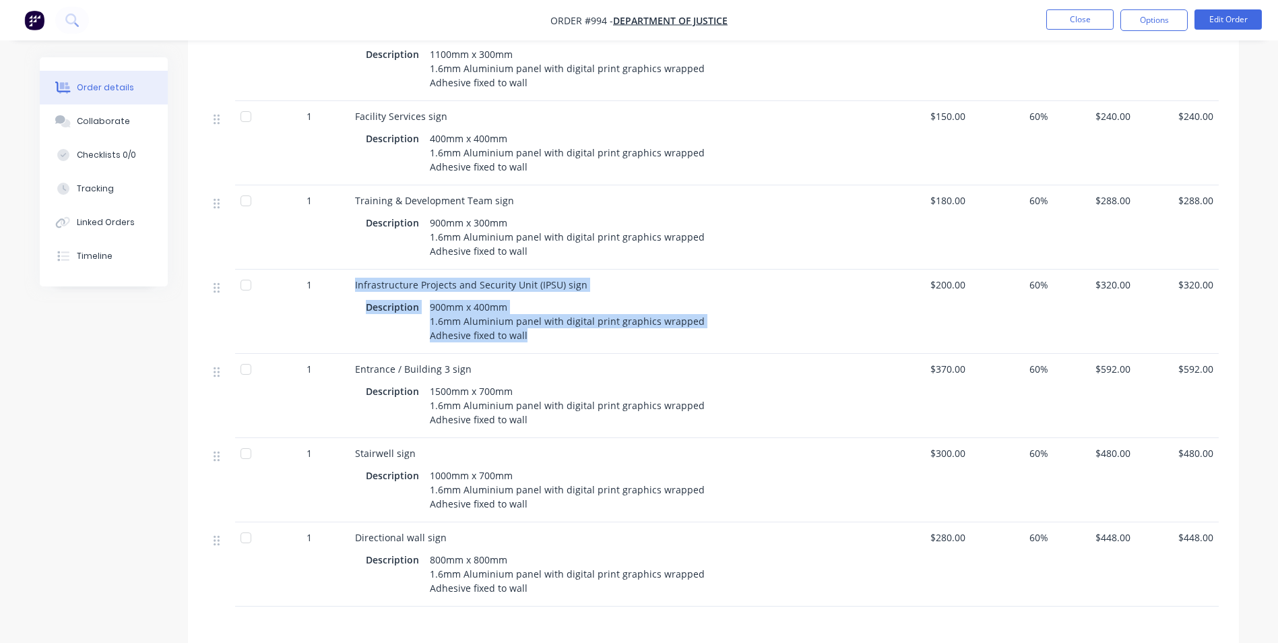
drag, startPoint x: 353, startPoint y: 246, endPoint x: 537, endPoint y: 306, distance: 194.0
click at [537, 306] on div "Infrastructure Projects and Security Unit (IPSU) sign Description 900mm x 400mm…" at bounding box center [619, 311] width 539 height 84
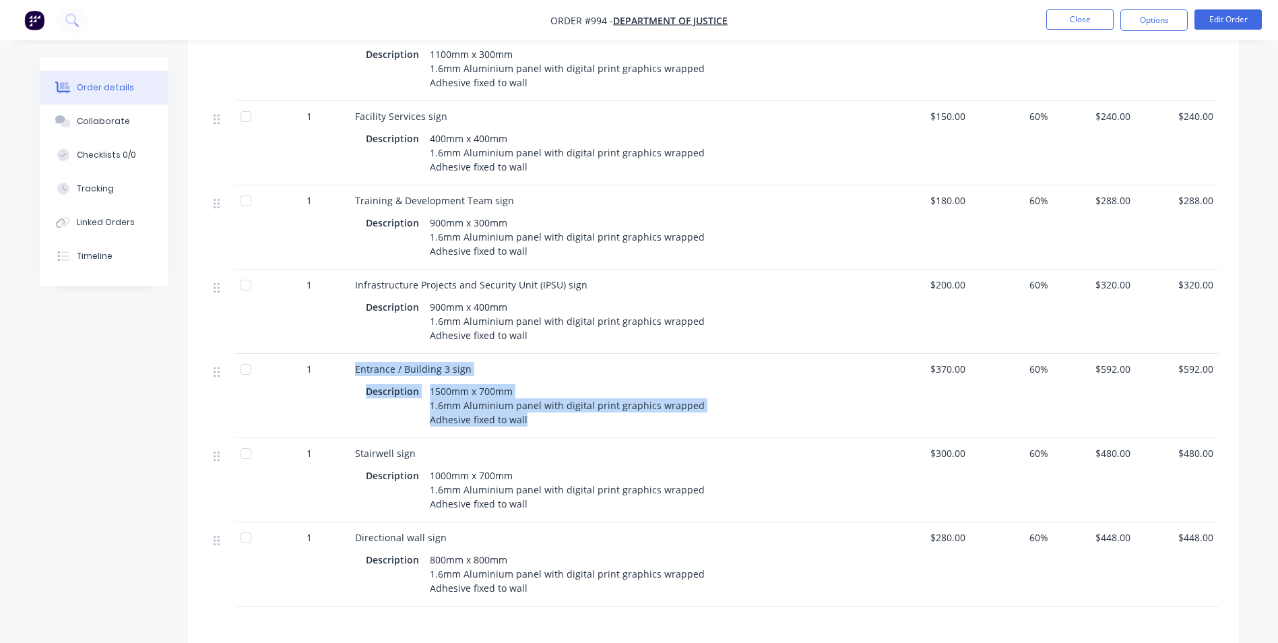
drag, startPoint x: 352, startPoint y: 330, endPoint x: 543, endPoint y: 387, distance: 199.5
click at [543, 387] on div "Entrance / Building 3 sign Description 1500mm x 700mm 1.6mm Aluminium panel wit…" at bounding box center [619, 396] width 539 height 84
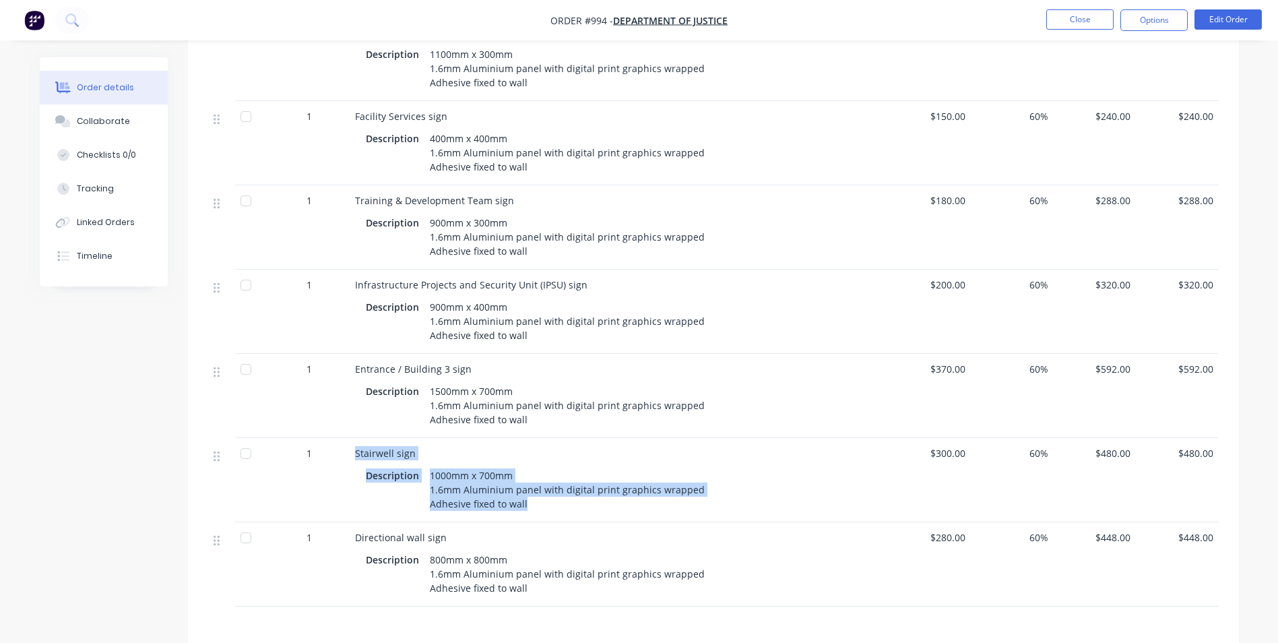
drag, startPoint x: 354, startPoint y: 416, endPoint x: 523, endPoint y: 473, distance: 177.6
click at [523, 473] on div "Stairwell sign Description 1000mm x 700mm 1.6mm Aluminium panel with digital pr…" at bounding box center [619, 480] width 539 height 84
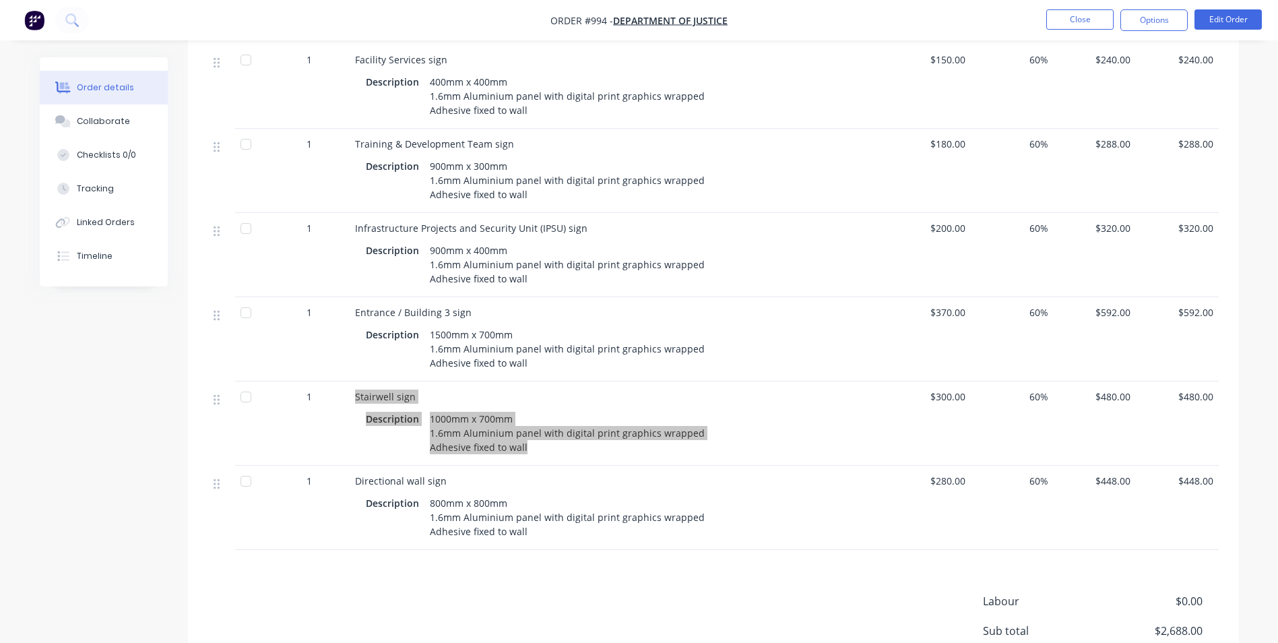
scroll to position [741, 0]
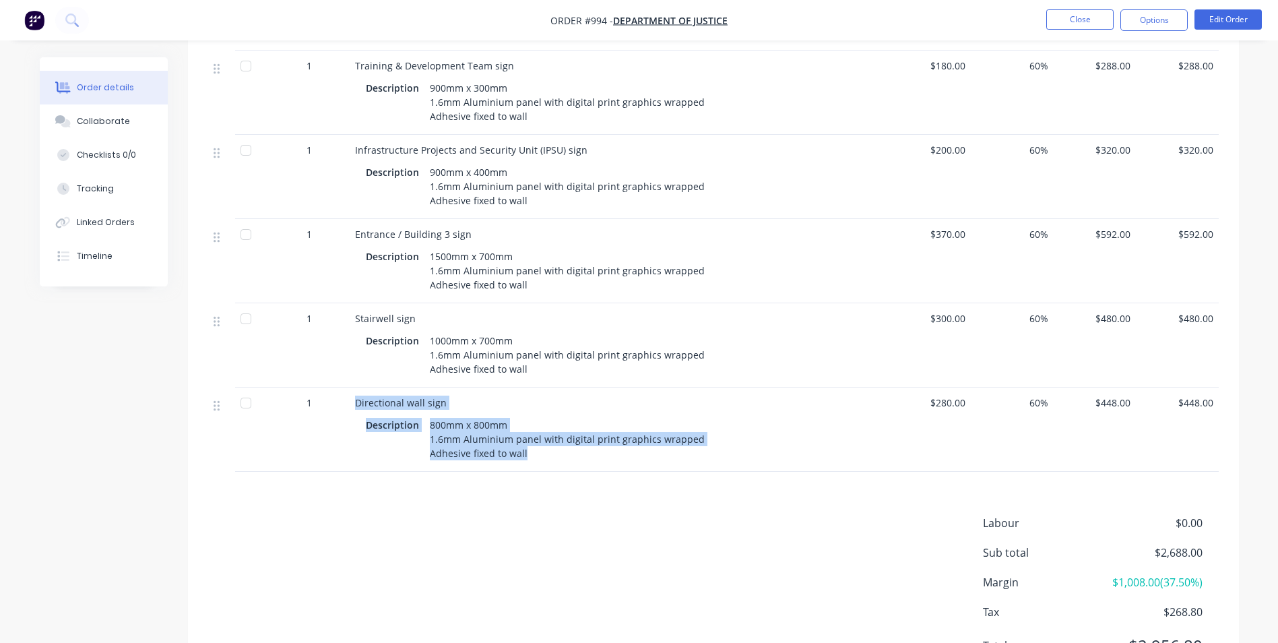
drag, startPoint x: 350, startPoint y: 365, endPoint x: 529, endPoint y: 423, distance: 188.3
click at [529, 423] on div "Directional wall sign Description 800mm x 800mm 1.6mm Aluminium panel with digi…" at bounding box center [619, 429] width 539 height 84
drag, startPoint x: 100, startPoint y: 122, endPoint x: 158, endPoint y: 125, distance: 58.0
click at [100, 122] on div "Collaborate" at bounding box center [103, 121] width 53 height 12
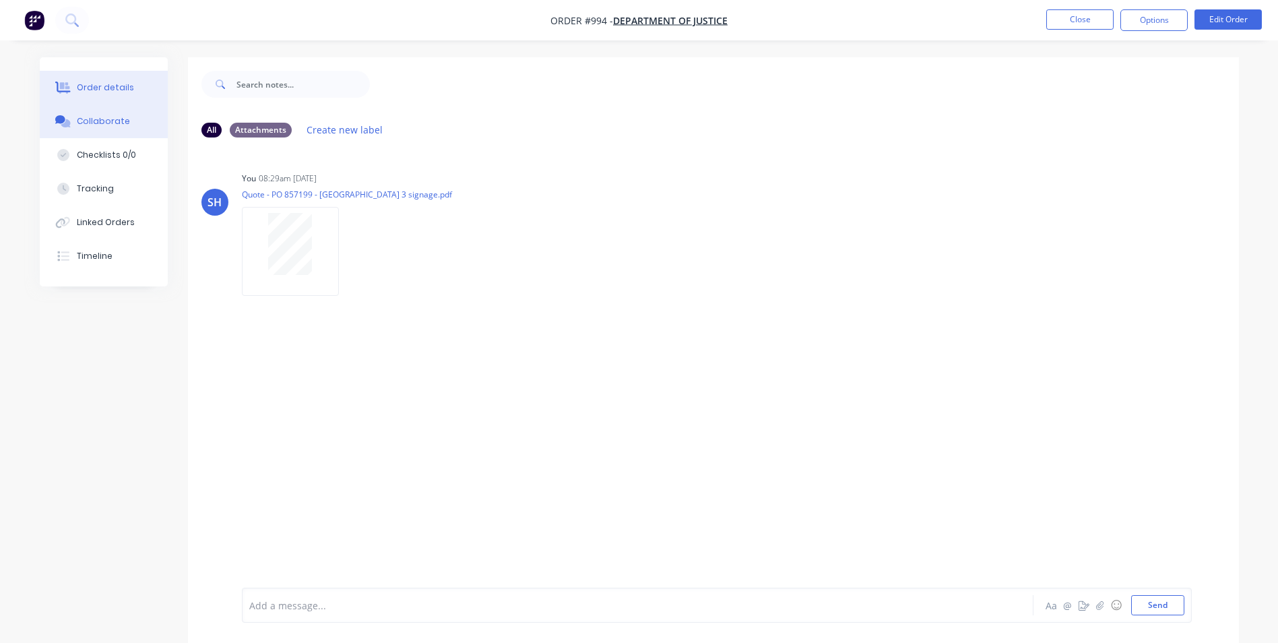
click at [112, 88] on div "Order details" at bounding box center [105, 87] width 57 height 12
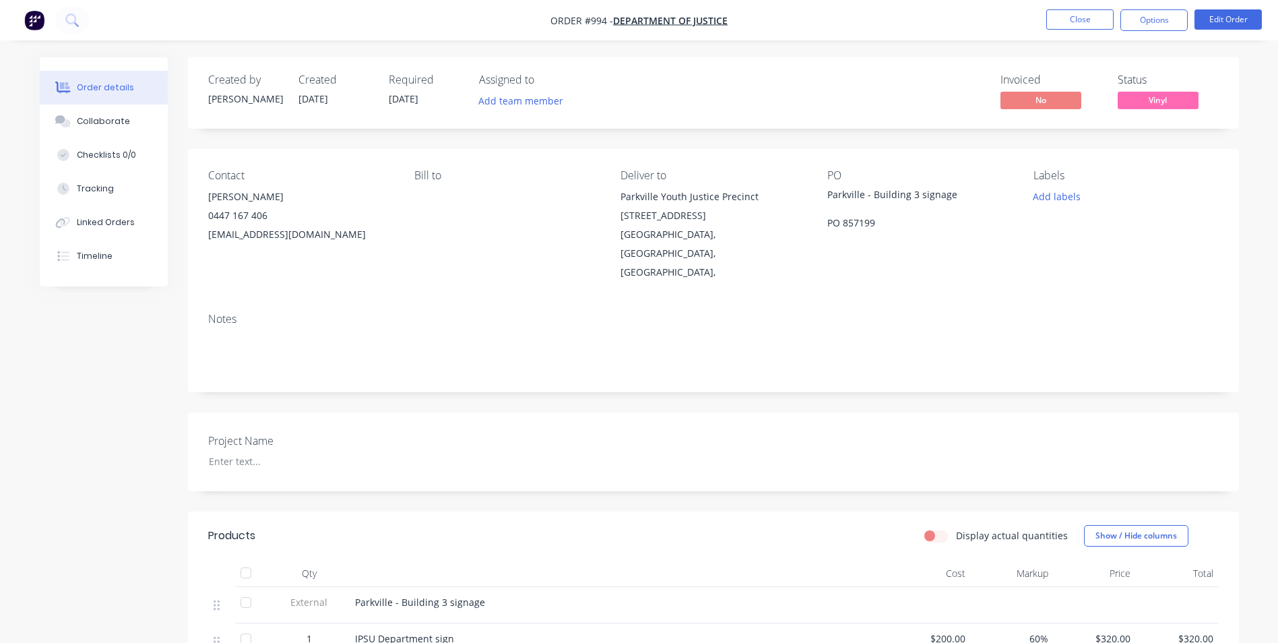
drag, startPoint x: 269, startPoint y: 218, endPoint x: 359, endPoint y: 234, distance: 91.1
click at [359, 234] on div "Contact [PERSON_NAME] 0447 167 406 [EMAIL_ADDRESS][DOMAIN_NAME] Bill to Deliver…" at bounding box center [713, 225] width 1051 height 153
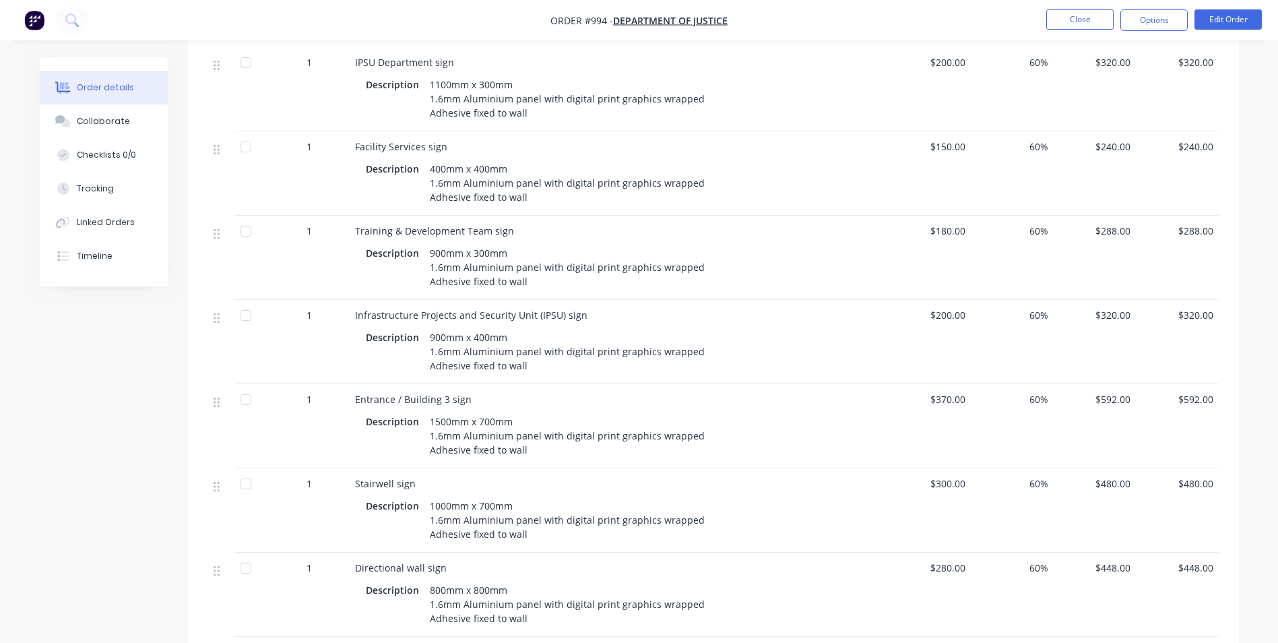
scroll to position [772, 0]
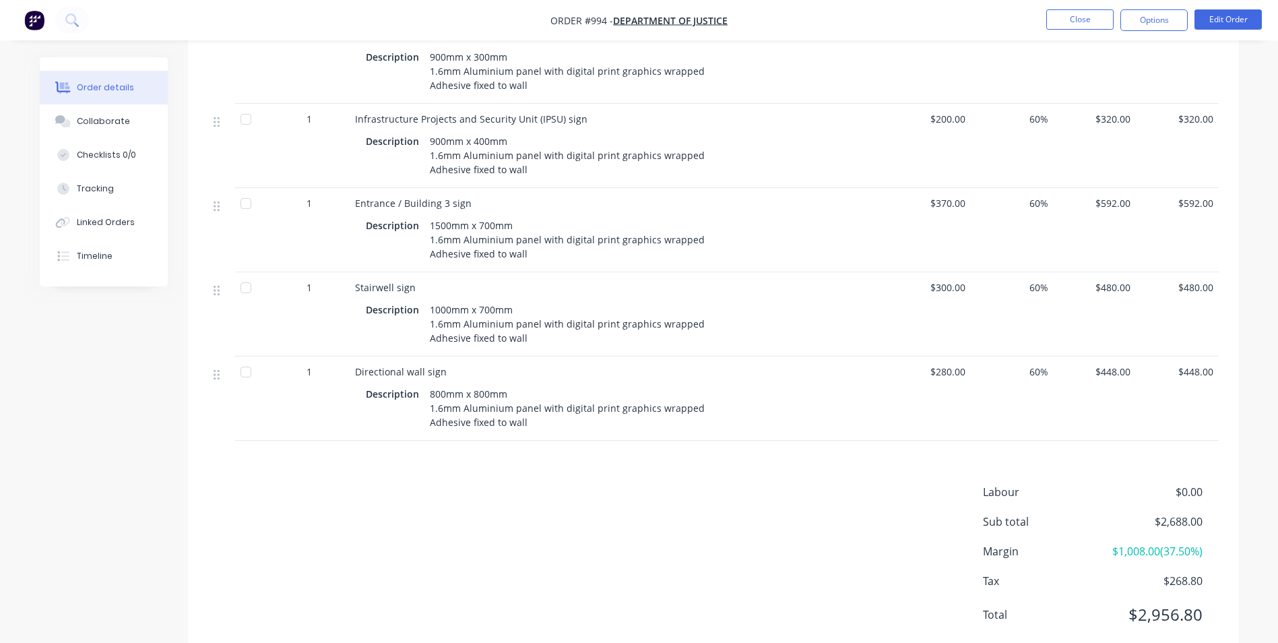
drag, startPoint x: 1174, startPoint y: 18, endPoint x: 1169, endPoint y: 32, distance: 14.9
click at [1174, 18] on button "Options" at bounding box center [1153, 20] width 67 height 22
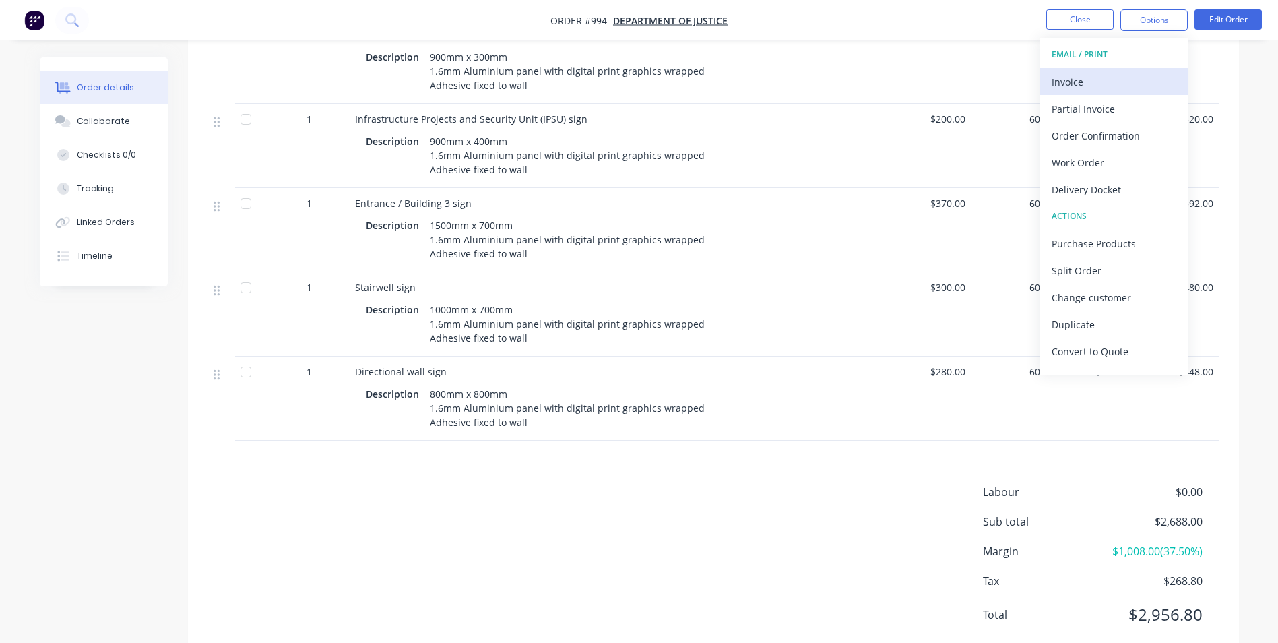
click at [1121, 89] on div "Invoice" at bounding box center [1113, 82] width 124 height 20
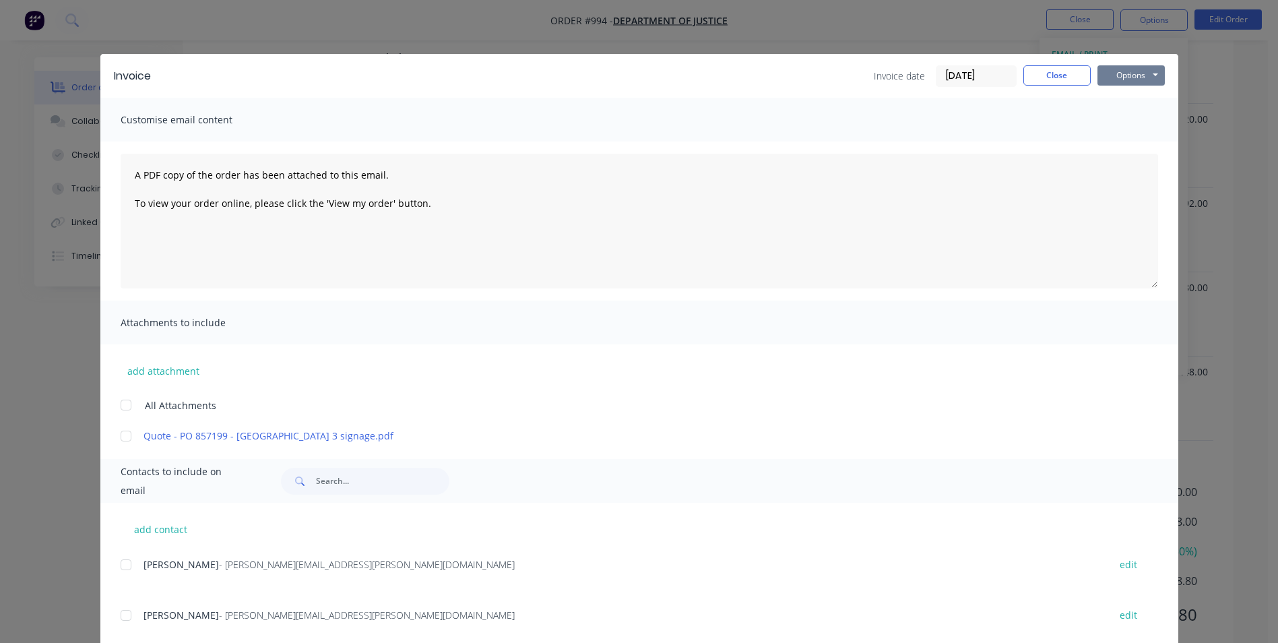
click at [1140, 81] on button "Options" at bounding box center [1130, 75] width 67 height 20
click at [1127, 119] on button "Print" at bounding box center [1140, 121] width 86 height 22
click at [1068, 80] on button "Close" at bounding box center [1056, 75] width 67 height 20
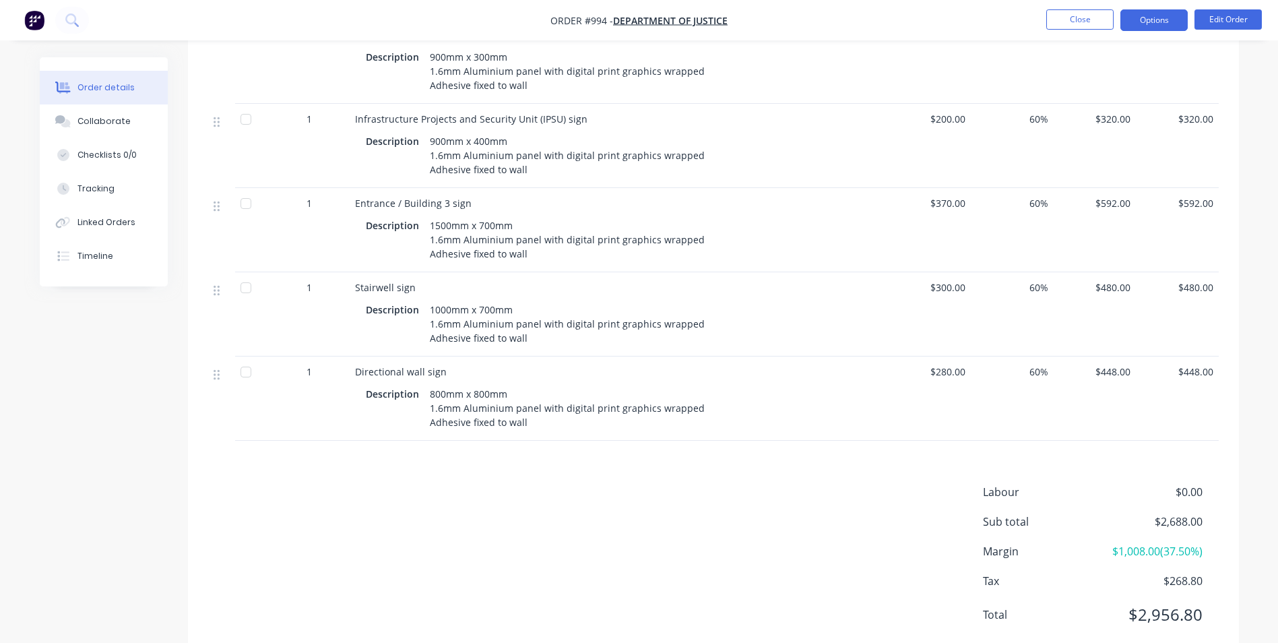
click at [1140, 30] on button "Options" at bounding box center [1153, 20] width 67 height 22
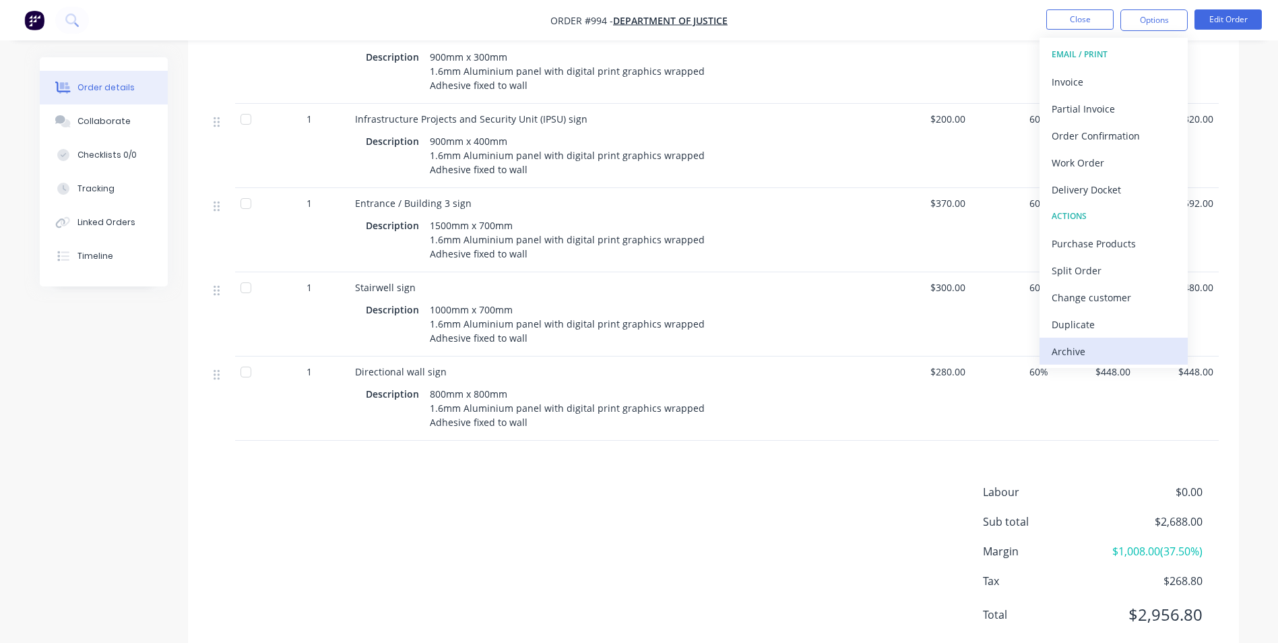
click at [1132, 350] on div "Archive" at bounding box center [1113, 351] width 124 height 20
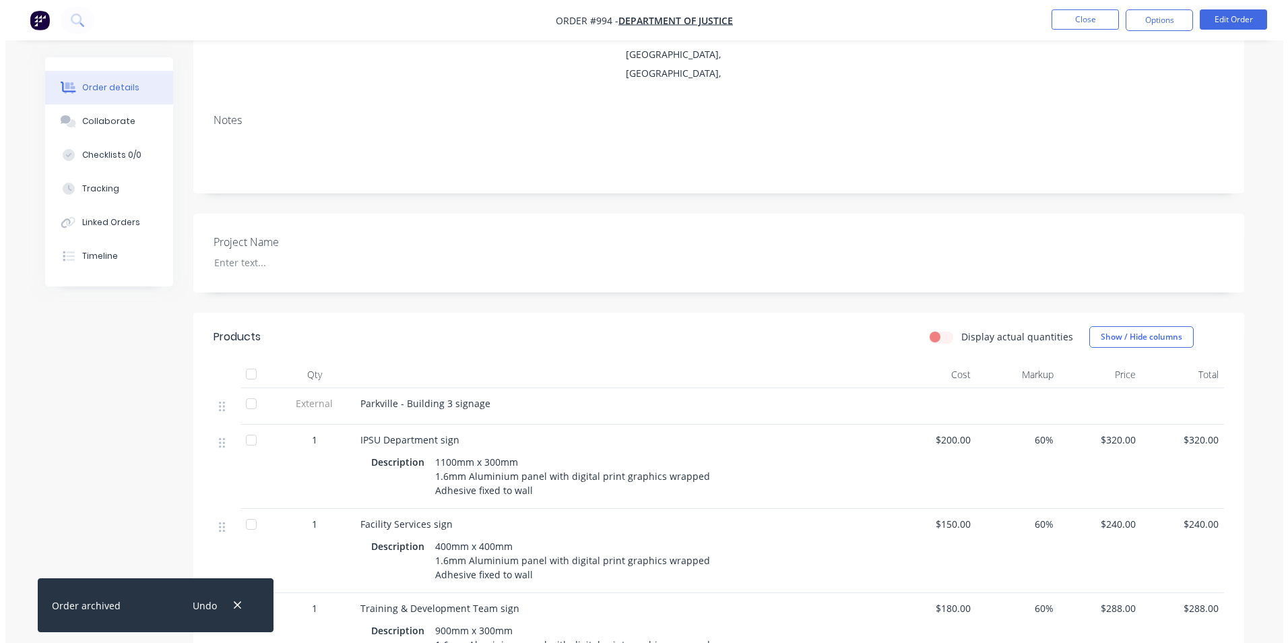
scroll to position [0, 0]
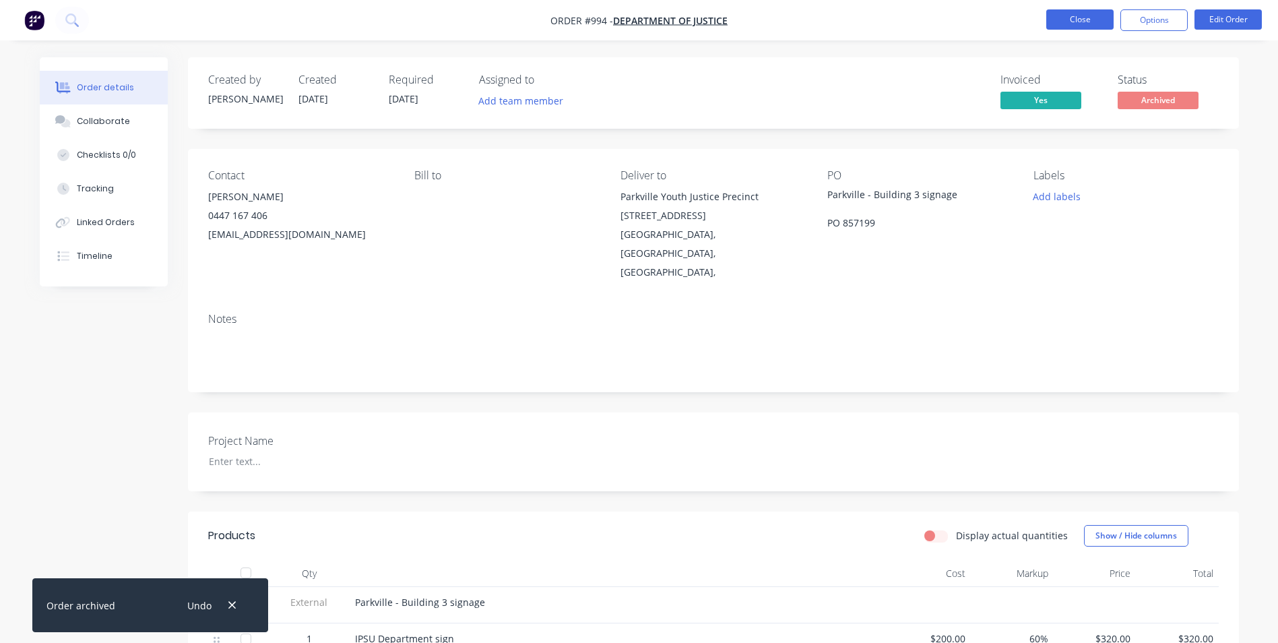
click at [1068, 25] on button "Close" at bounding box center [1079, 19] width 67 height 20
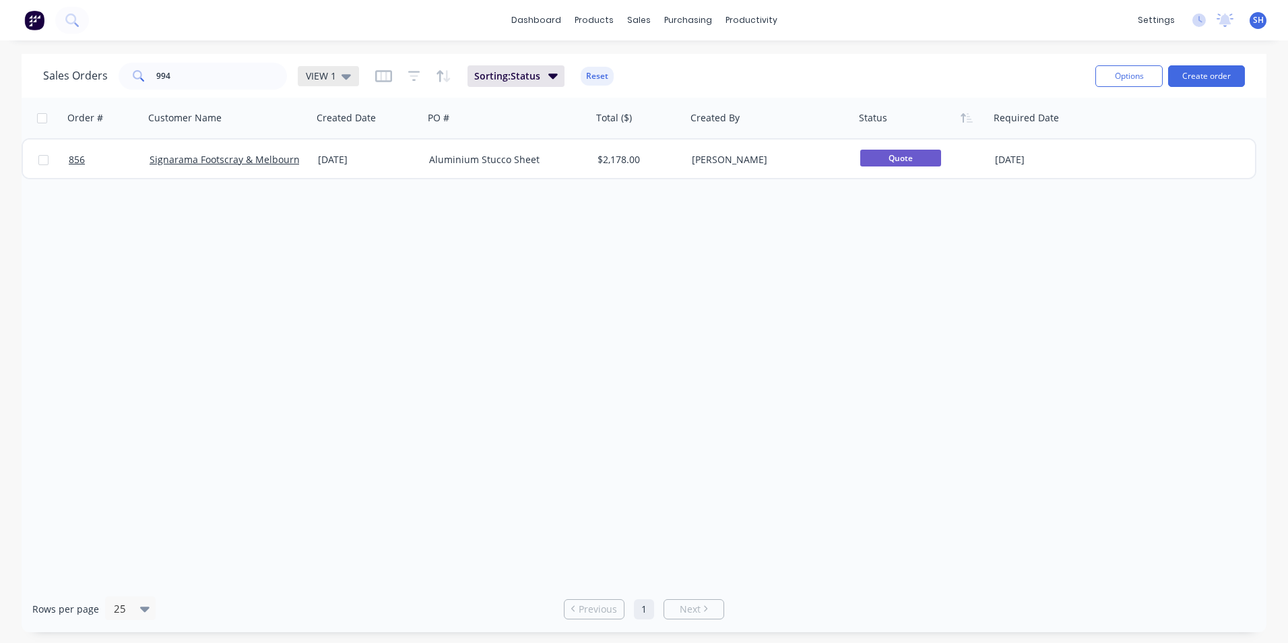
click at [341, 69] on icon at bounding box center [345, 76] width 9 height 15
click at [343, 273] on button "To be Invoiced" at bounding box center [379, 271] width 154 height 15
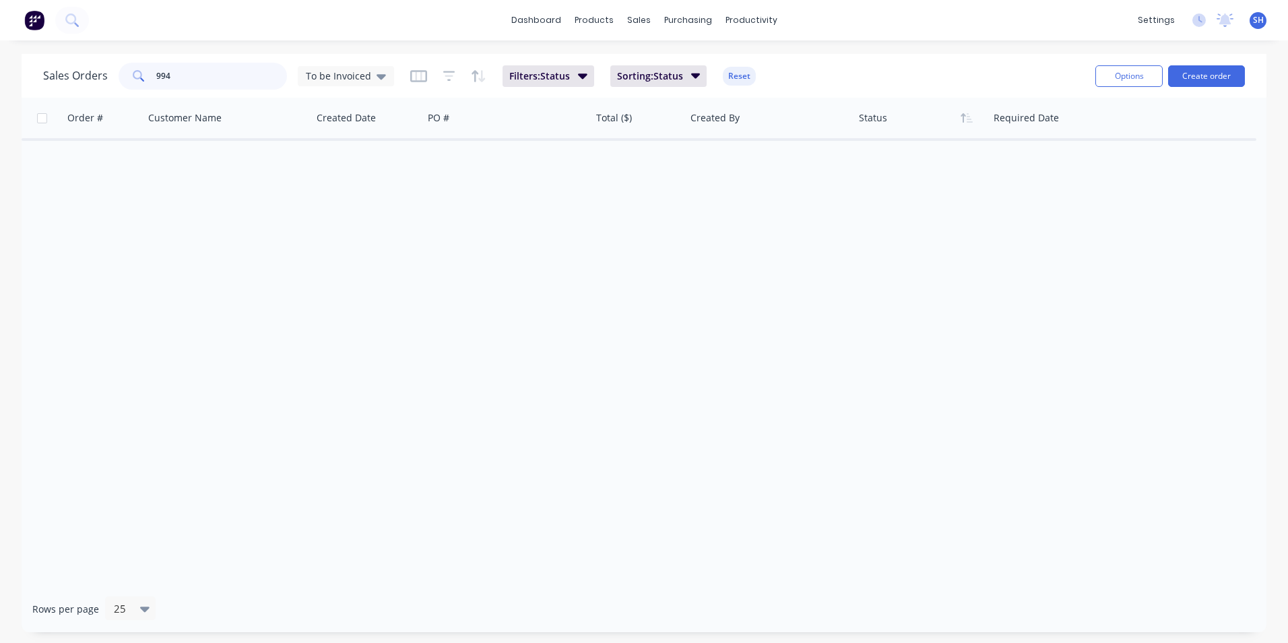
click at [211, 73] on input "994" at bounding box center [221, 76] width 131 height 27
drag, startPoint x: 211, startPoint y: 73, endPoint x: 179, endPoint y: 72, distance: 31.7
click at [181, 73] on input "994" at bounding box center [221, 76] width 131 height 27
